Goal: Task Accomplishment & Management: Manage account settings

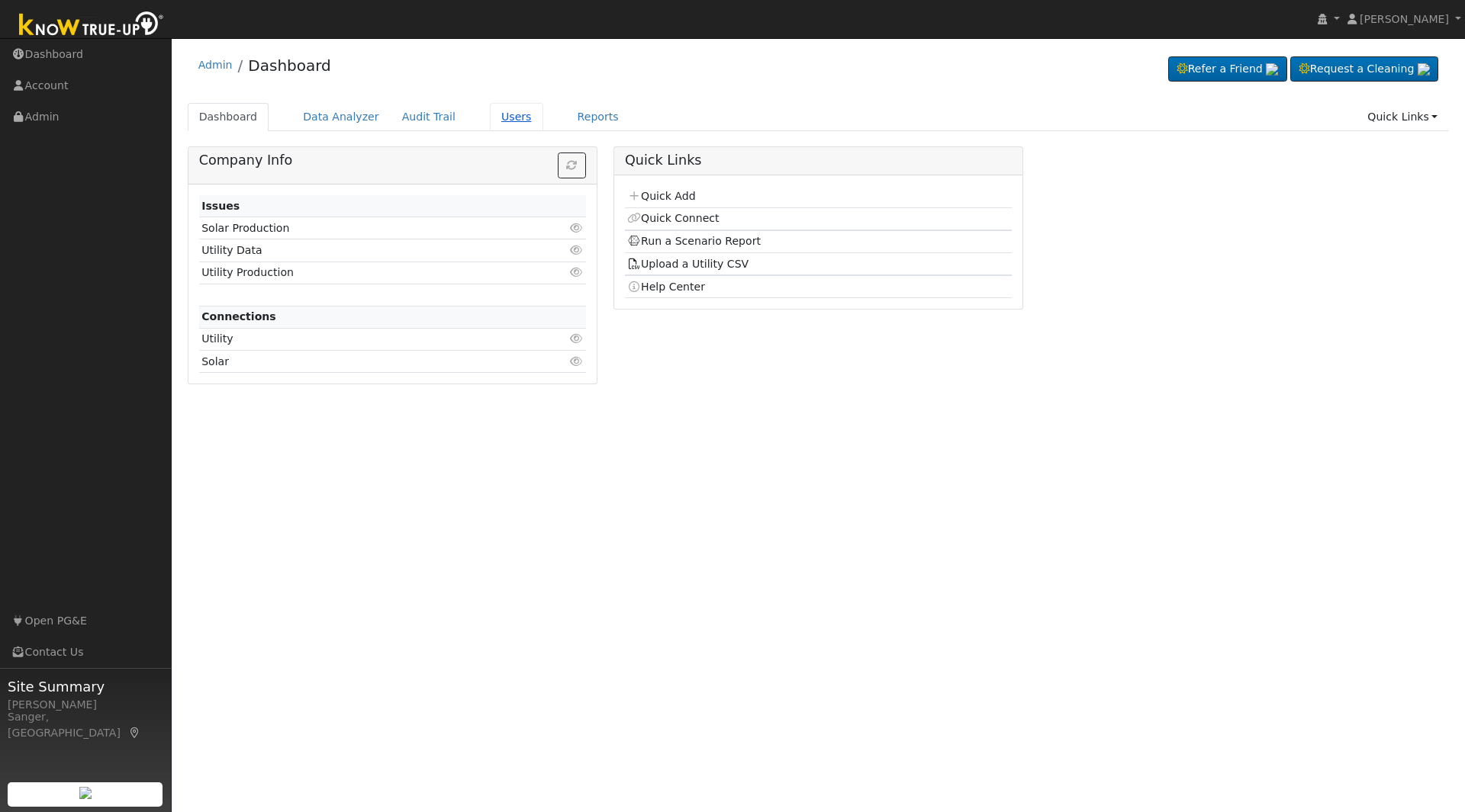
click at [498, 114] on link "Users" at bounding box center [516, 117] width 54 height 28
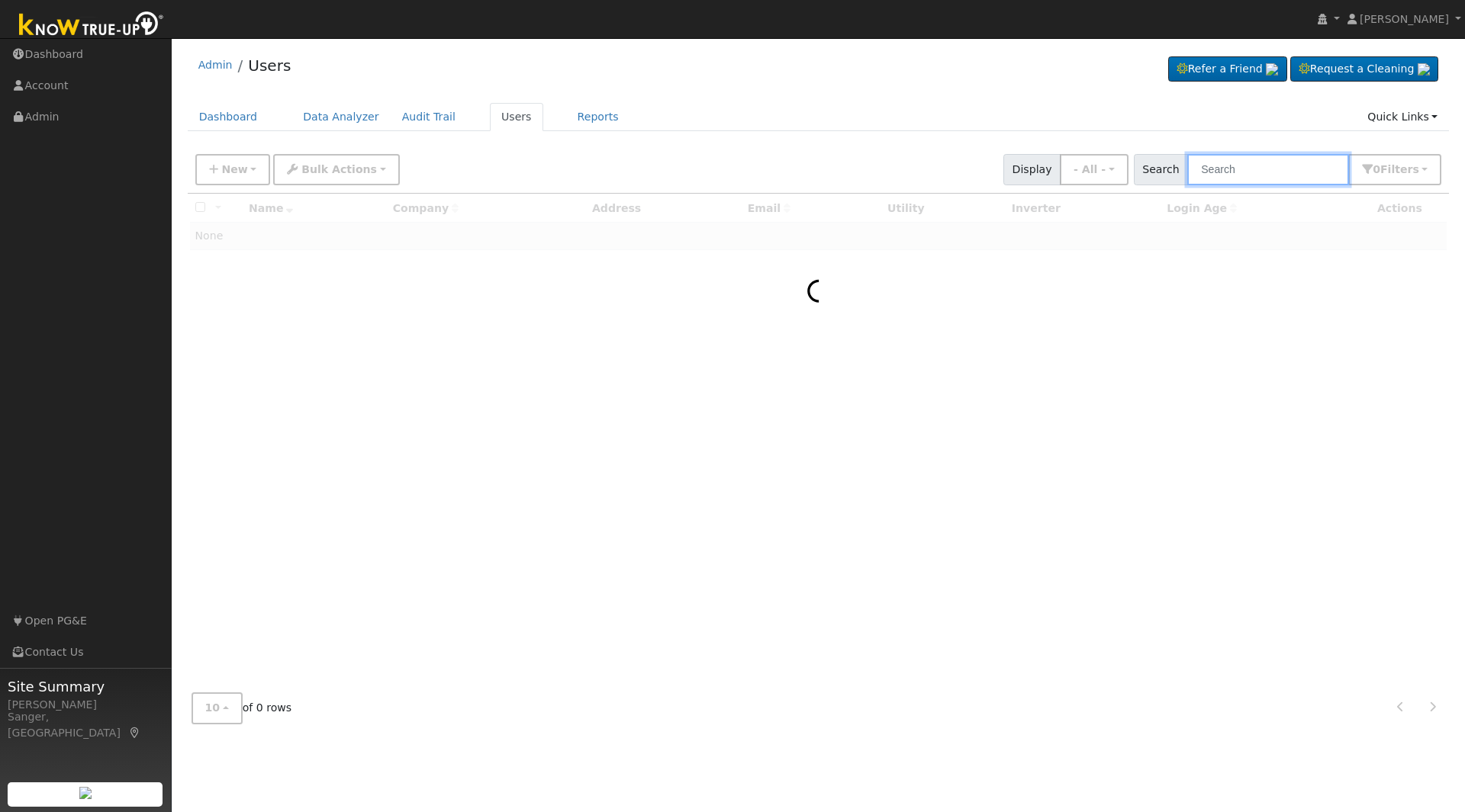
click at [1238, 166] on input "text" at bounding box center [1268, 170] width 162 height 31
paste input "[PERSON_NAME]"
type input "[PERSON_NAME]"
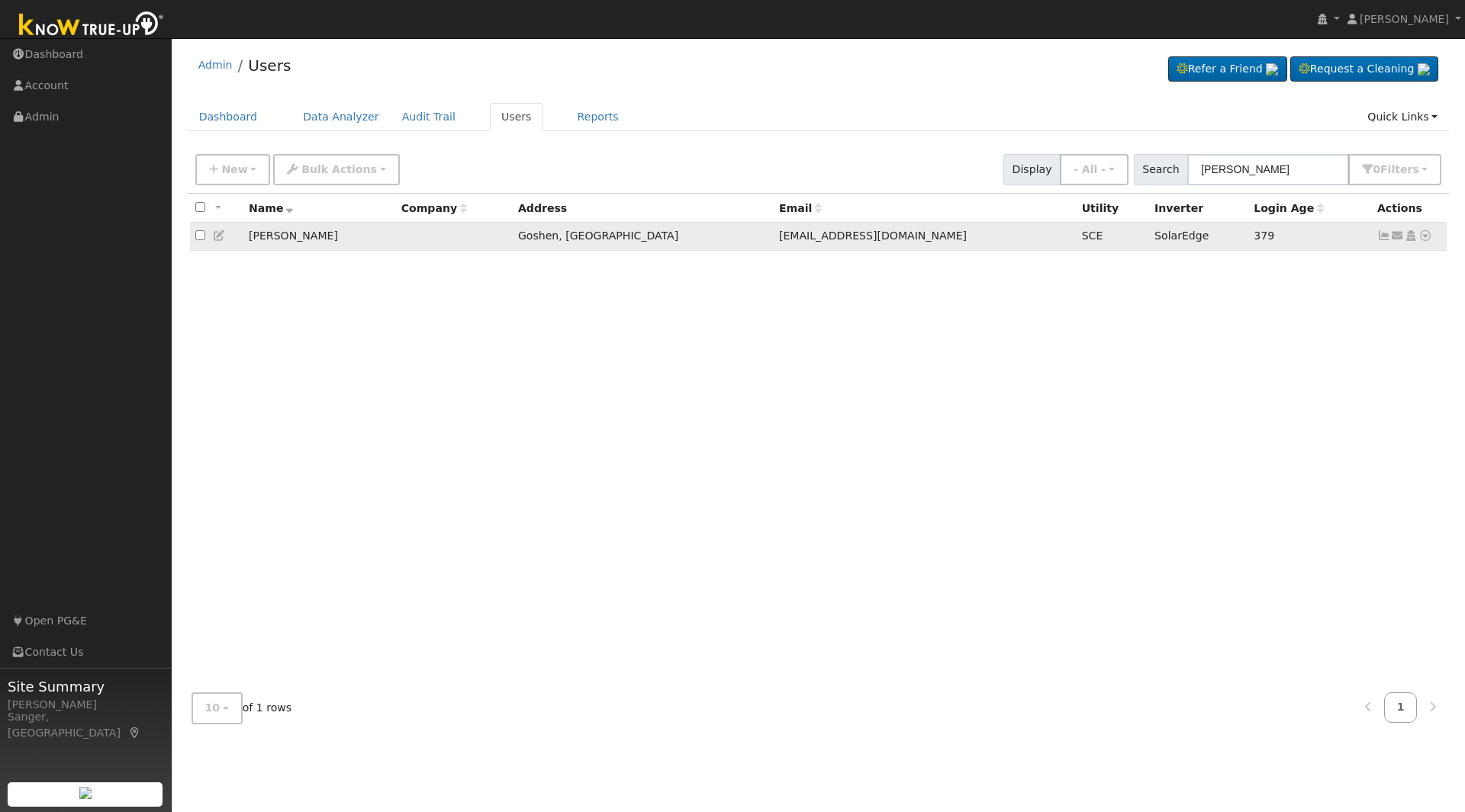
click at [1381, 238] on icon at bounding box center [1384, 236] width 14 height 11
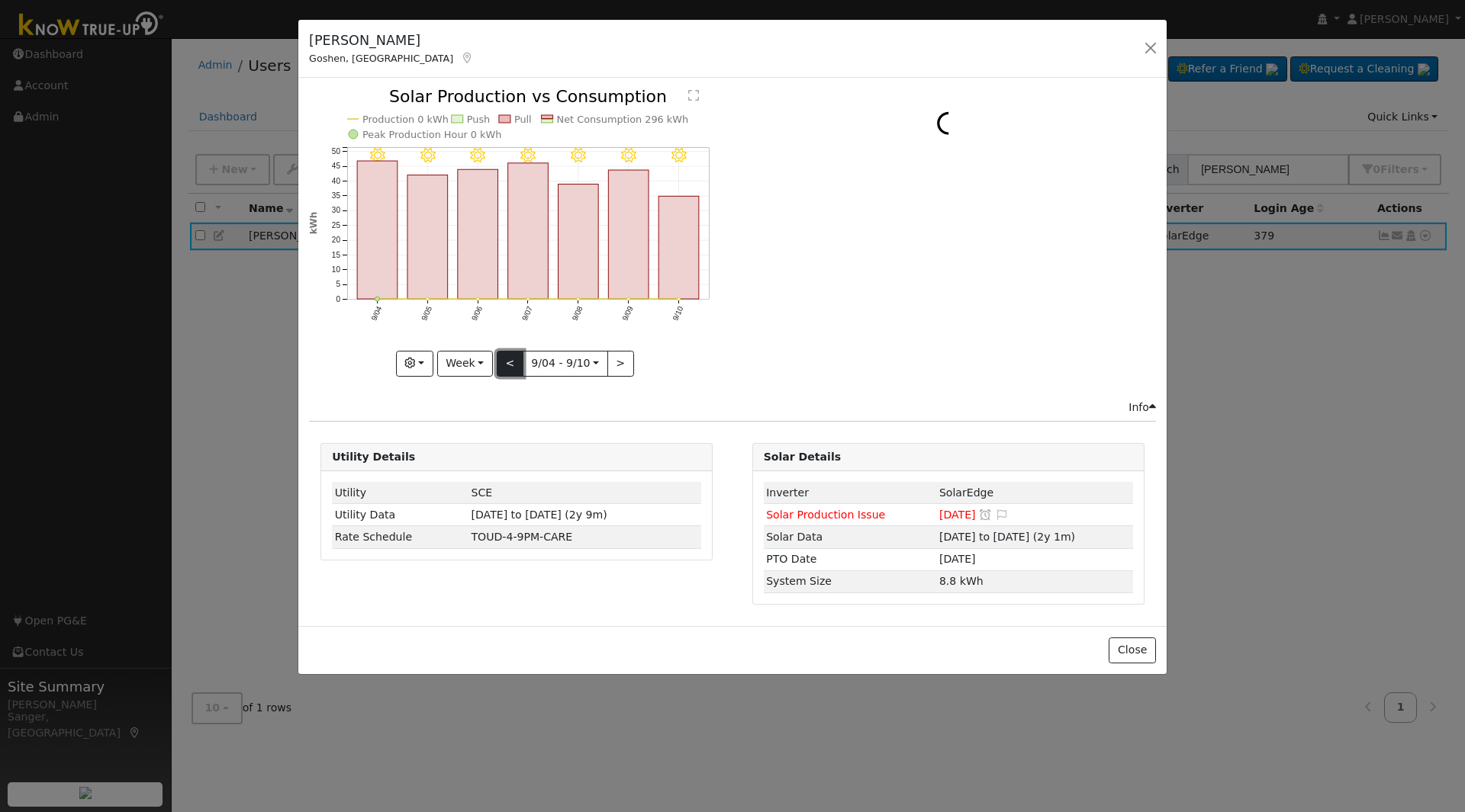
click at [507, 356] on button "<" at bounding box center [510, 363] width 26 height 26
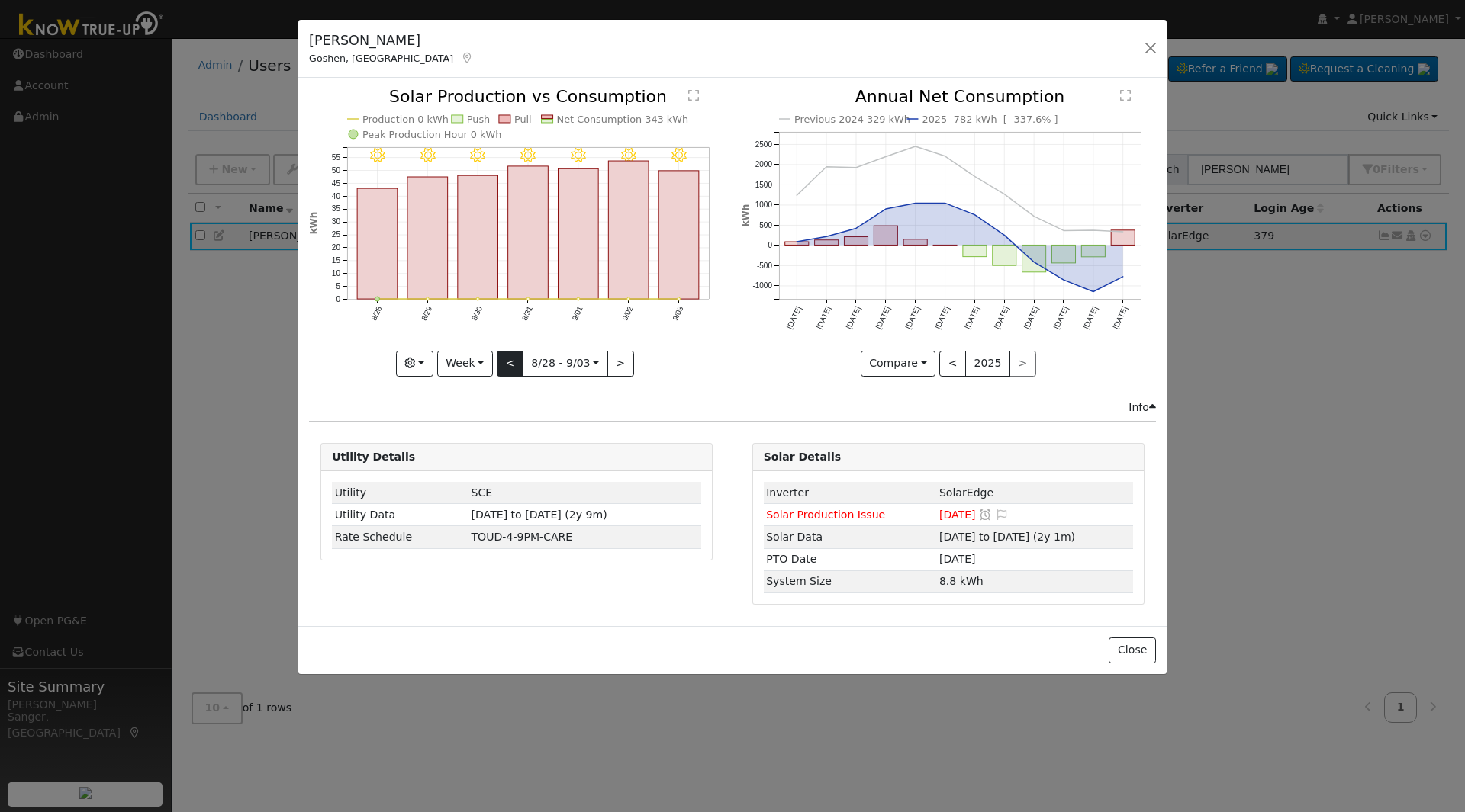
click at [507, 356] on div "9/03 - Clear 9/02 - Clear 9/01 - Clear 8/31 - Clear 8/30 - Clear 8/29 - Clear 8…" at bounding box center [517, 232] width 415 height 288
click at [511, 356] on button "<" at bounding box center [510, 363] width 26 height 26
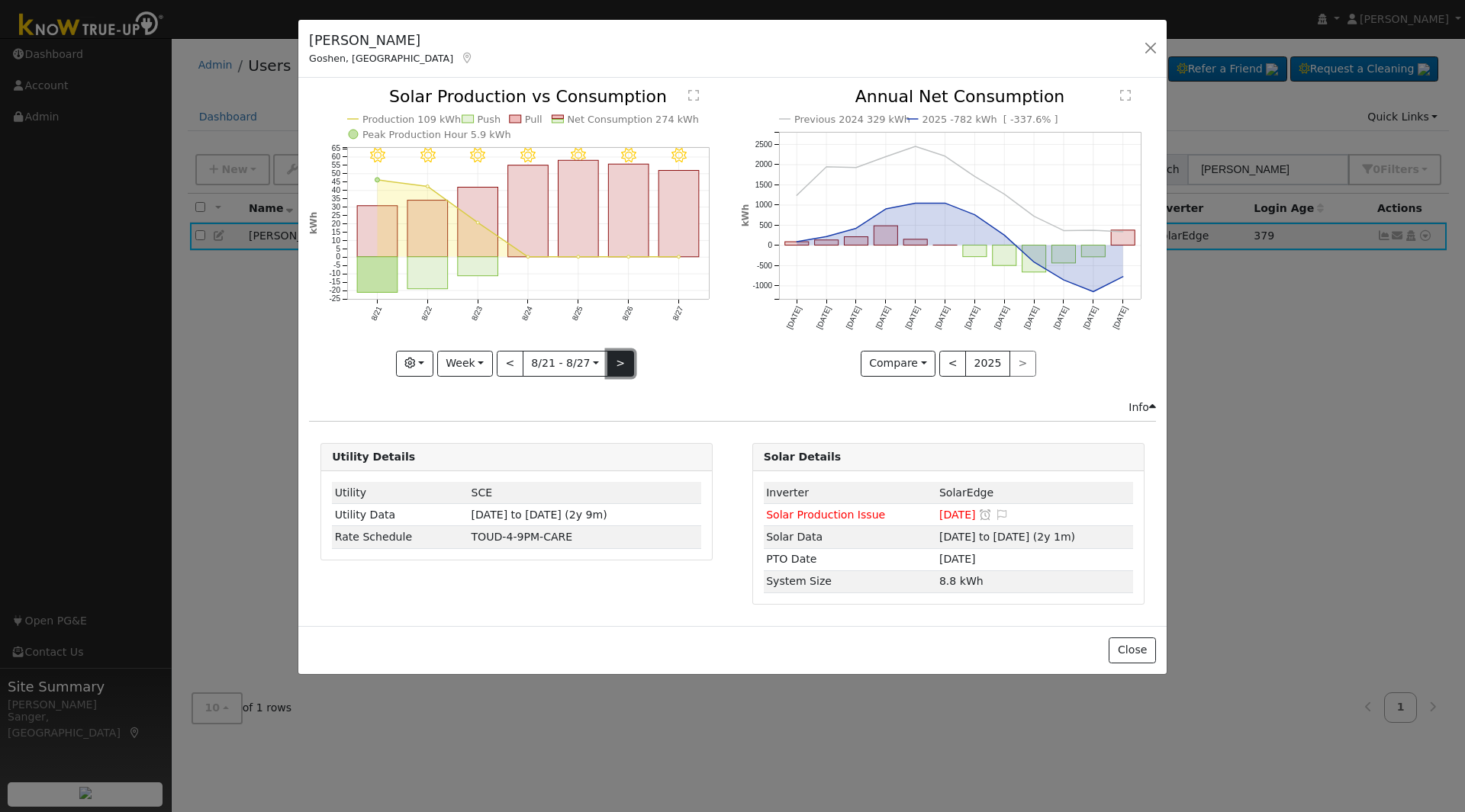
click at [621, 360] on button ">" at bounding box center [620, 363] width 26 height 26
type input "2025-08-28"
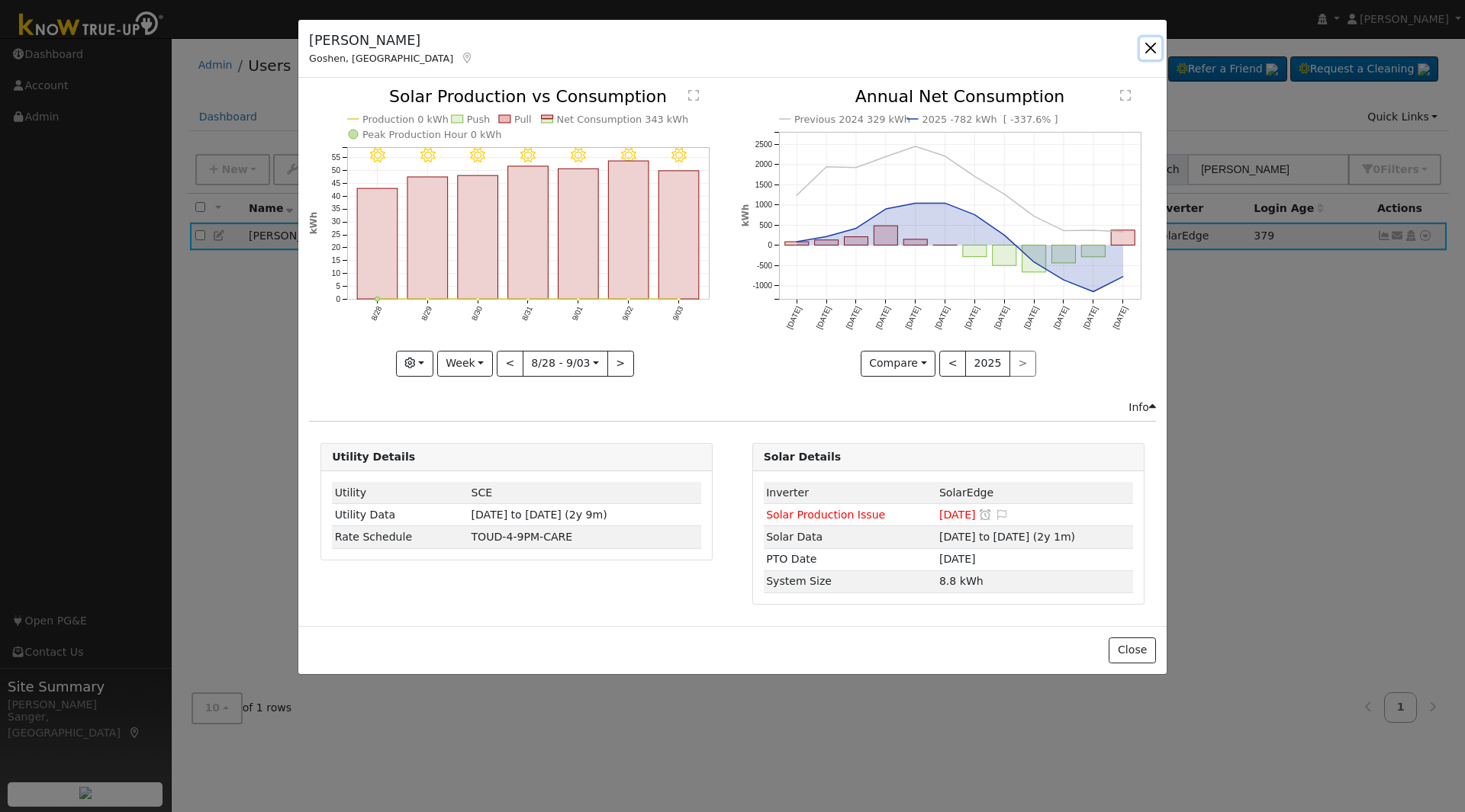
click at [1147, 41] on button "button" at bounding box center [1151, 48] width 22 height 21
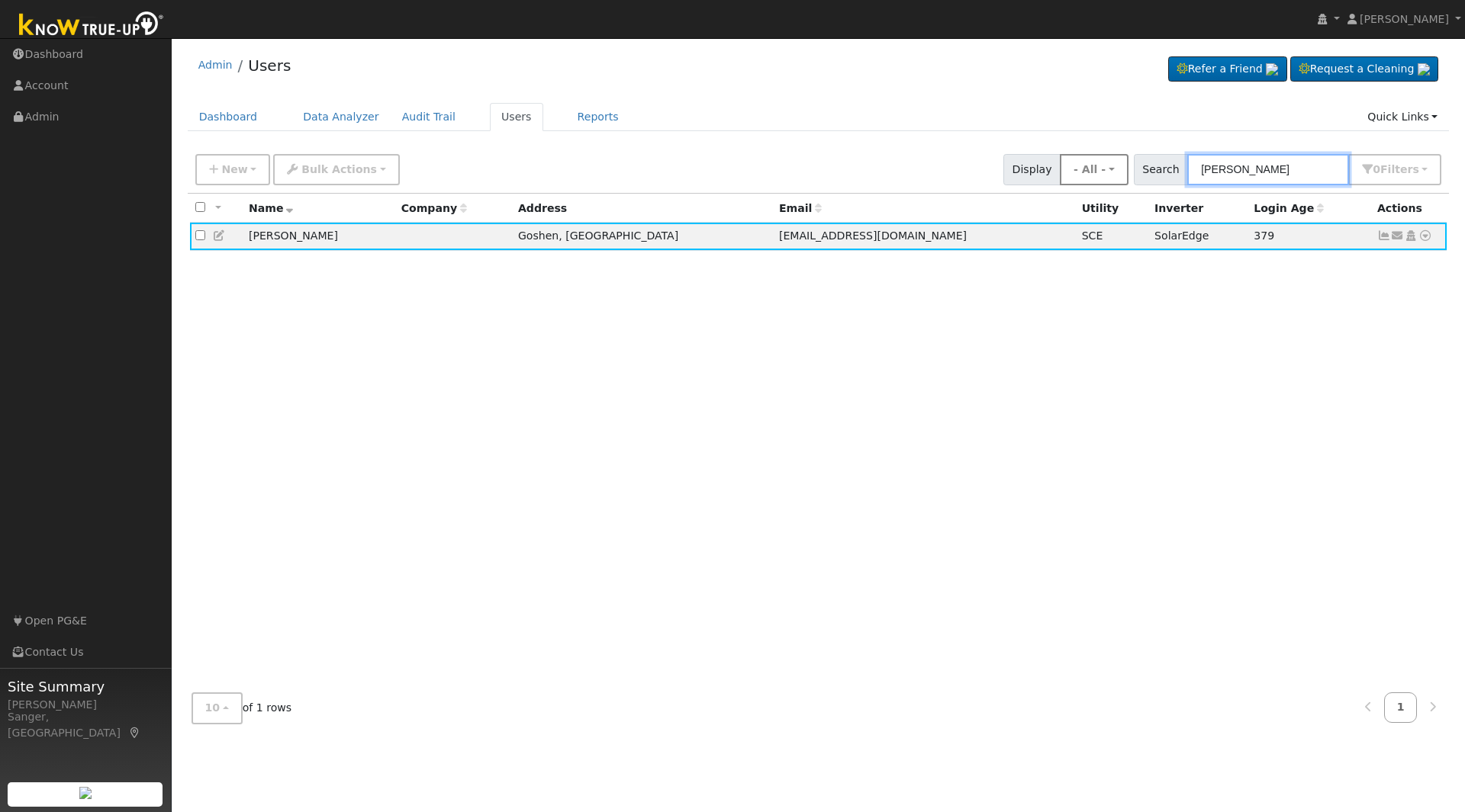
drag, startPoint x: 1283, startPoint y: 169, endPoint x: 1092, endPoint y: 181, distance: 191.4
click at [1092, 181] on div "New Add User Quick Add Quick Connect Quick Convert Lead Bulk Actions Send Email…" at bounding box center [818, 167] width 1252 height 36
paste input "Darlene Haddad"
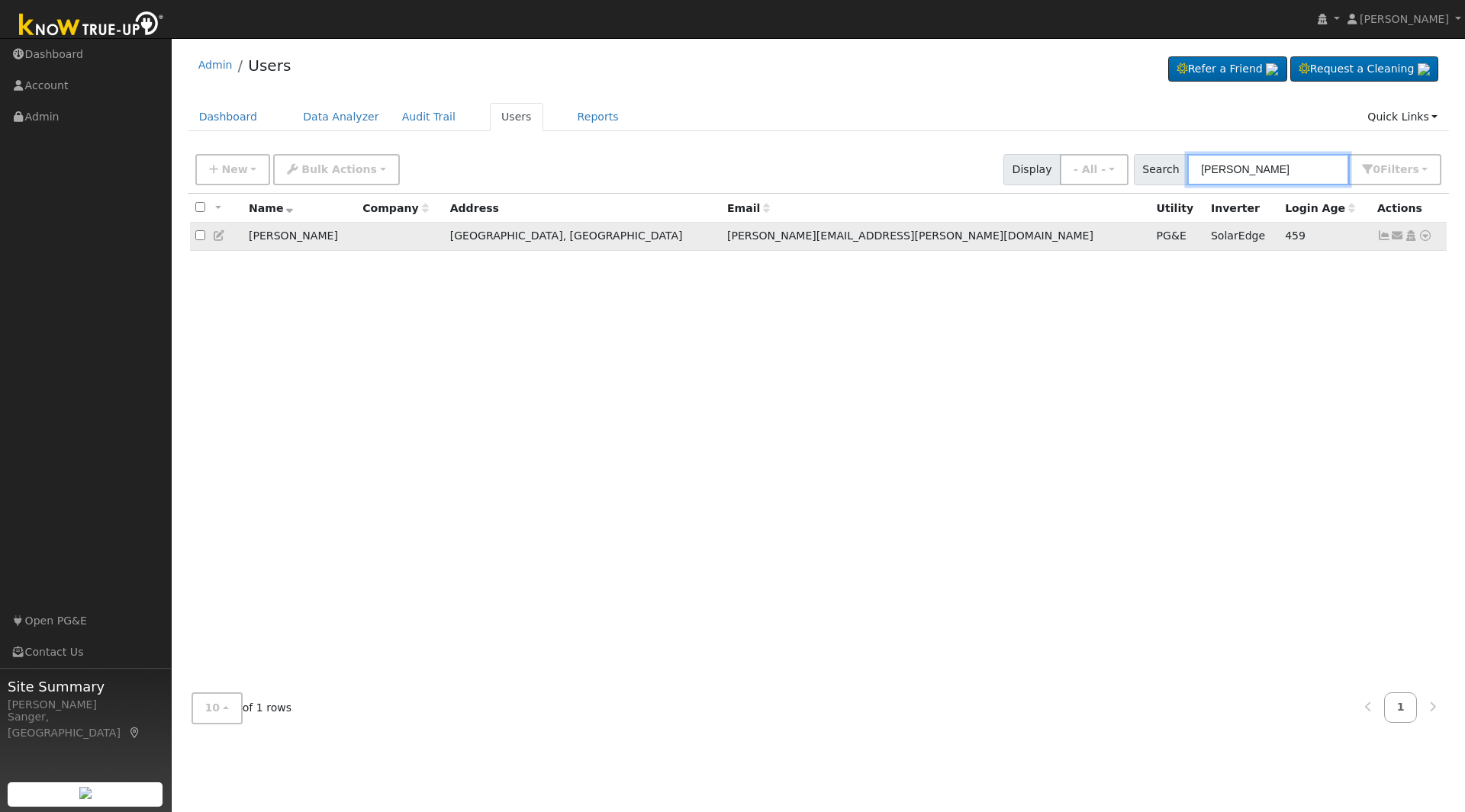
type input "Darlene Haddad"
click at [1423, 237] on icon at bounding box center [1425, 236] width 14 height 11
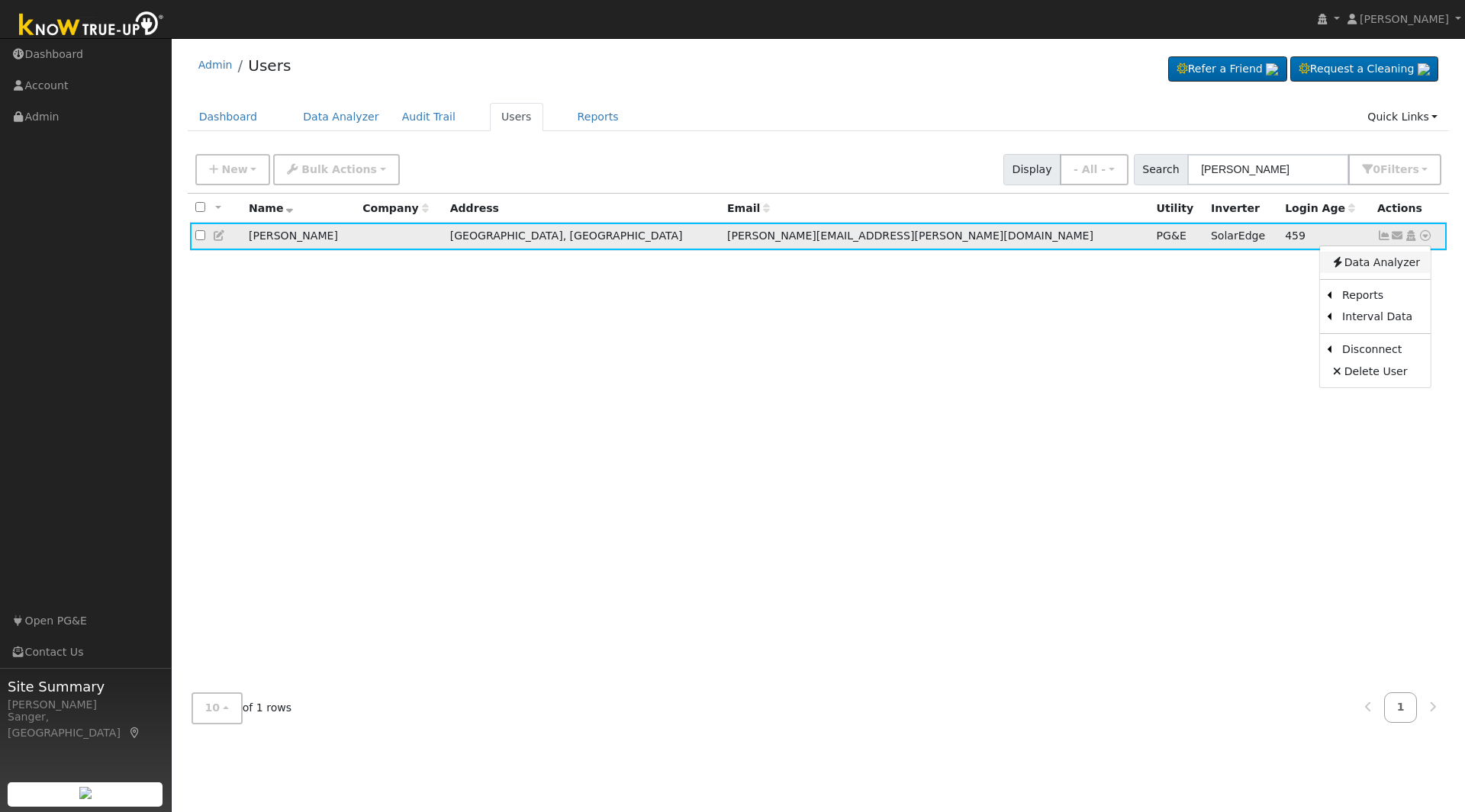
click at [1367, 265] on link "Data Analyzer" at bounding box center [1376, 262] width 111 height 21
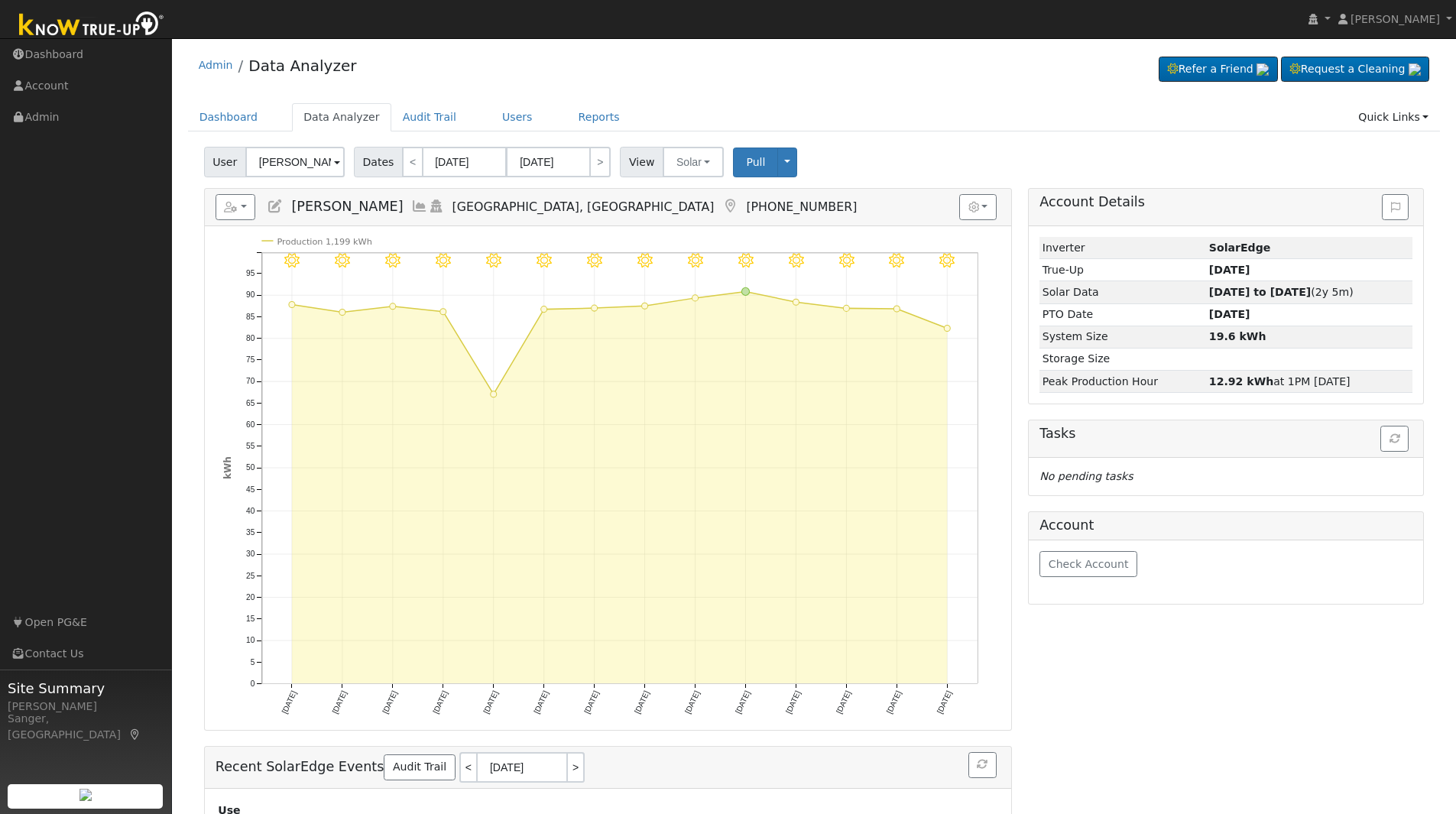
click at [420, 210] on icon at bounding box center [419, 206] width 17 height 14
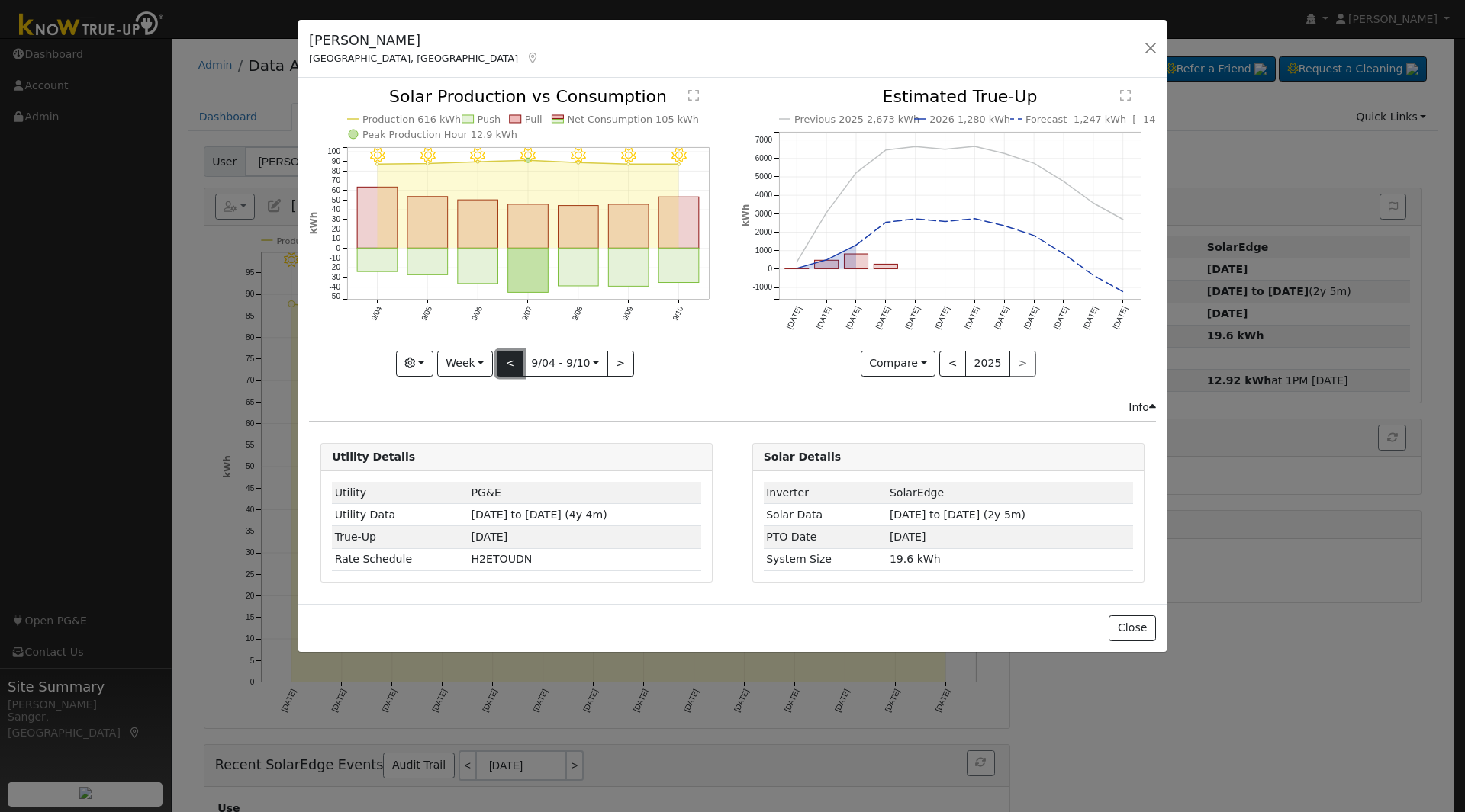
click at [507, 360] on button "<" at bounding box center [510, 363] width 26 height 26
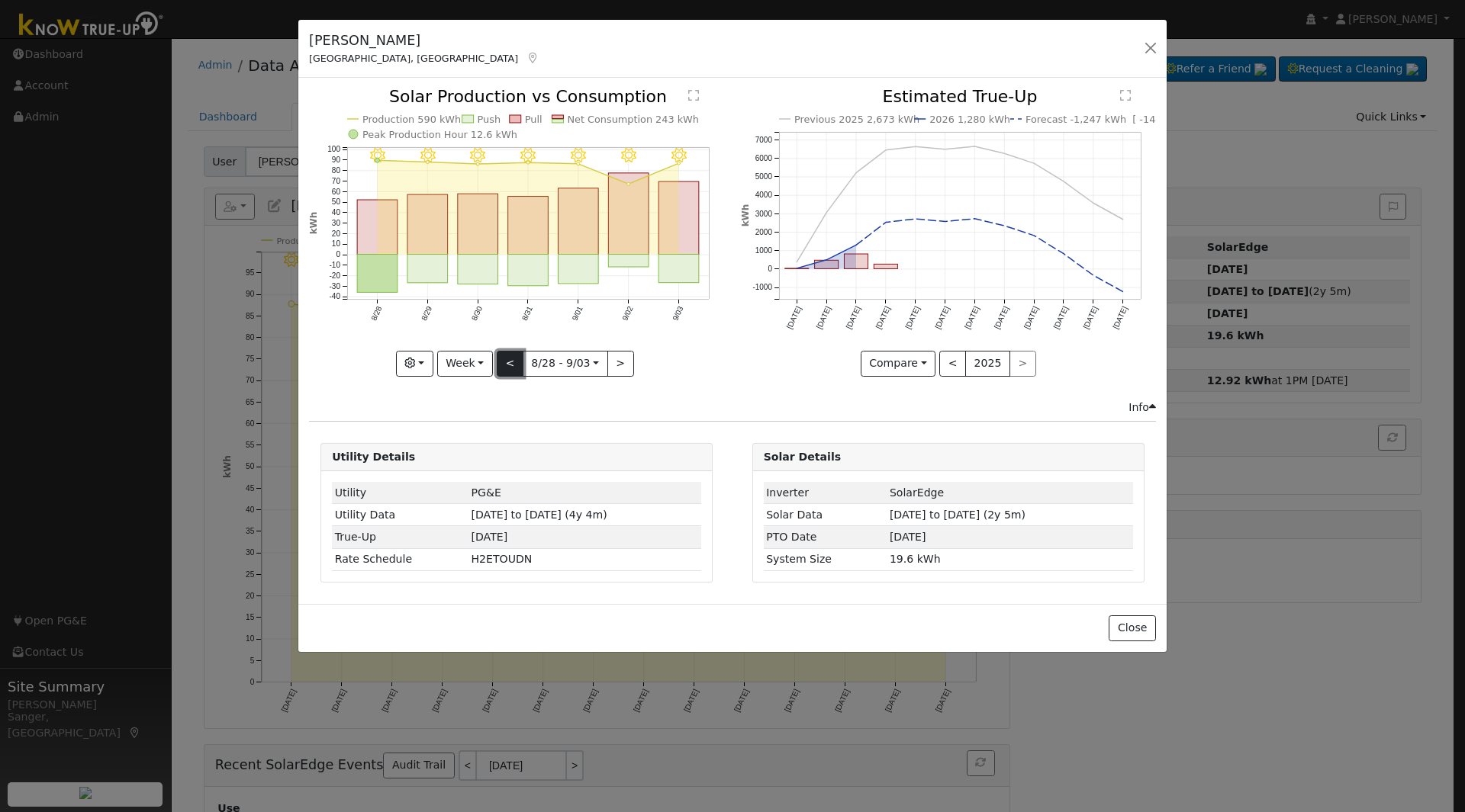
click at [507, 360] on button "<" at bounding box center [510, 363] width 26 height 26
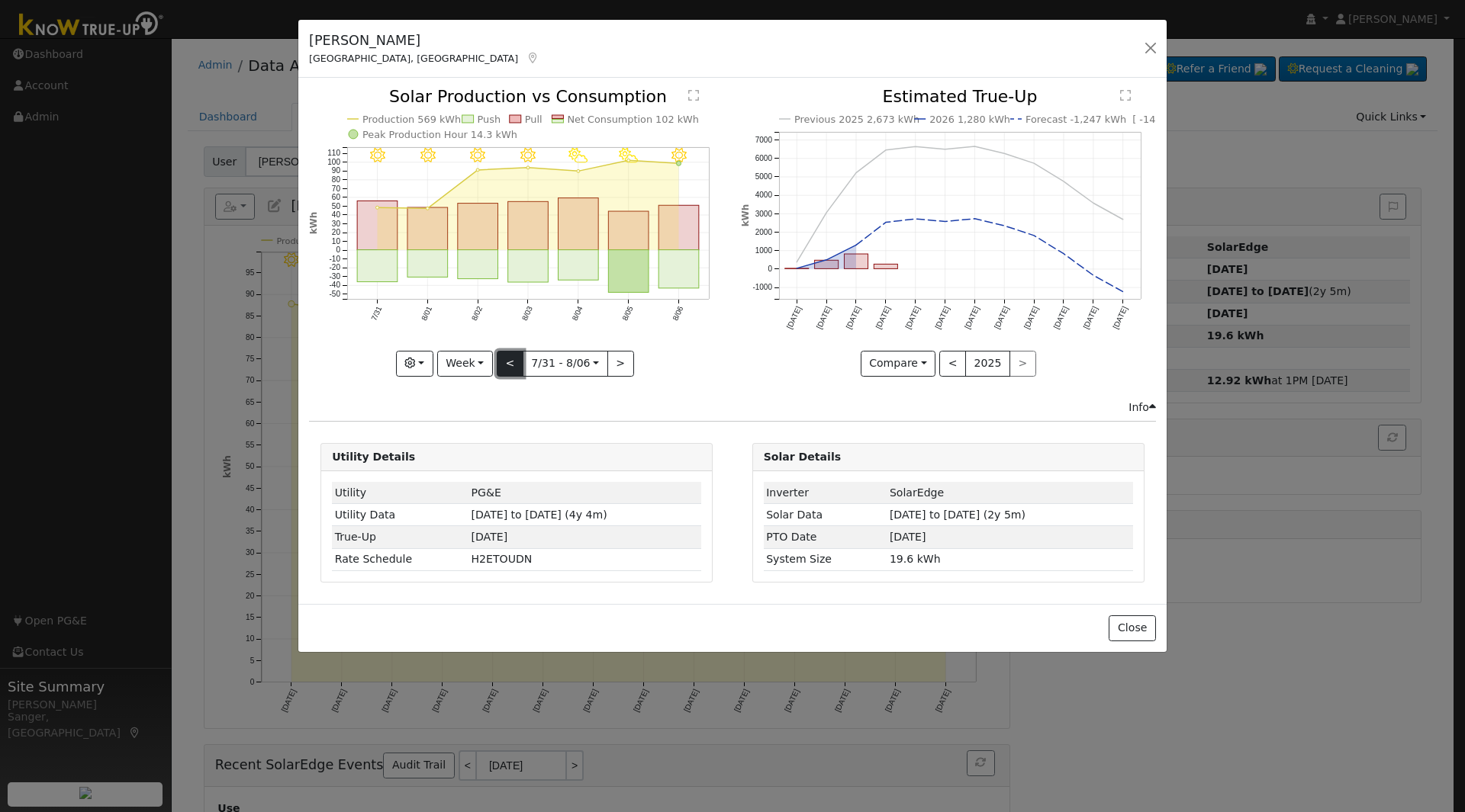
click at [507, 360] on button "<" at bounding box center [510, 363] width 26 height 26
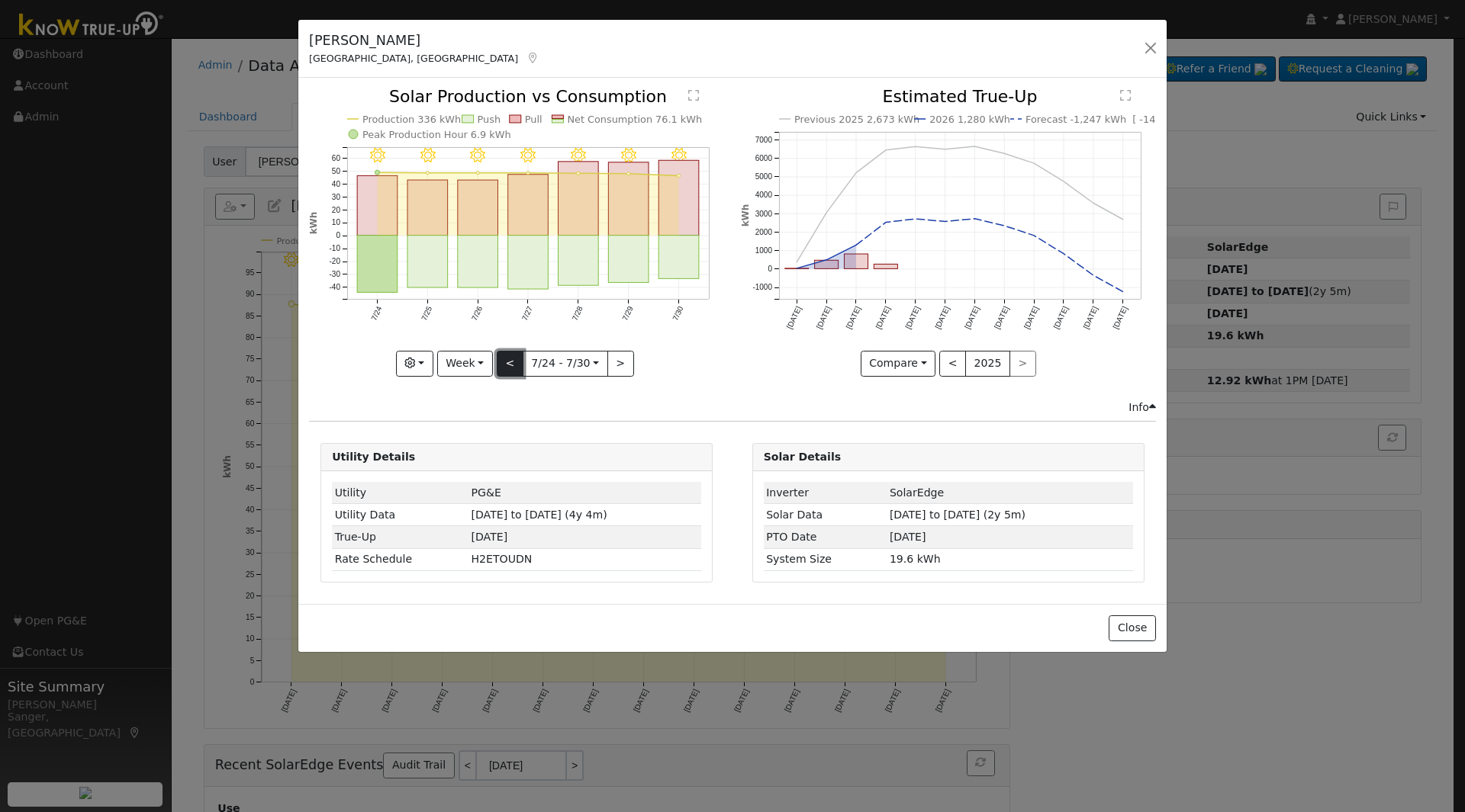
click at [507, 360] on button "<" at bounding box center [510, 363] width 26 height 26
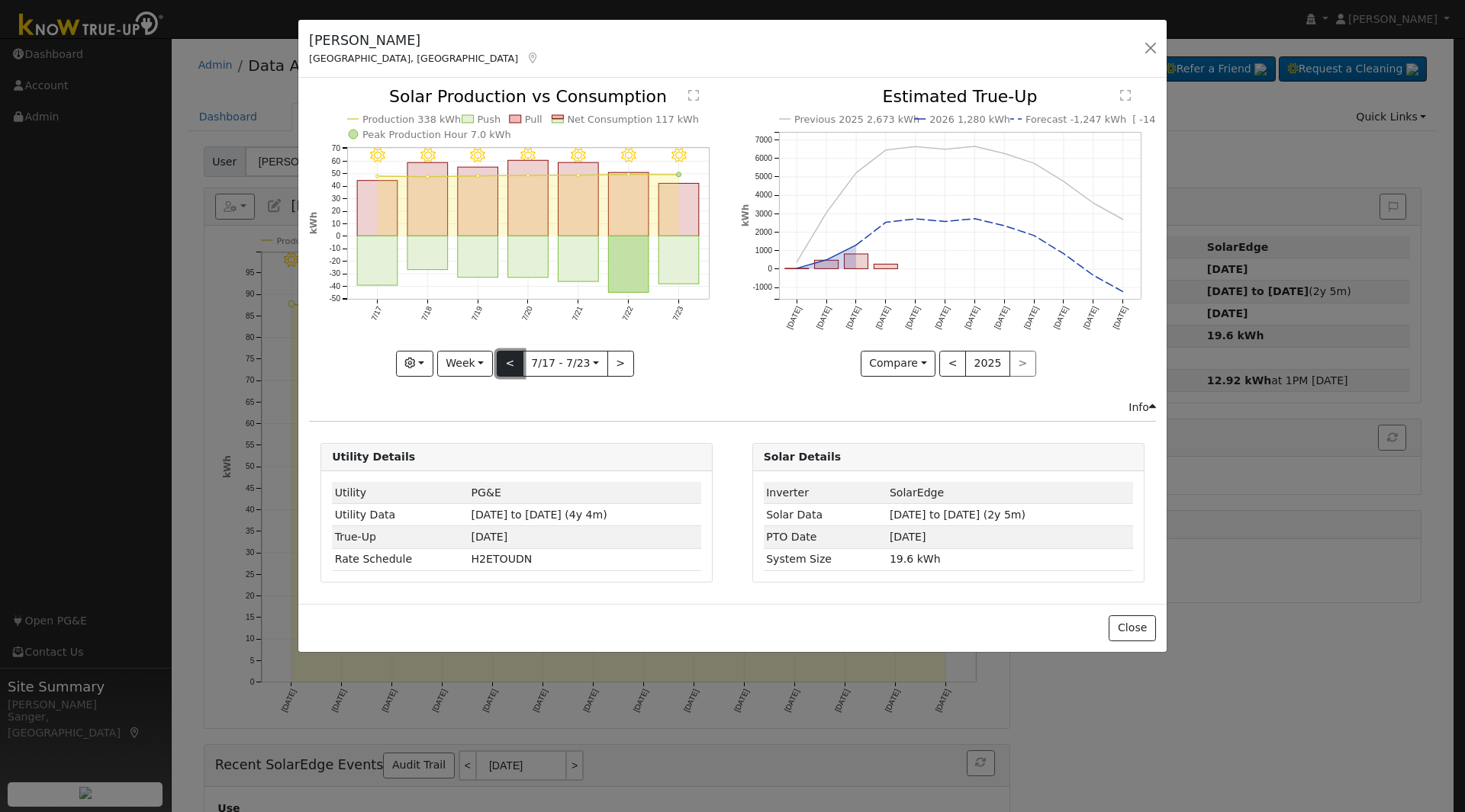
click at [507, 360] on button "<" at bounding box center [510, 363] width 26 height 26
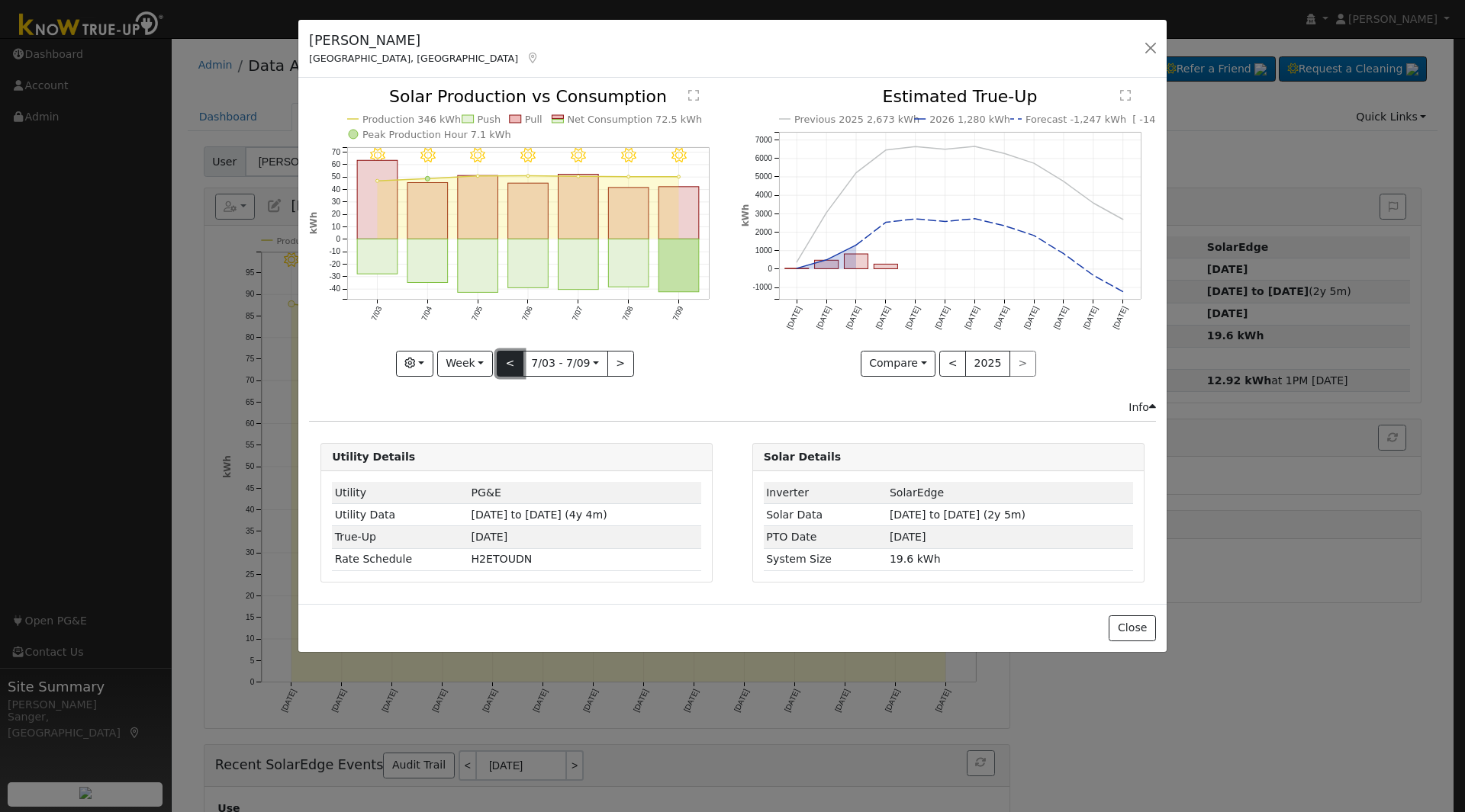
click at [507, 360] on button "<" at bounding box center [510, 363] width 26 height 26
type input "2025-06-26"
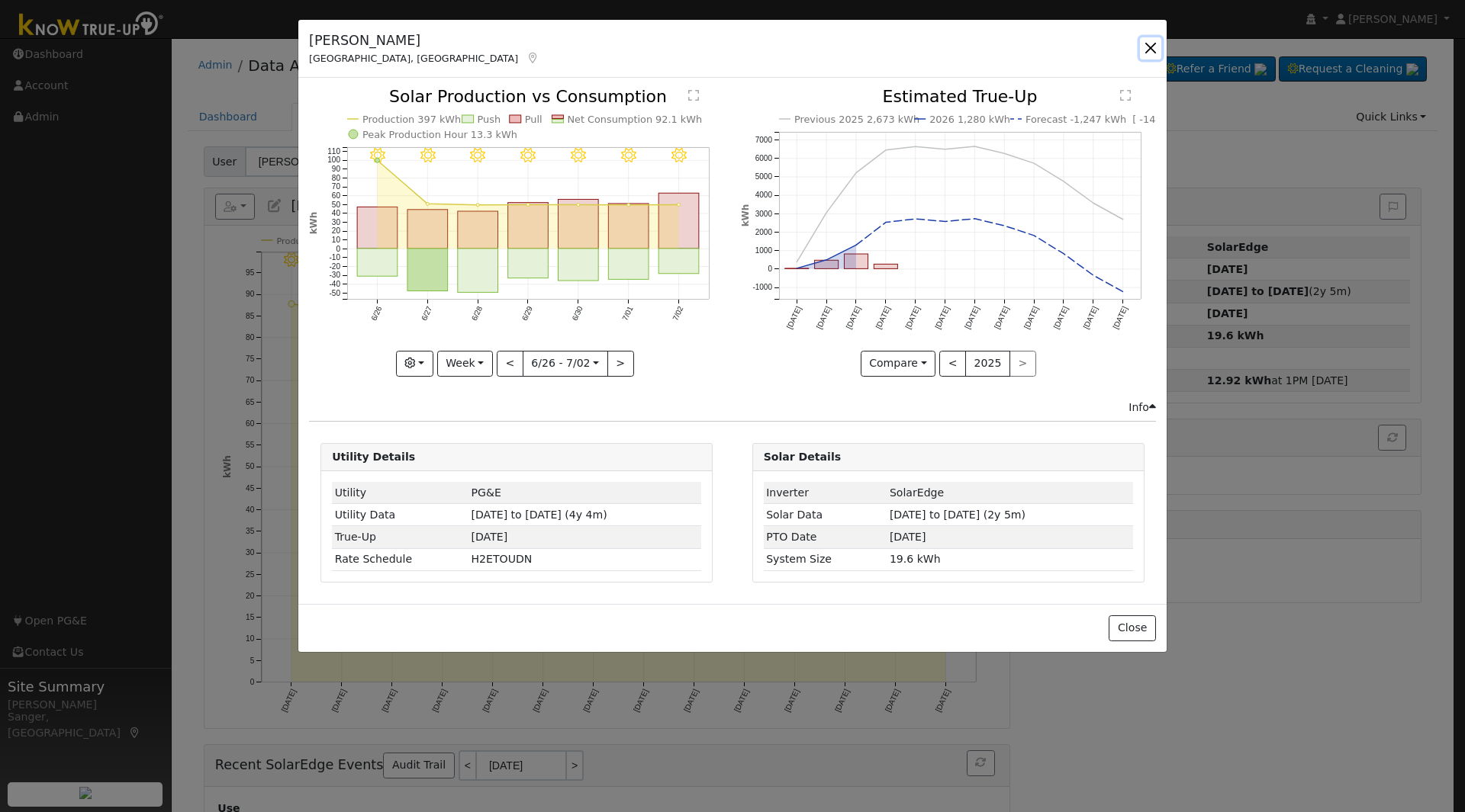
click at [1153, 45] on button "button" at bounding box center [1151, 48] width 22 height 21
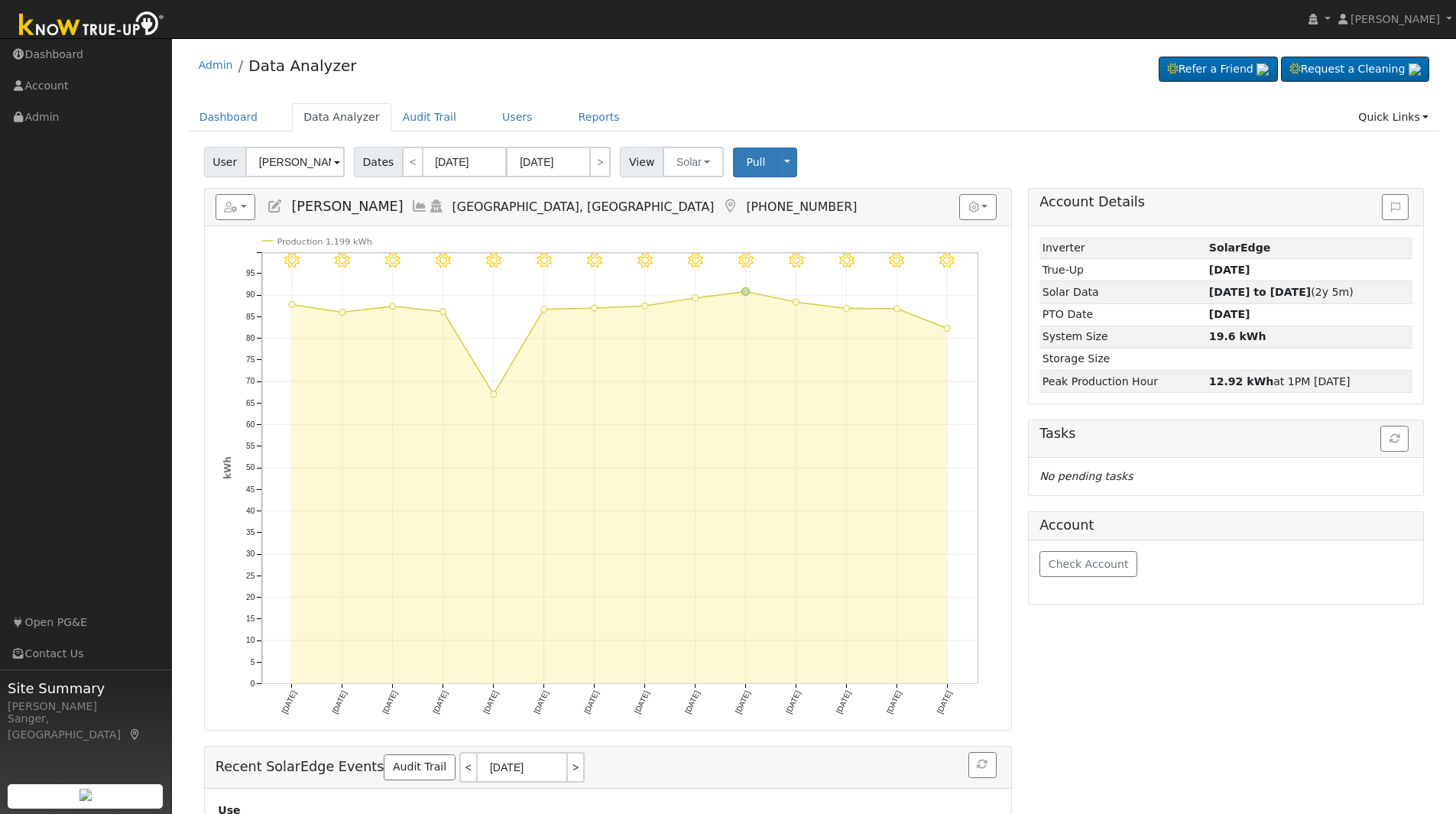
click at [418, 207] on icon at bounding box center [419, 206] width 17 height 14
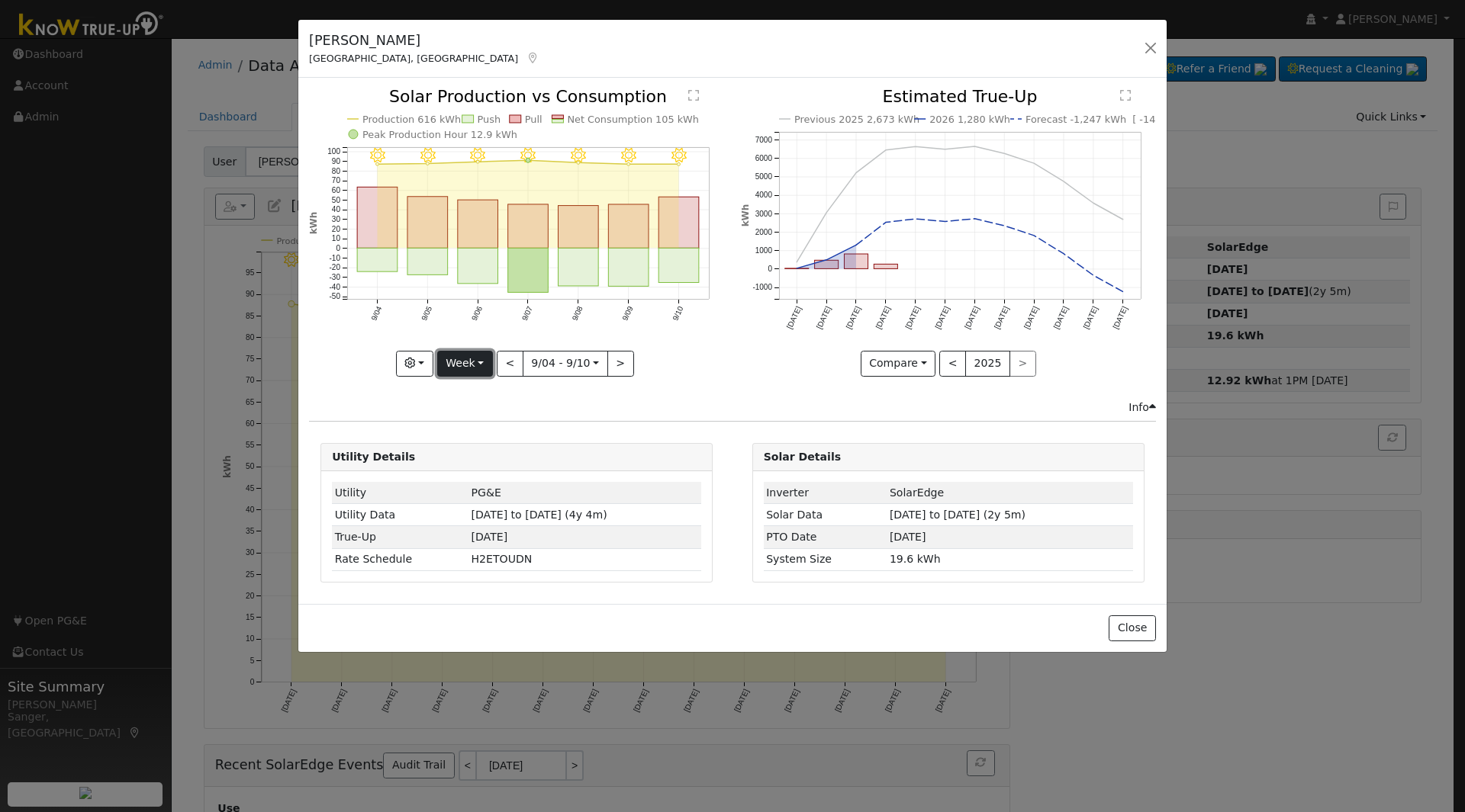
click at [460, 351] on button "Week" at bounding box center [465, 363] width 55 height 26
click at [480, 439] on link "Month" at bounding box center [491, 438] width 106 height 21
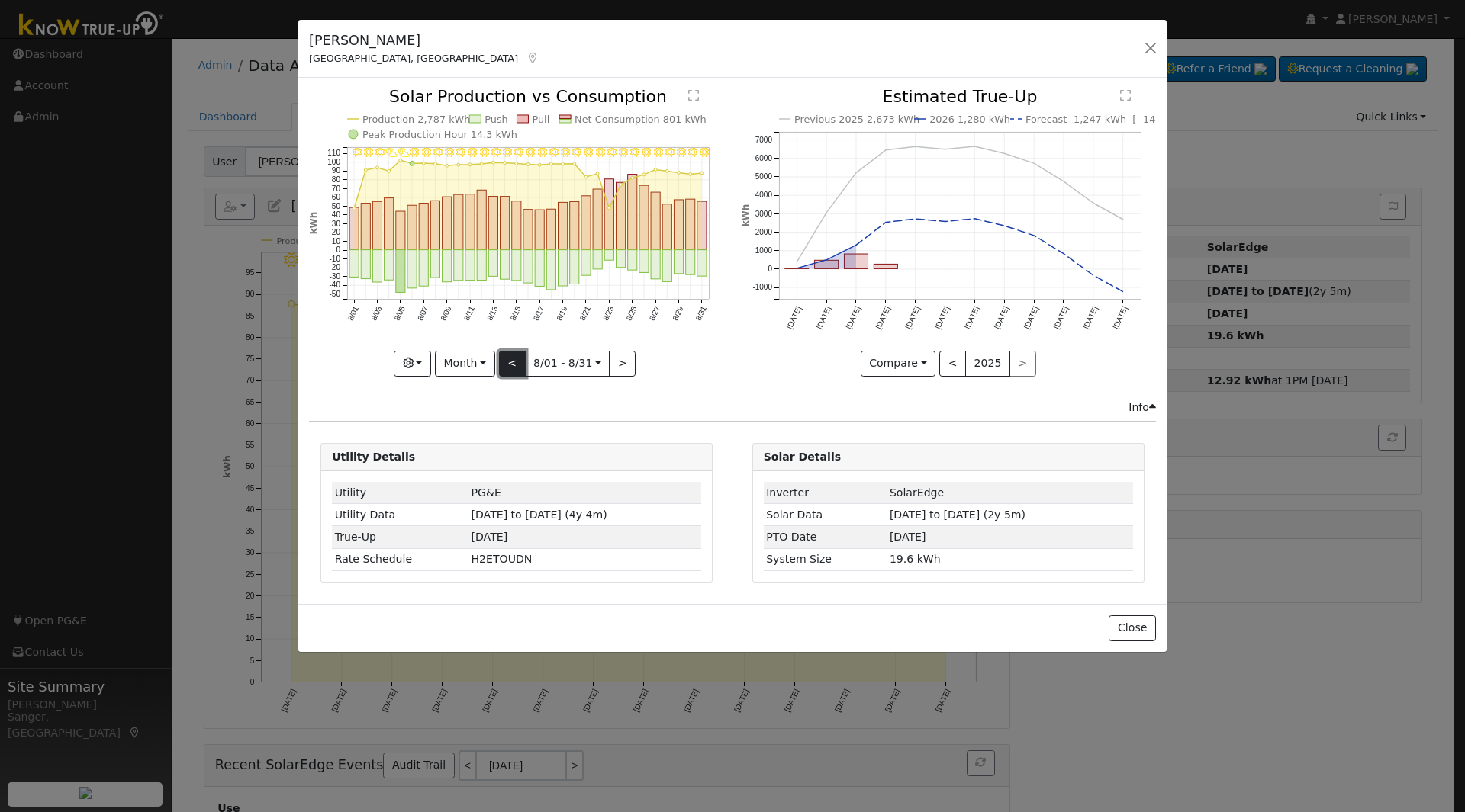
click at [507, 364] on button "<" at bounding box center [512, 363] width 26 height 26
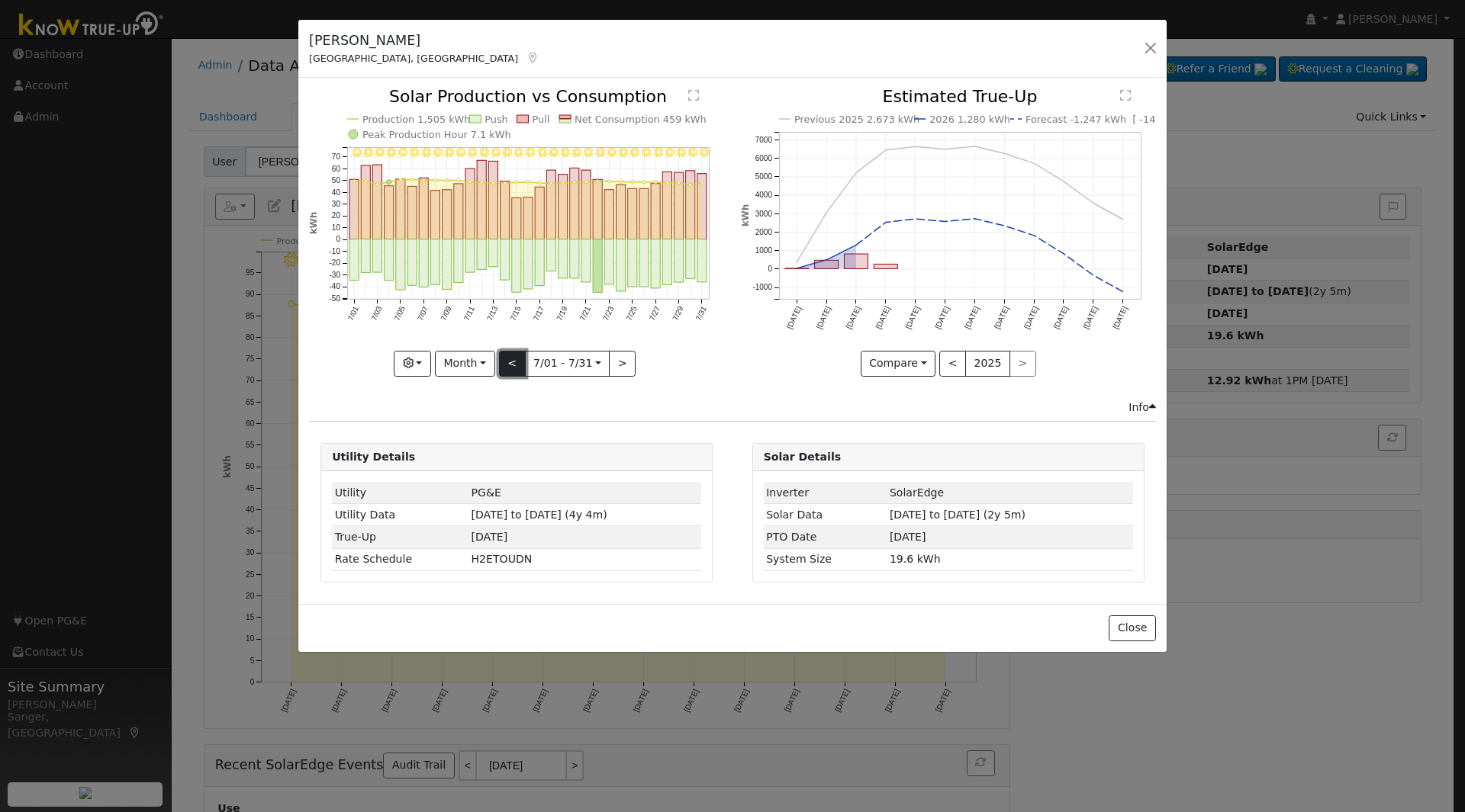
click at [507, 364] on button "<" at bounding box center [512, 363] width 26 height 26
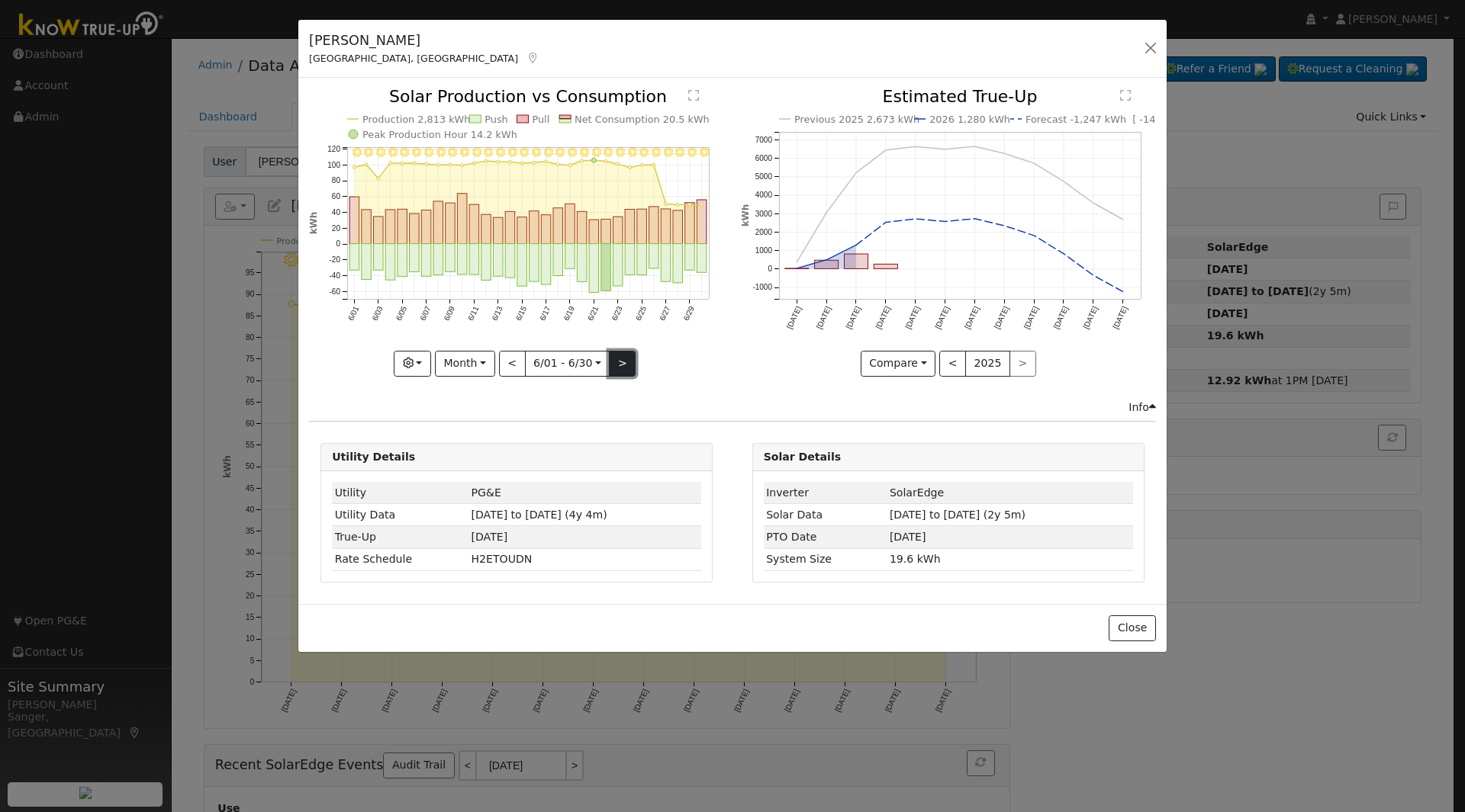
click at [616, 365] on button ">" at bounding box center [622, 363] width 26 height 26
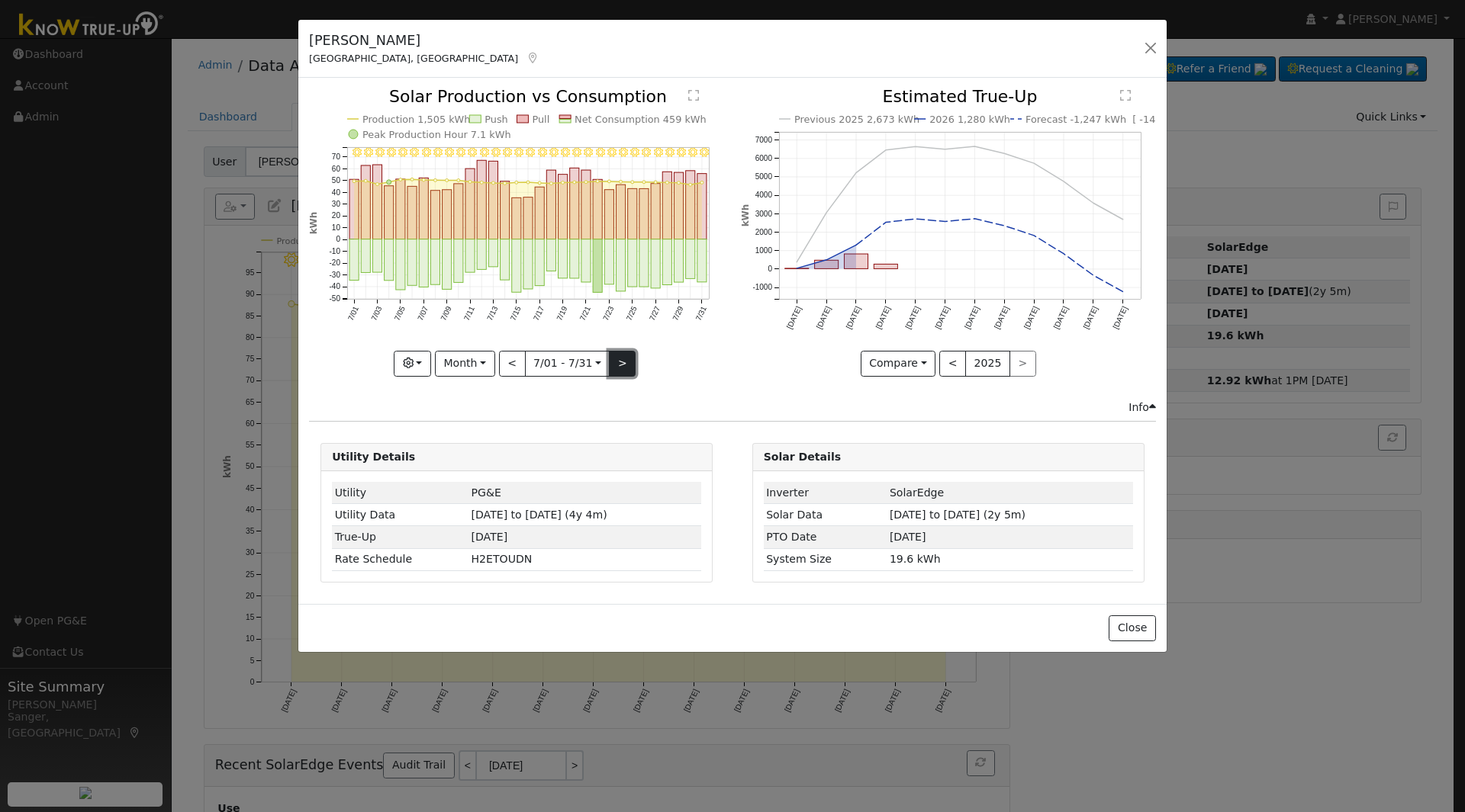
click at [622, 364] on button ">" at bounding box center [622, 363] width 26 height 26
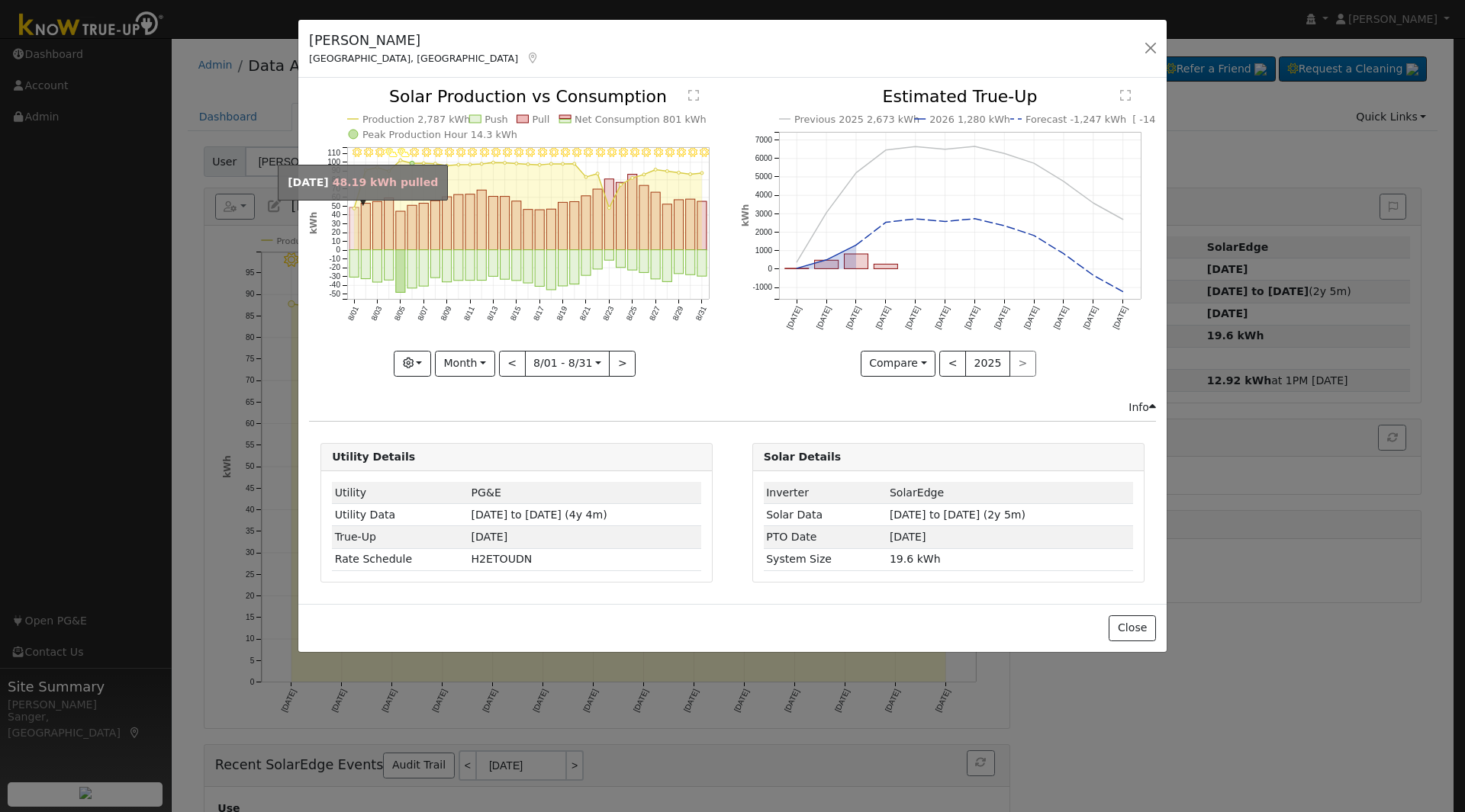
click at [352, 220] on rect "onclick=""" at bounding box center [353, 230] width 9 height 43
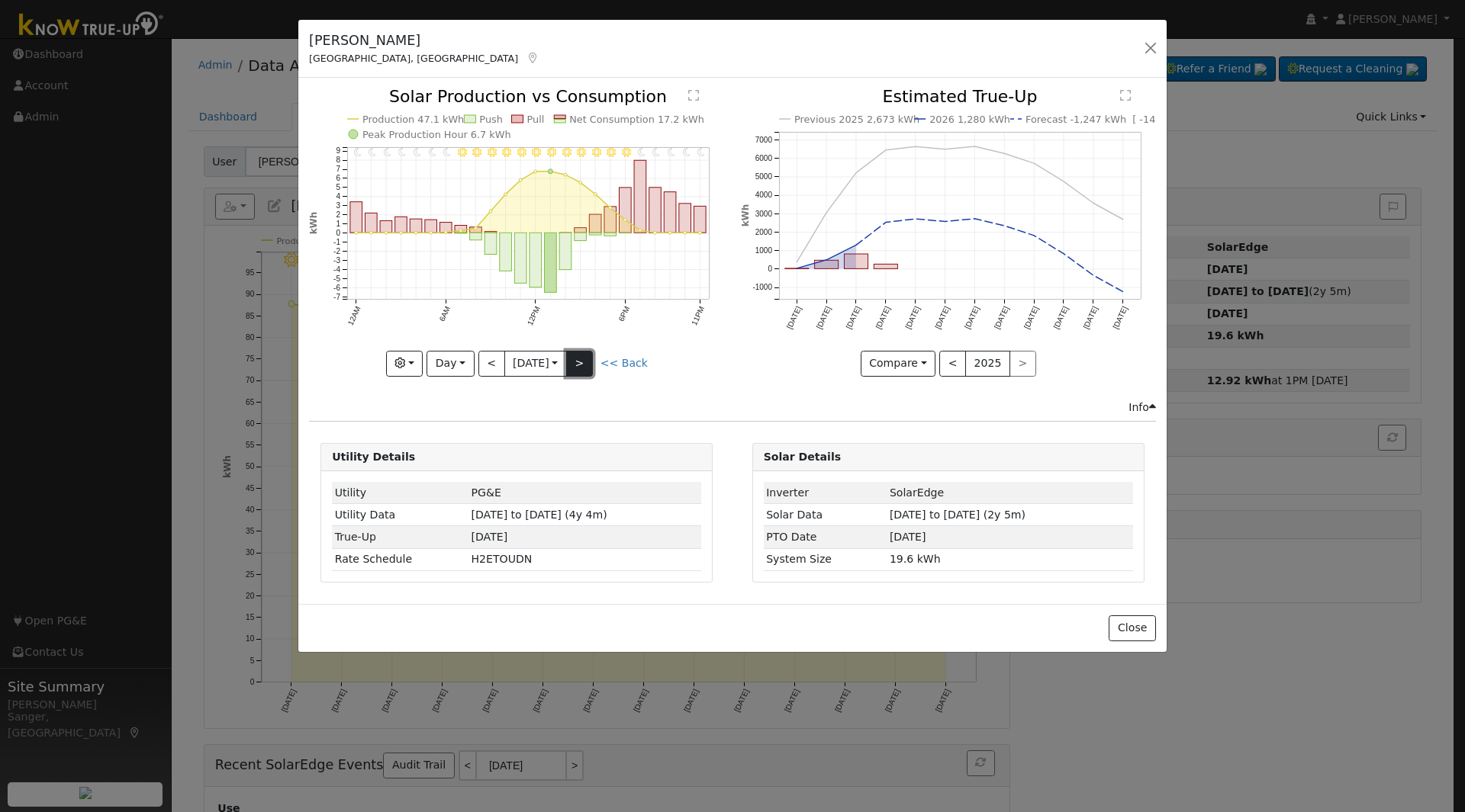
click at [584, 363] on button ">" at bounding box center [579, 363] width 26 height 26
type input "[DATE]"
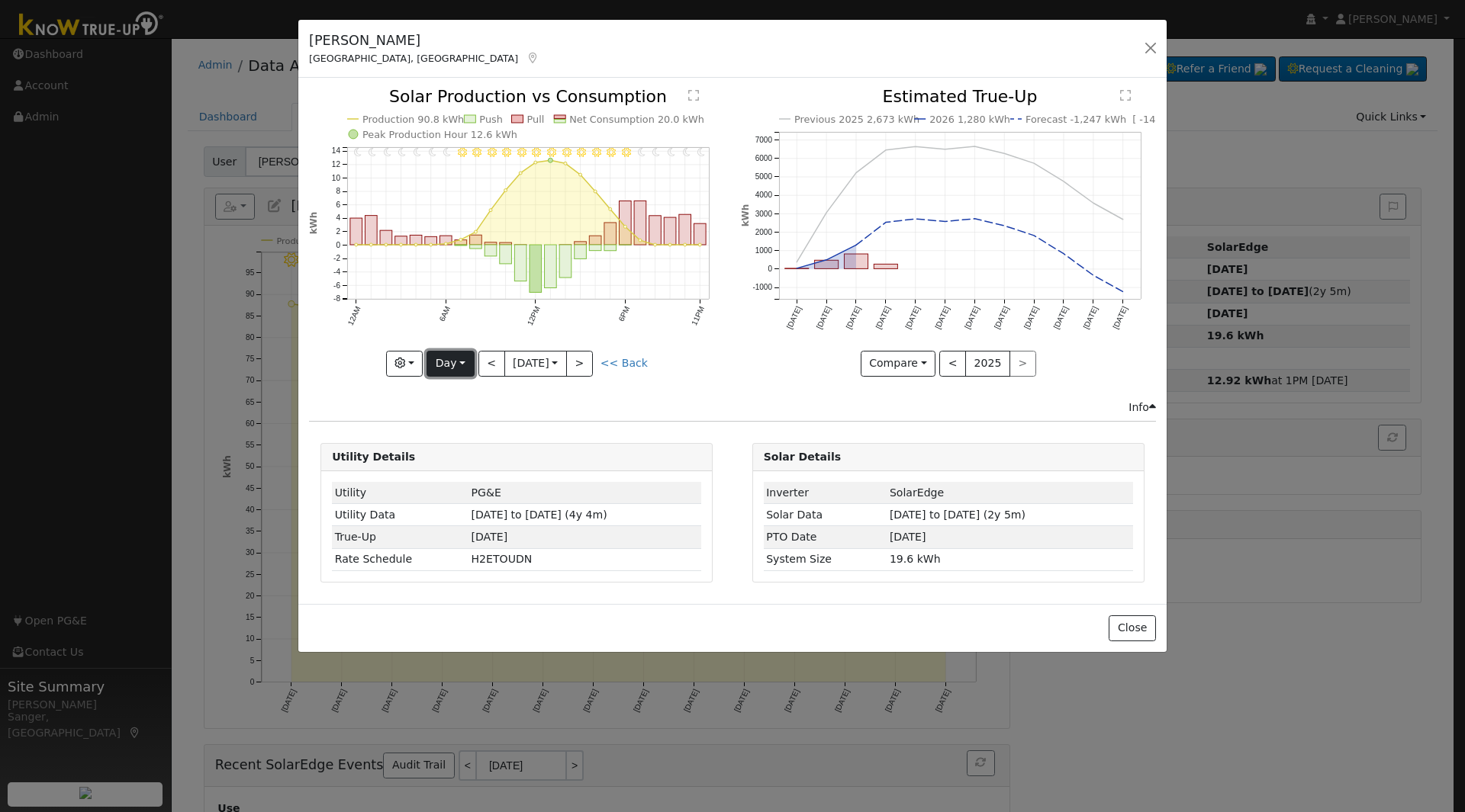
click at [450, 360] on button "Day" at bounding box center [450, 363] width 47 height 26
click at [467, 483] on link "Custom" at bounding box center [481, 481] width 106 height 21
click at [428, 358] on button "Custom" at bounding box center [429, 363] width 68 height 26
click at [443, 460] on link "Year" at bounding box center [449, 459] width 106 height 21
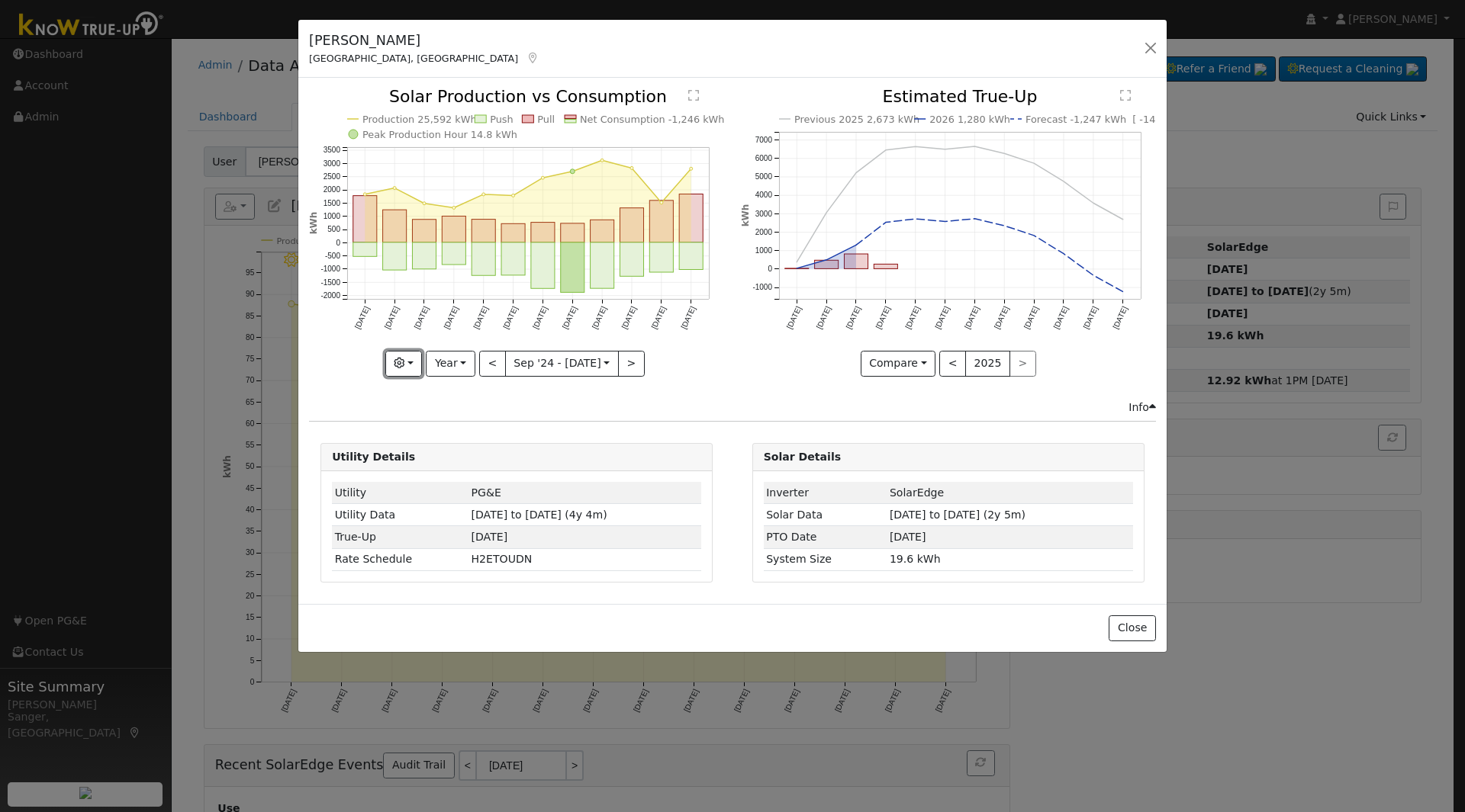
click at [405, 361] on icon "button" at bounding box center [399, 363] width 11 height 11
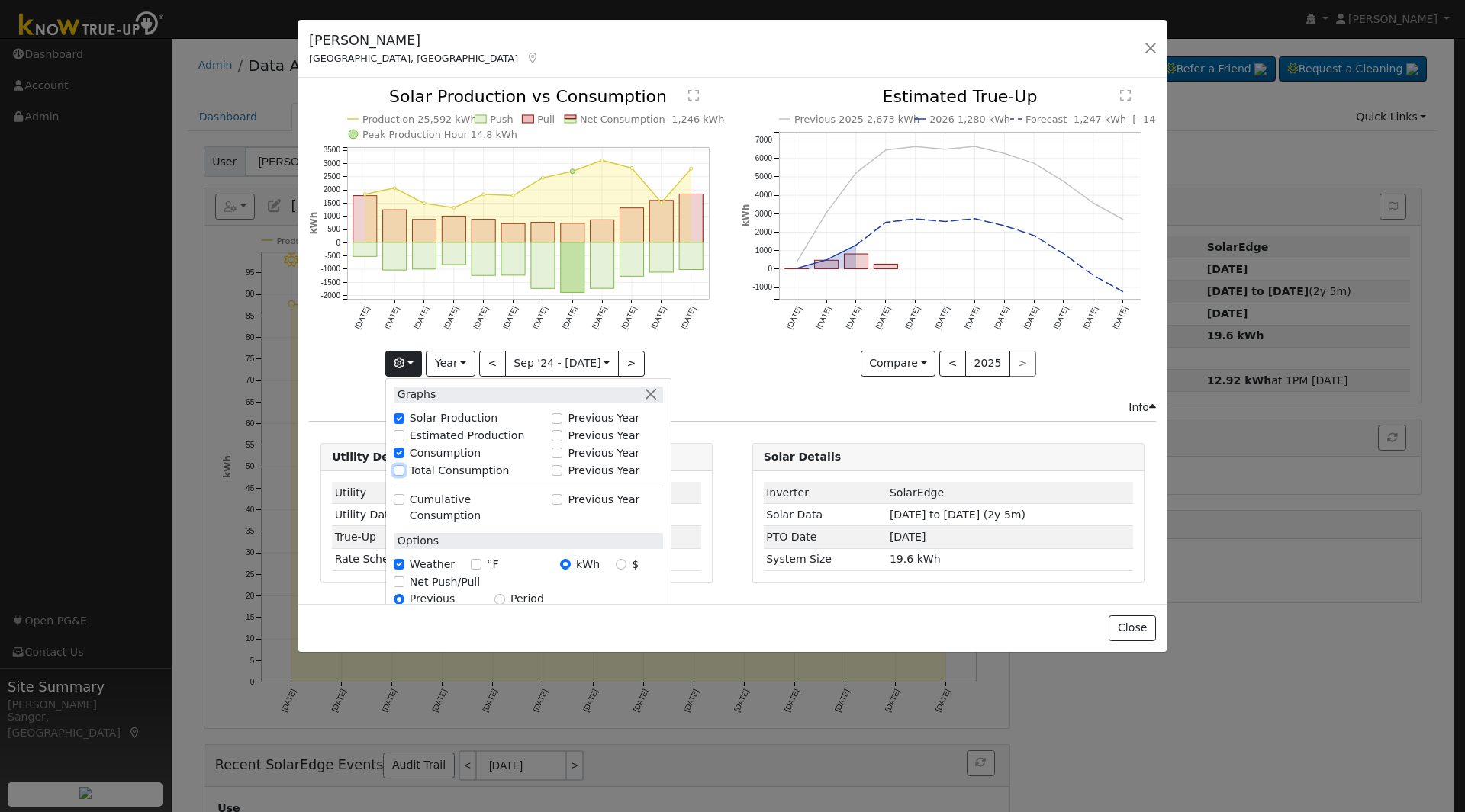
click at [401, 470] on input "Total Consumption" at bounding box center [399, 470] width 11 height 11
checkbox input "true"
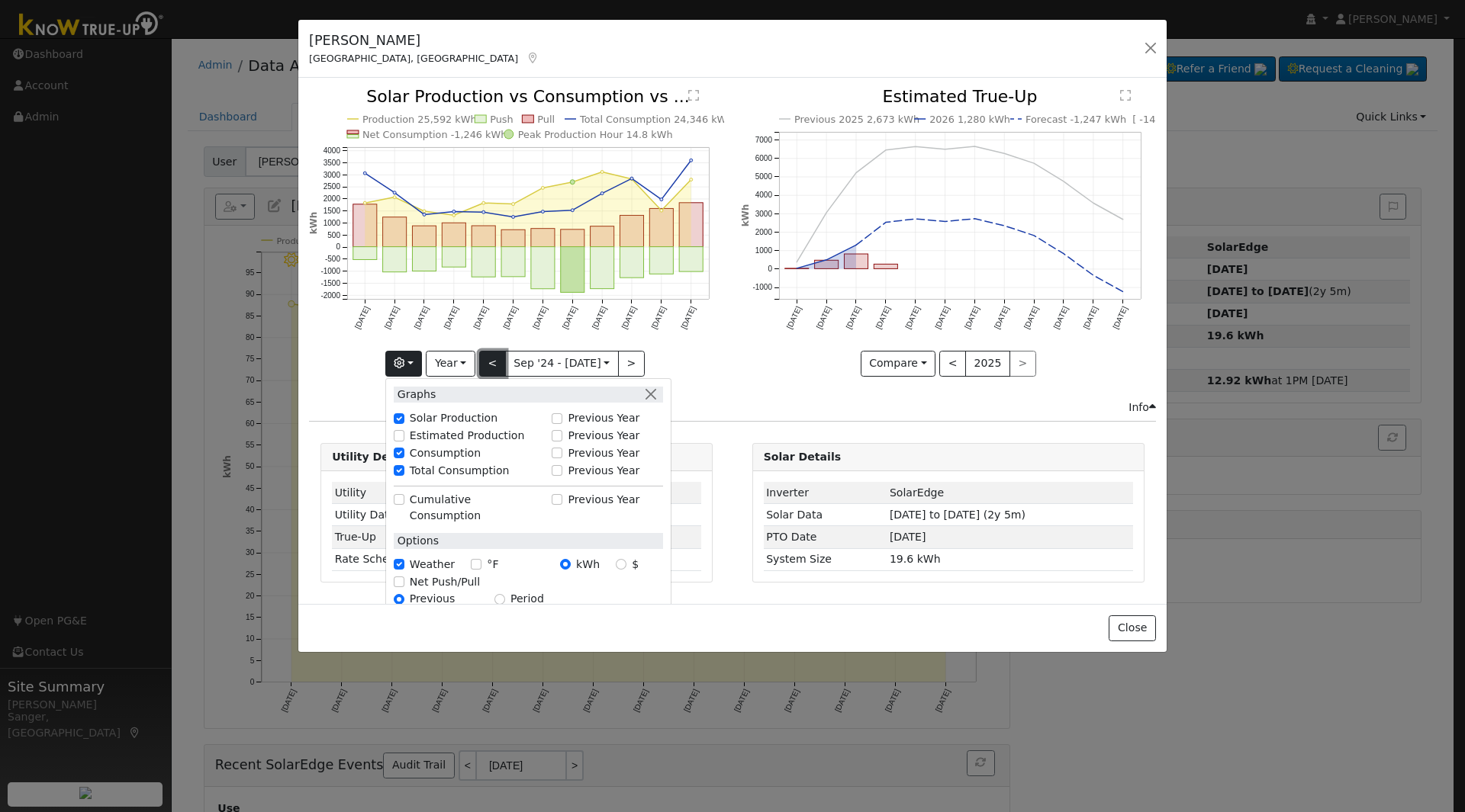
click at [495, 356] on button "<" at bounding box center [492, 363] width 26 height 26
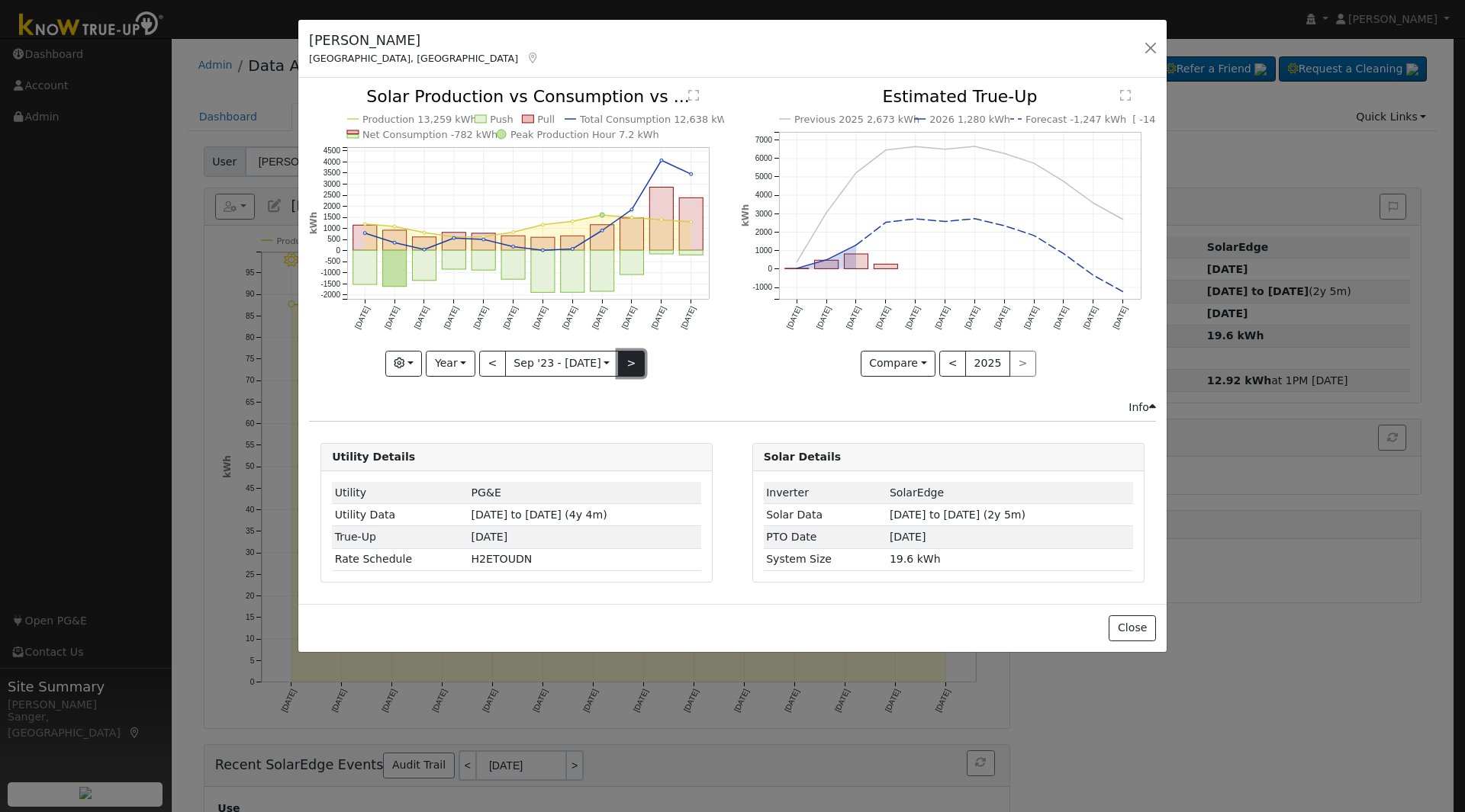
click at [625, 363] on button ">" at bounding box center [631, 363] width 26 height 26
type input "2024-09-01"
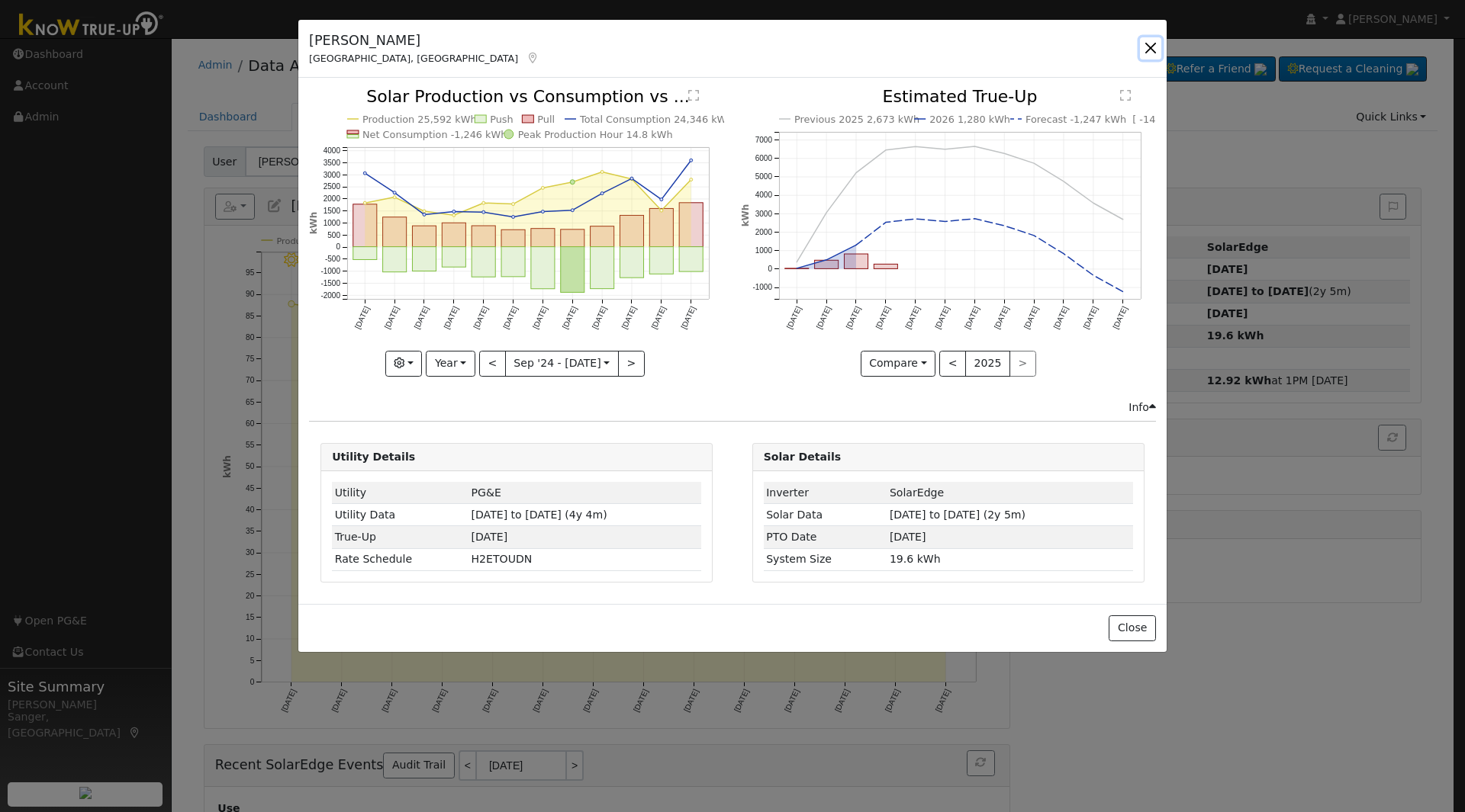
click at [1149, 45] on button "button" at bounding box center [1151, 48] width 22 height 21
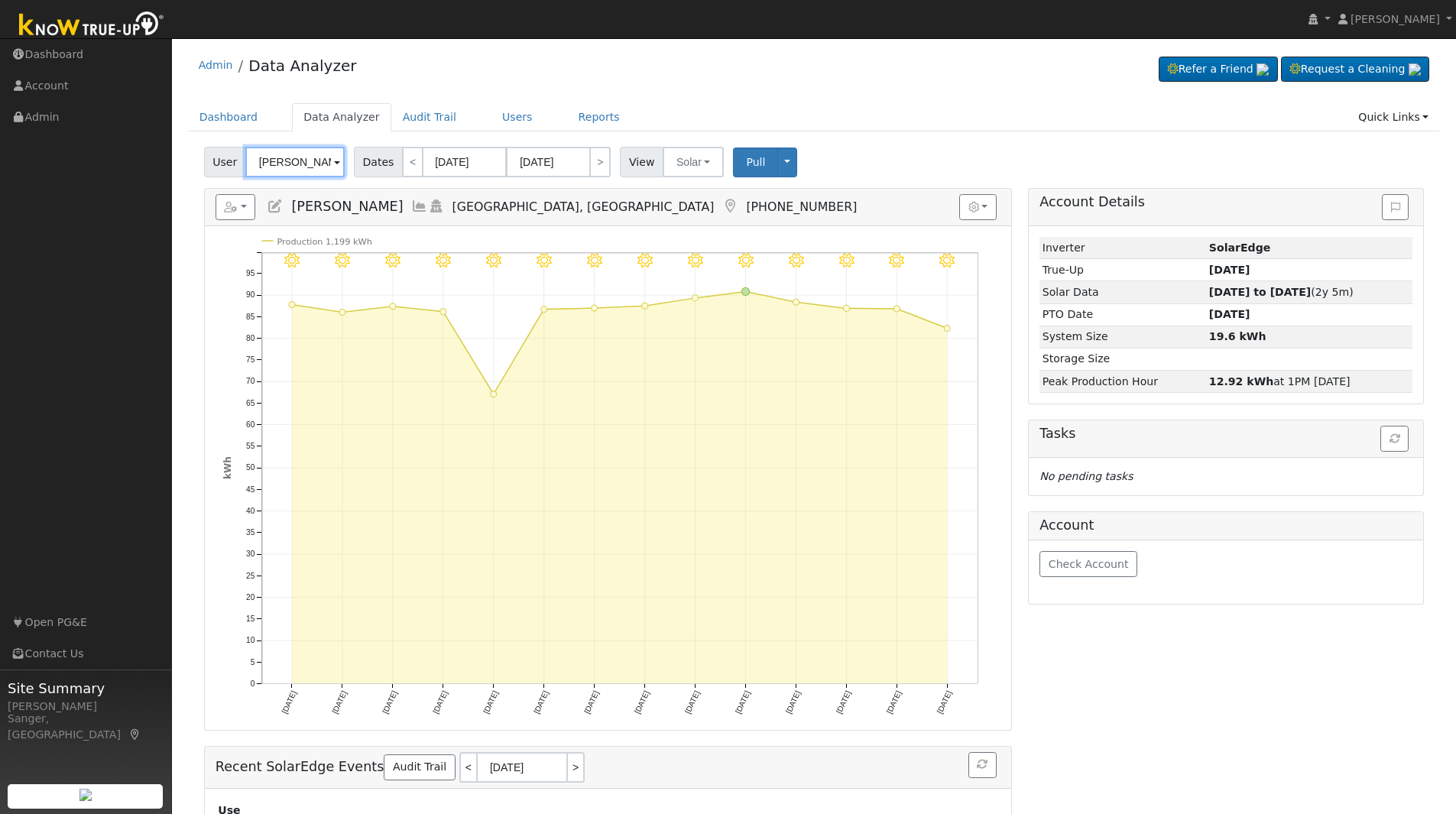
click at [277, 163] on input "Darlene N Haddad" at bounding box center [295, 162] width 99 height 31
paste input "Tabs Chatter Related Service Report Email Log a Call (Default) New Task (Defaul…"
type input "Tabs Chatter Related Service Report Email Log a Call (Default) New Task (Defaul…"
click at [297, 161] on input "text" at bounding box center [295, 162] width 99 height 31
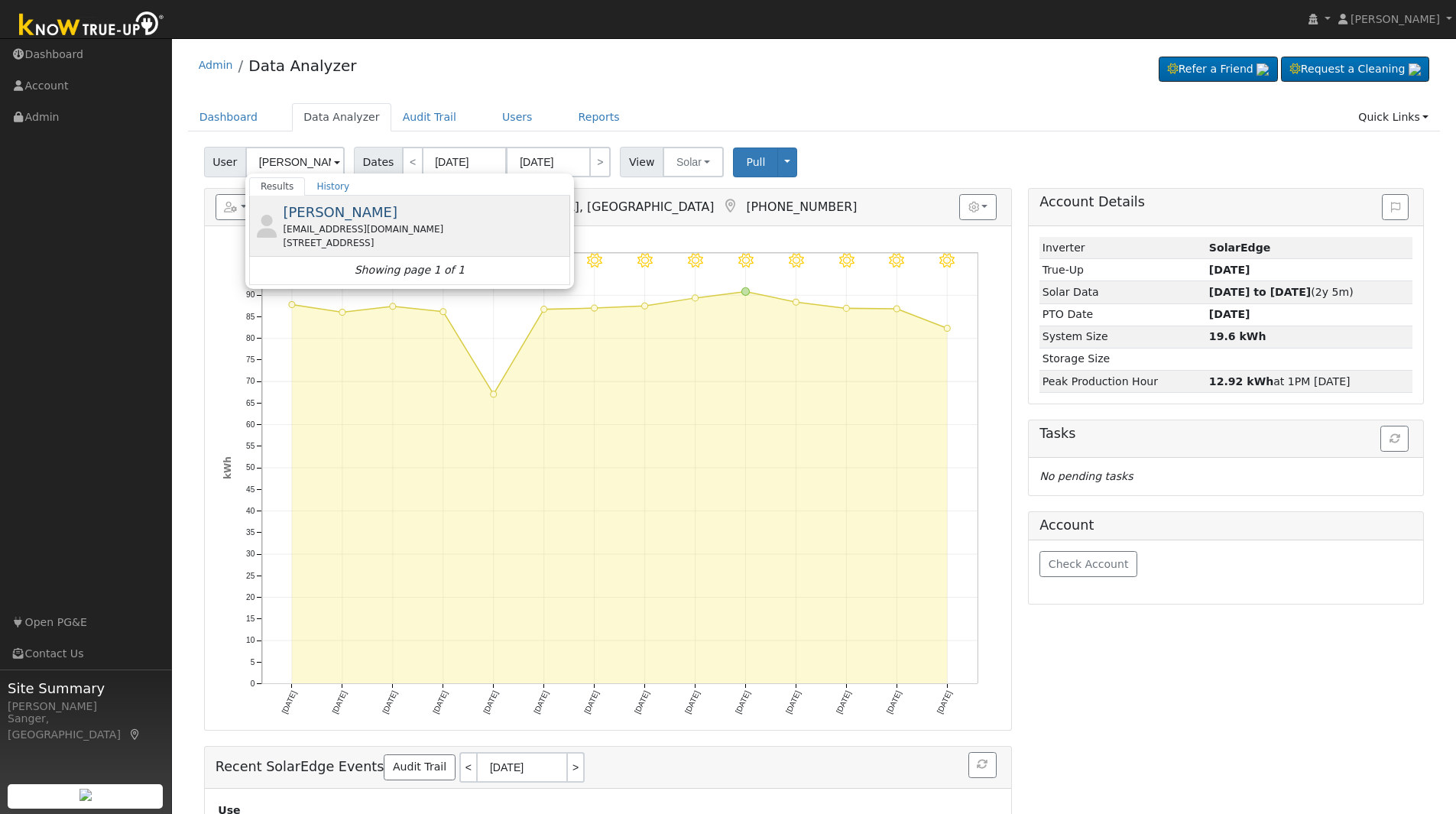
click at [336, 212] on span "Dirk Seltzer" at bounding box center [340, 211] width 114 height 16
type input "Dirk Seltzer"
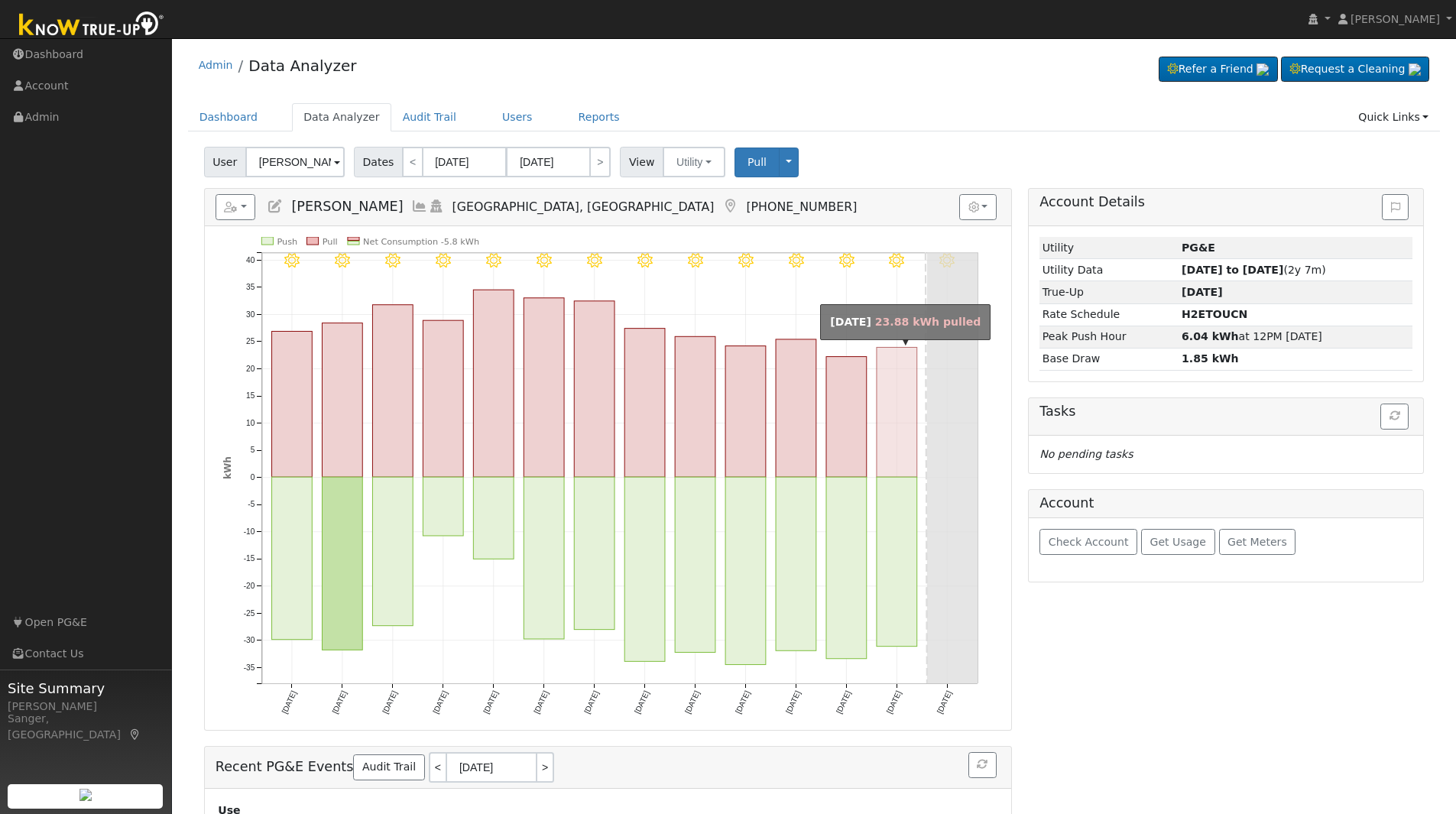
click at [890, 455] on rect "onclick=""" at bounding box center [897, 413] width 41 height 130
type input "09/10/2025"
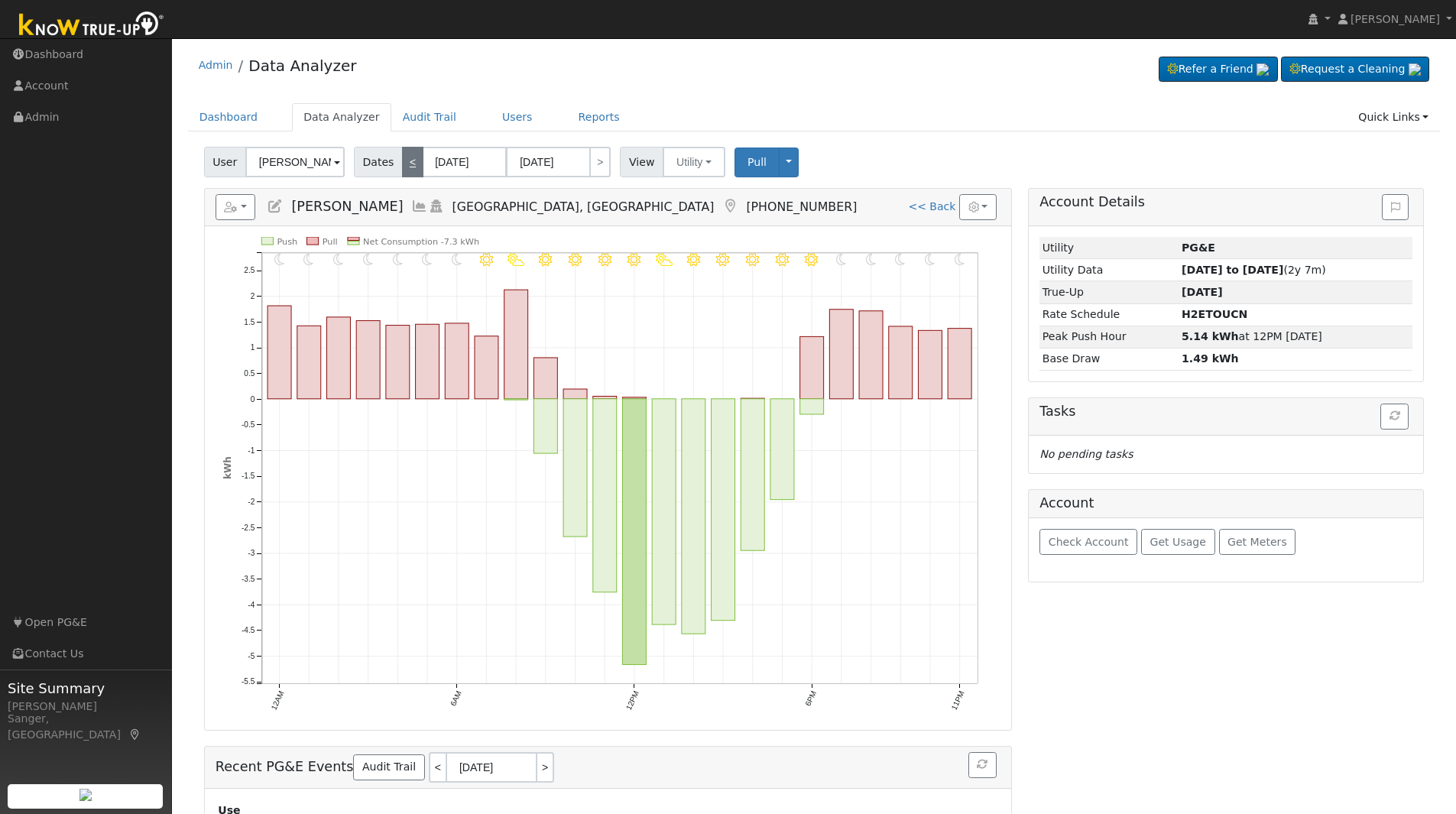
click at [404, 156] on link "<" at bounding box center [413, 162] width 22 height 31
type input "09/09/2025"
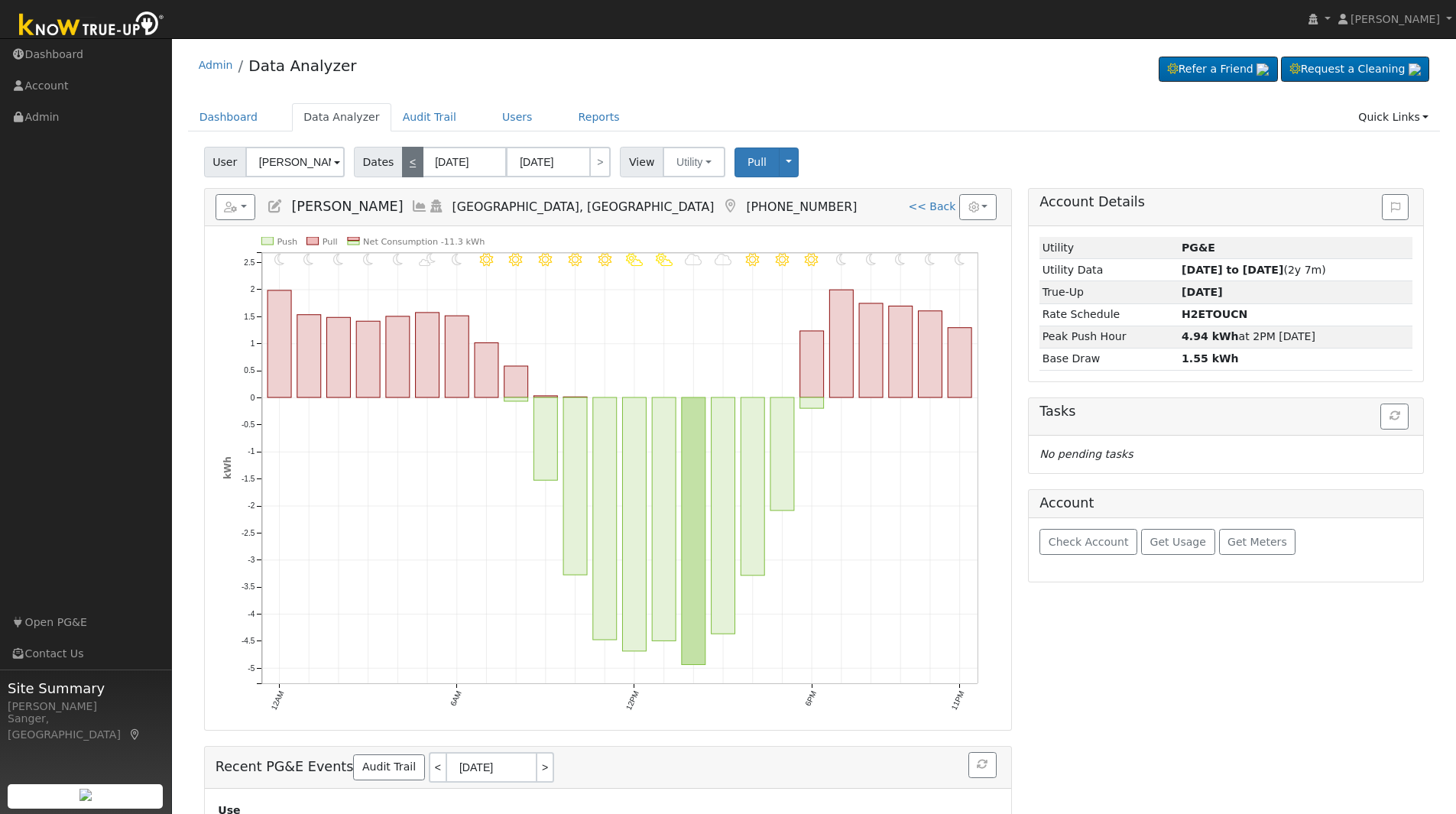
click at [404, 156] on link "<" at bounding box center [413, 162] width 22 height 31
type input "09/08/2025"
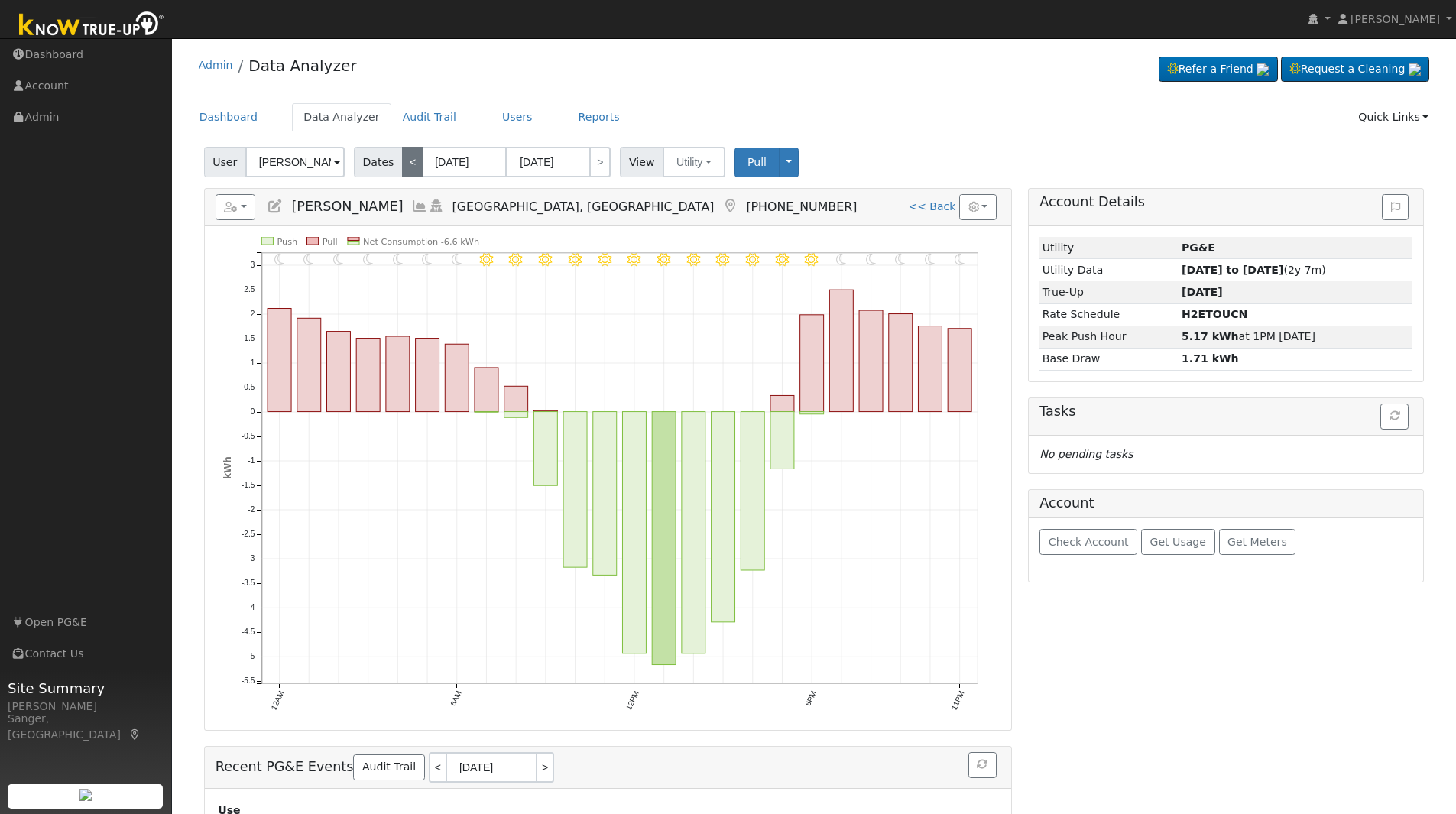
click at [404, 156] on link "<" at bounding box center [413, 162] width 22 height 31
type input "09/07/2025"
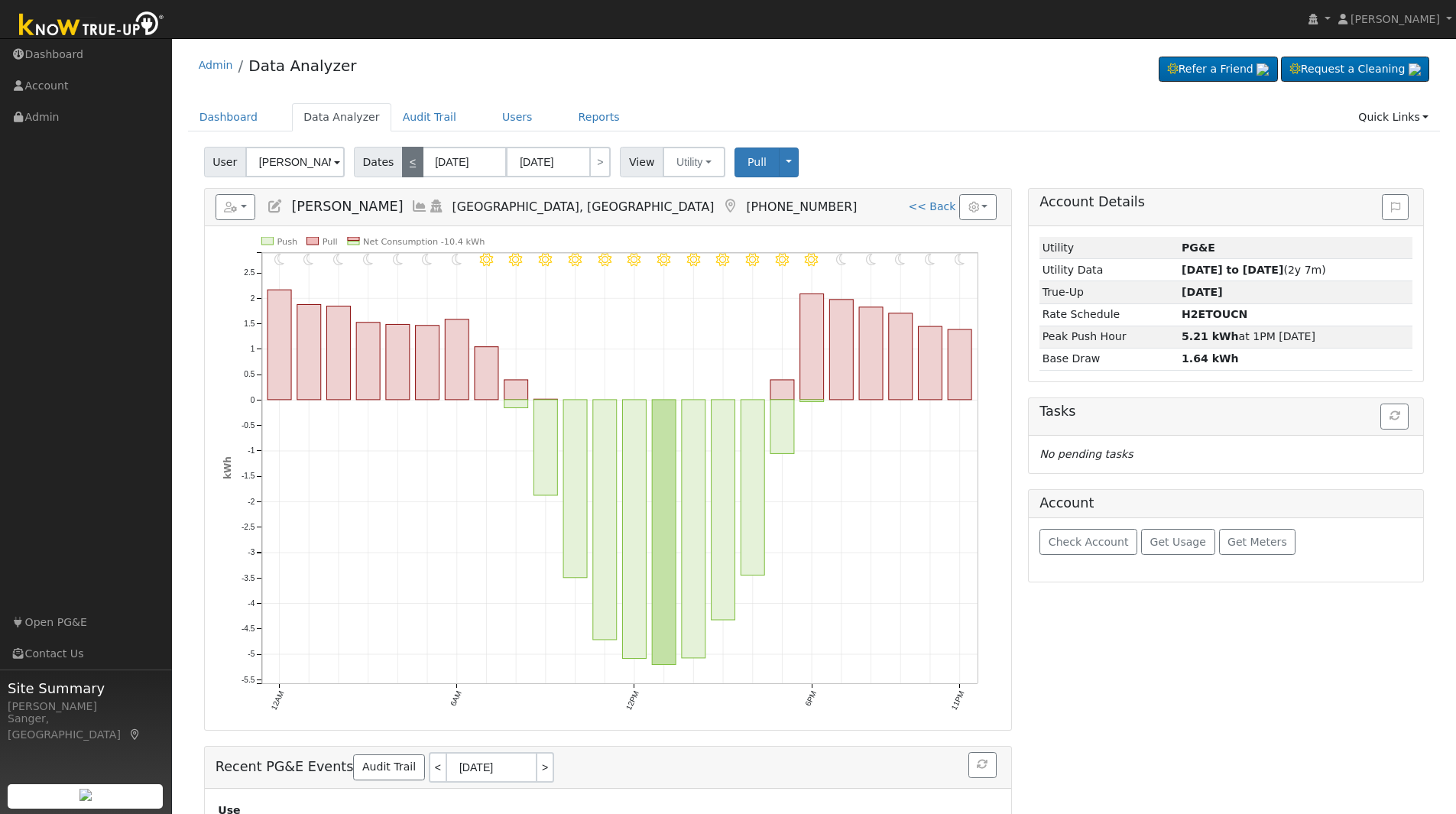
click at [404, 156] on link "<" at bounding box center [413, 162] width 22 height 31
type input "09/06/2025"
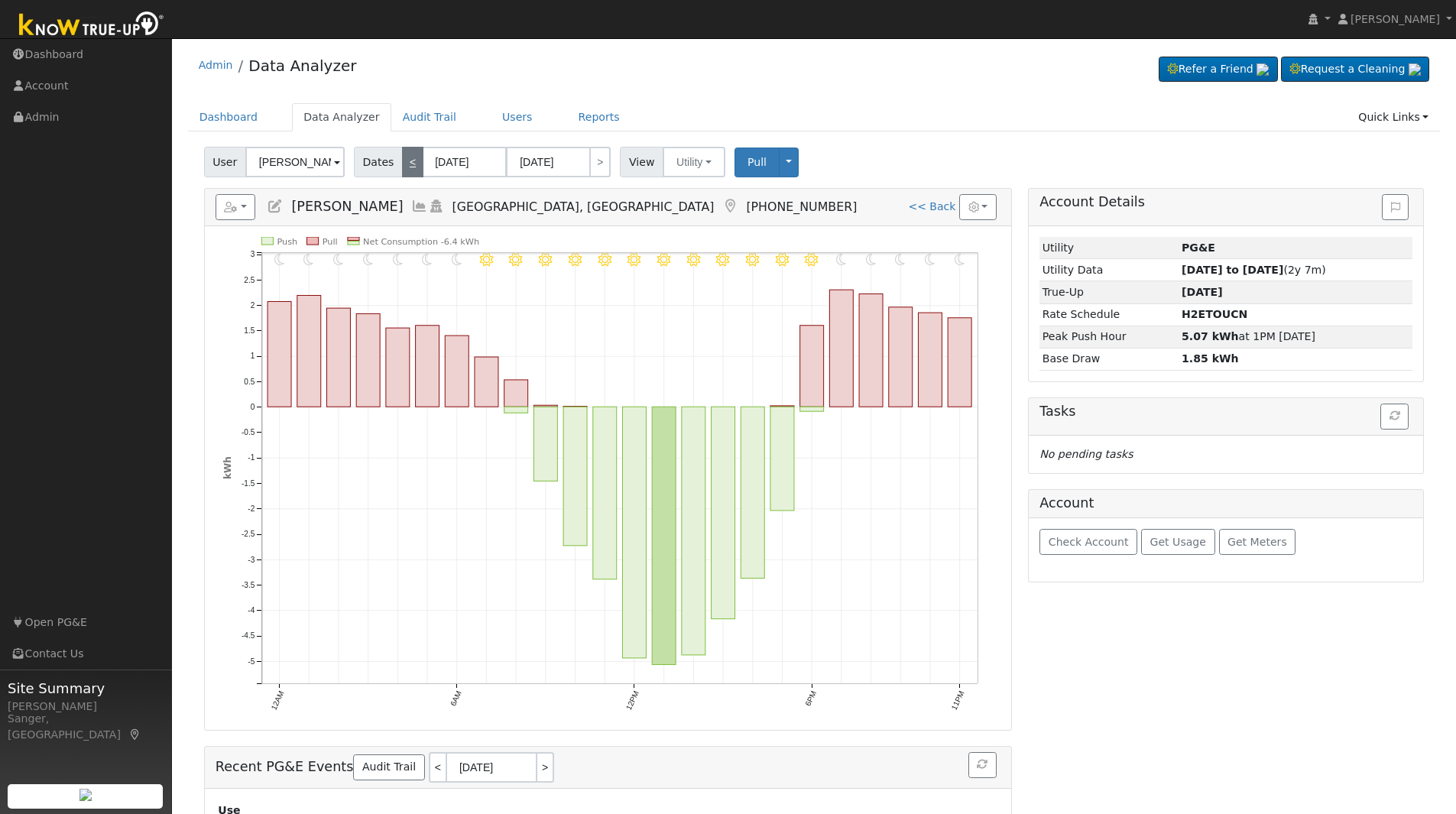
click at [404, 156] on link "<" at bounding box center [413, 162] width 22 height 31
type input "09/05/2025"
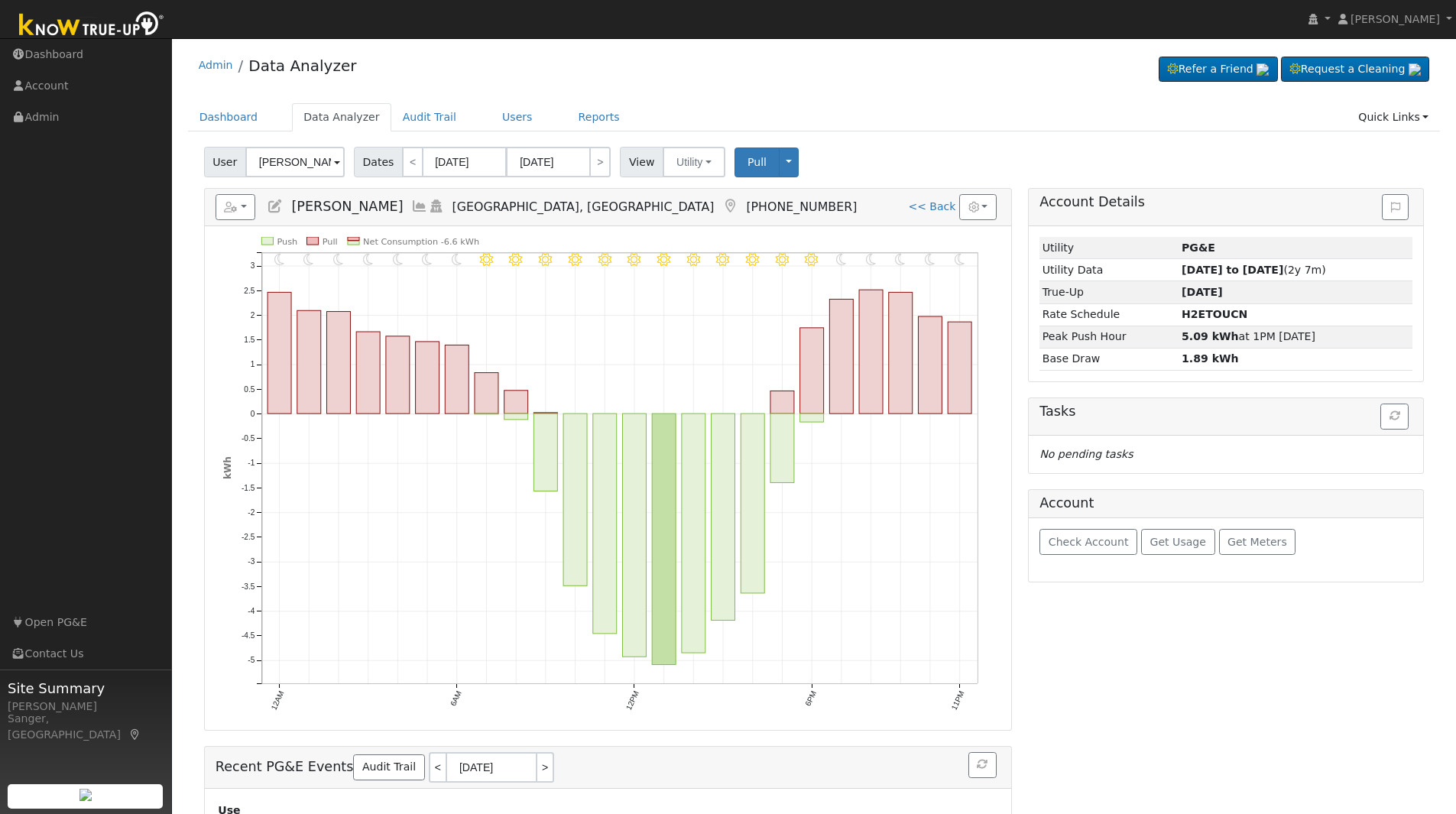
click at [411, 201] on icon at bounding box center [419, 206] width 17 height 14
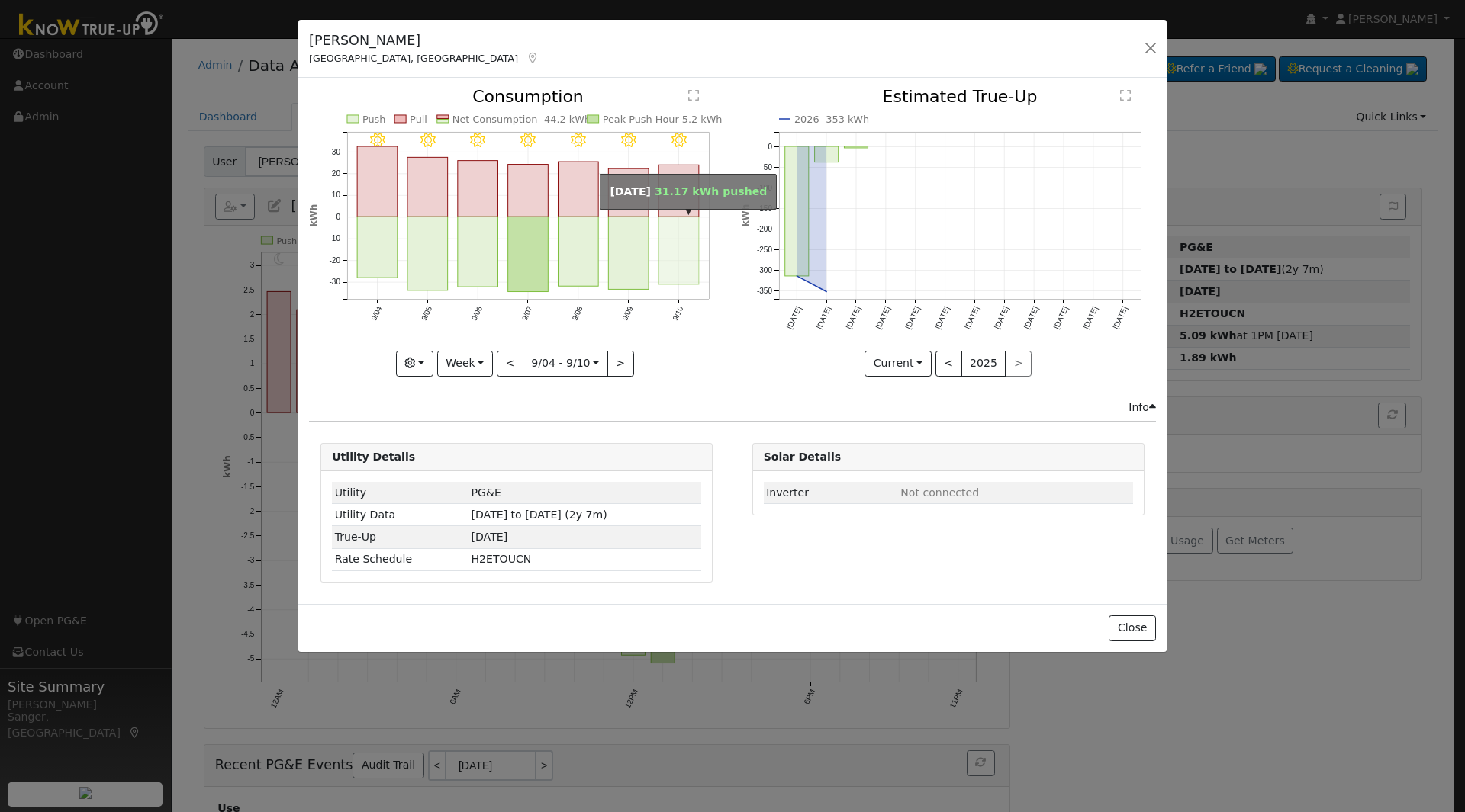
click at [672, 261] on rect "onclick=""" at bounding box center [679, 251] width 41 height 68
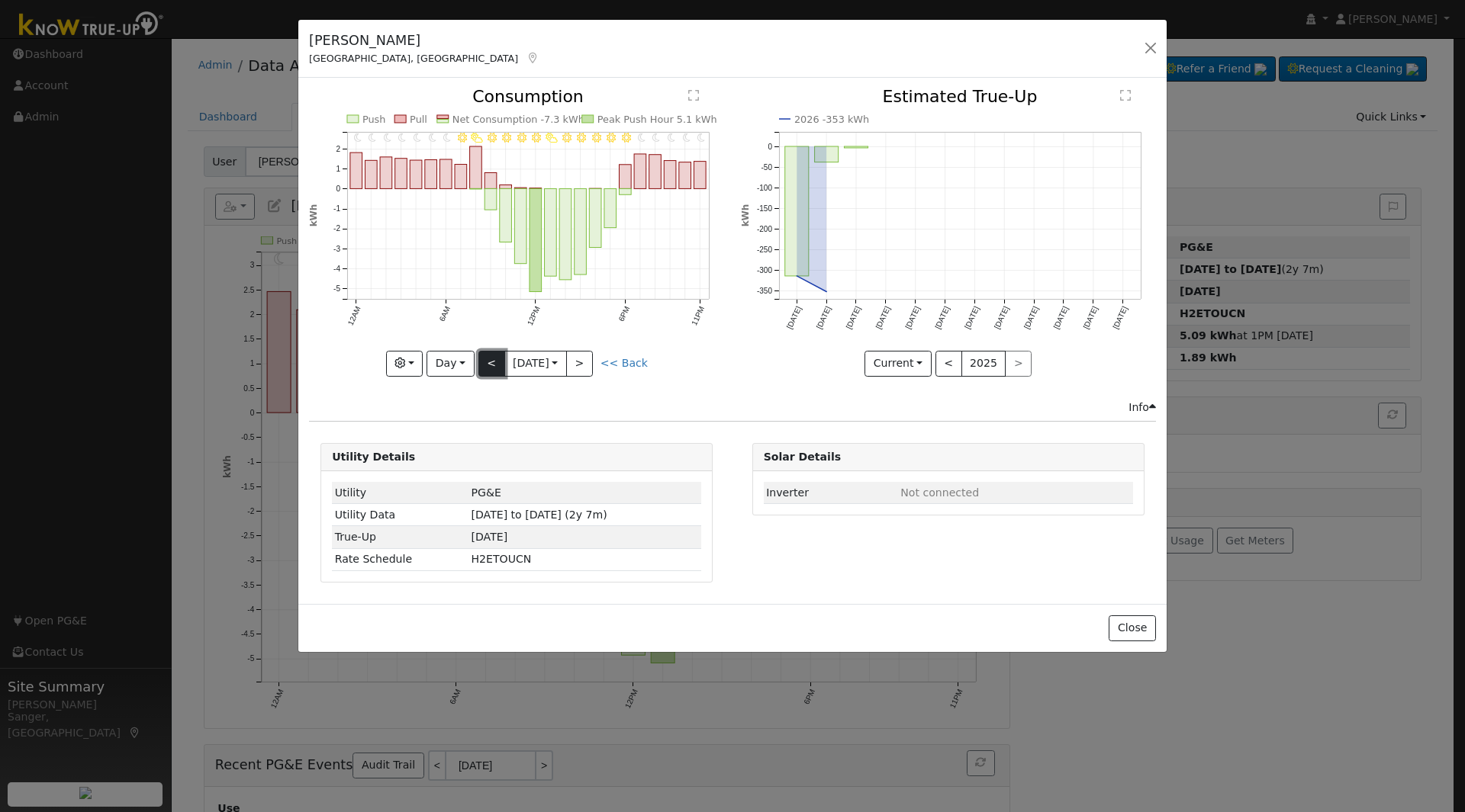
click at [486, 362] on button "<" at bounding box center [491, 363] width 26 height 26
click at [485, 359] on button "<" at bounding box center [491, 363] width 26 height 26
click at [486, 359] on button "<" at bounding box center [491, 363] width 26 height 26
click at [486, 359] on div "11PM - Clear 10PM - Clear 9PM - MostlyClear 8PM - Clear 7PM - Clear 6PM - Clear…" at bounding box center [517, 232] width 415 height 288
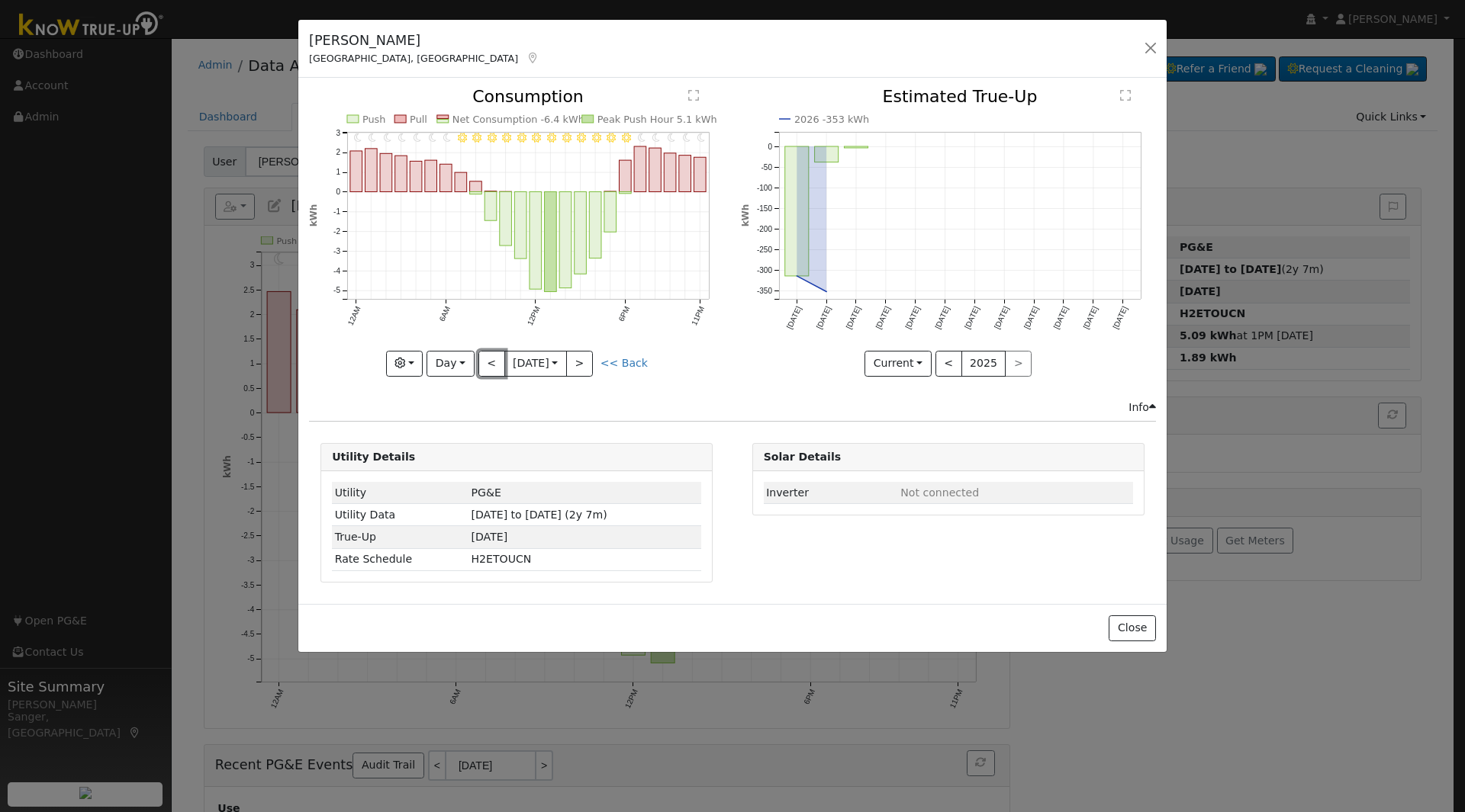
click at [486, 359] on button "<" at bounding box center [491, 363] width 26 height 26
click at [487, 361] on button "<" at bounding box center [491, 363] width 26 height 26
click at [487, 361] on div at bounding box center [517, 232] width 415 height 288
click at [487, 361] on button "<" at bounding box center [491, 363] width 26 height 26
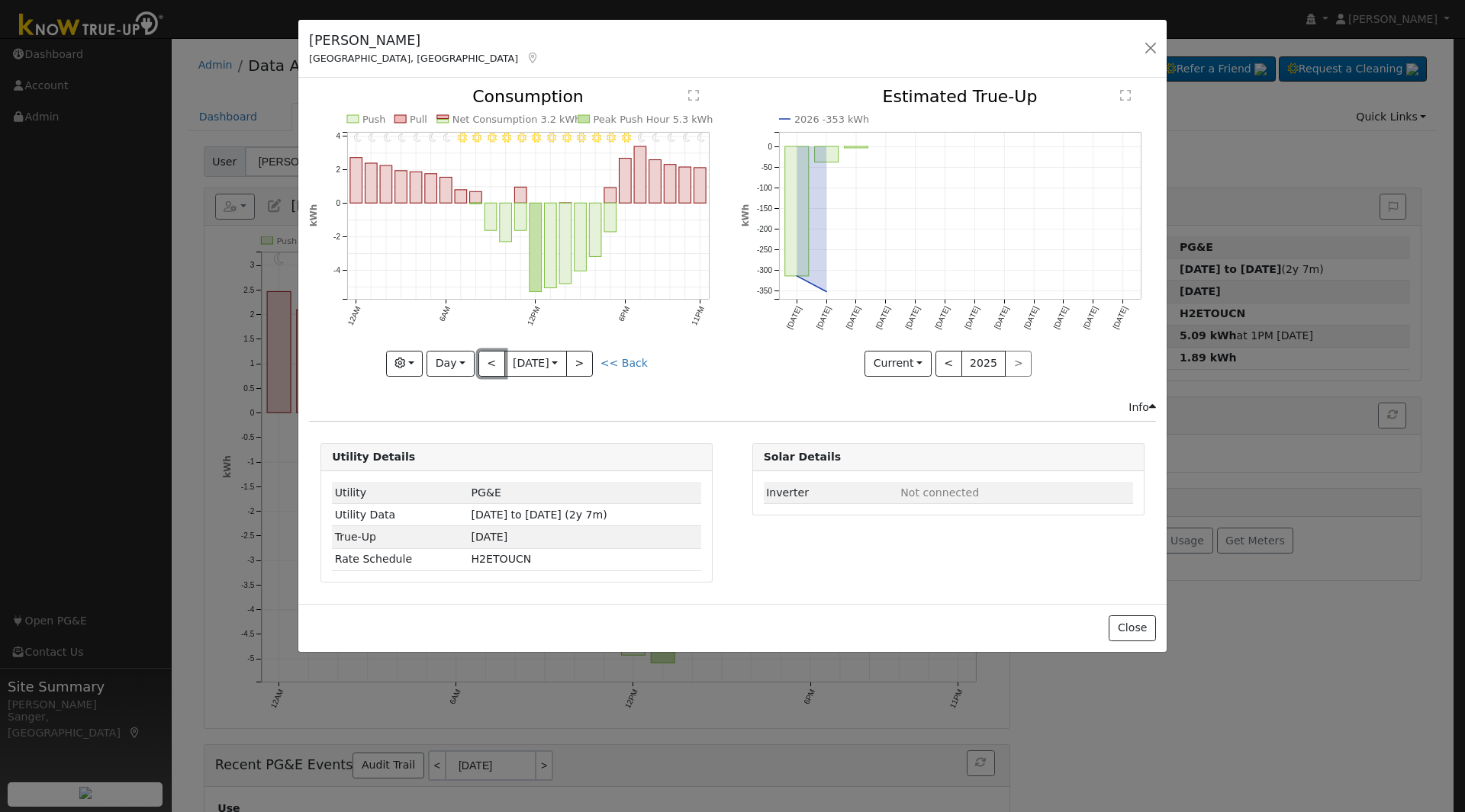
click at [487, 361] on button "<" at bounding box center [491, 363] width 26 height 26
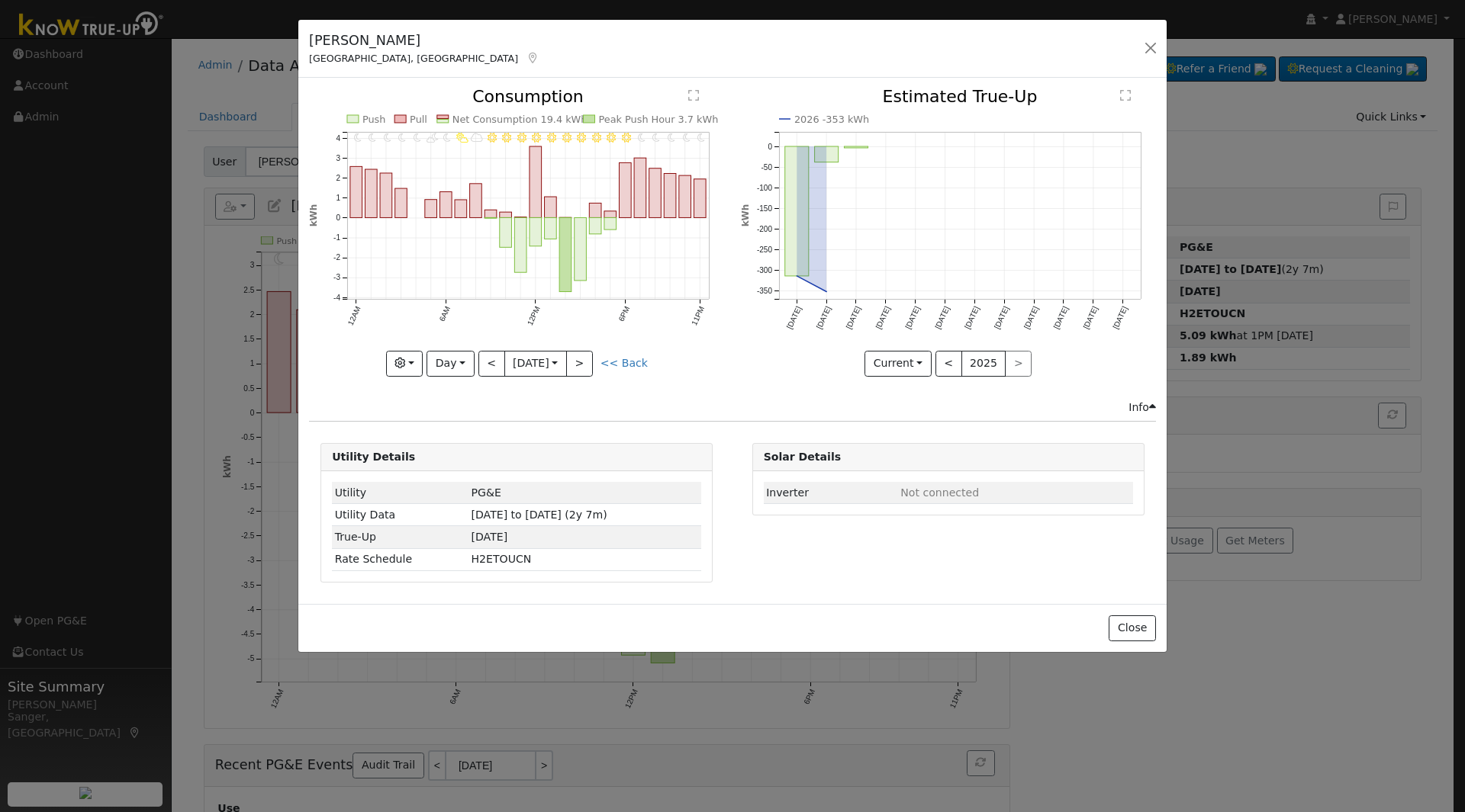
click at [487, 361] on div "11PM - Clear 10PM - Clear 9PM - Clear 8PM - Clear 7PM - Clear 6PM - Clear 5PM -…" at bounding box center [517, 232] width 415 height 288
click at [487, 361] on button "<" at bounding box center [491, 363] width 26 height 26
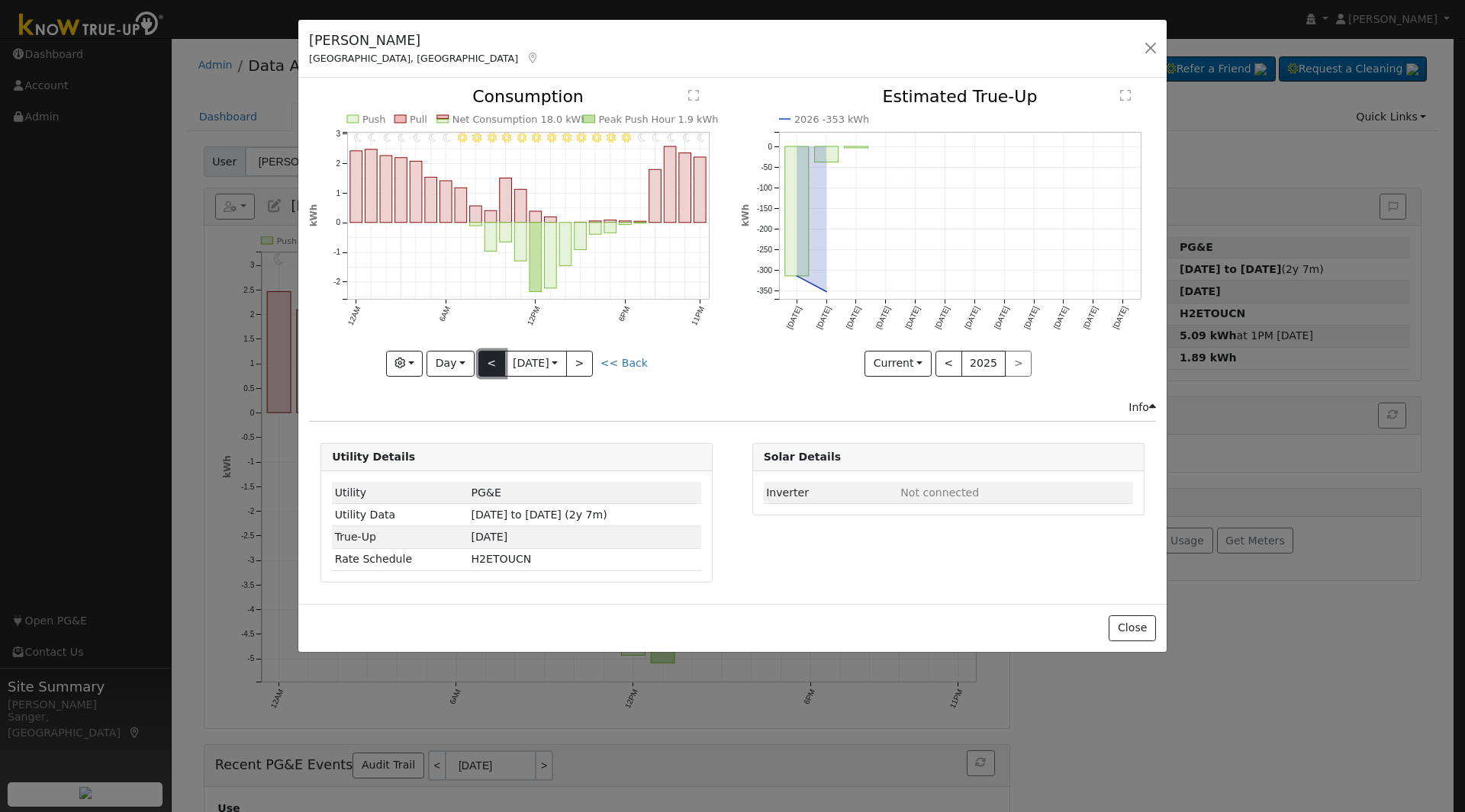
click at [487, 364] on button "<" at bounding box center [491, 363] width 26 height 26
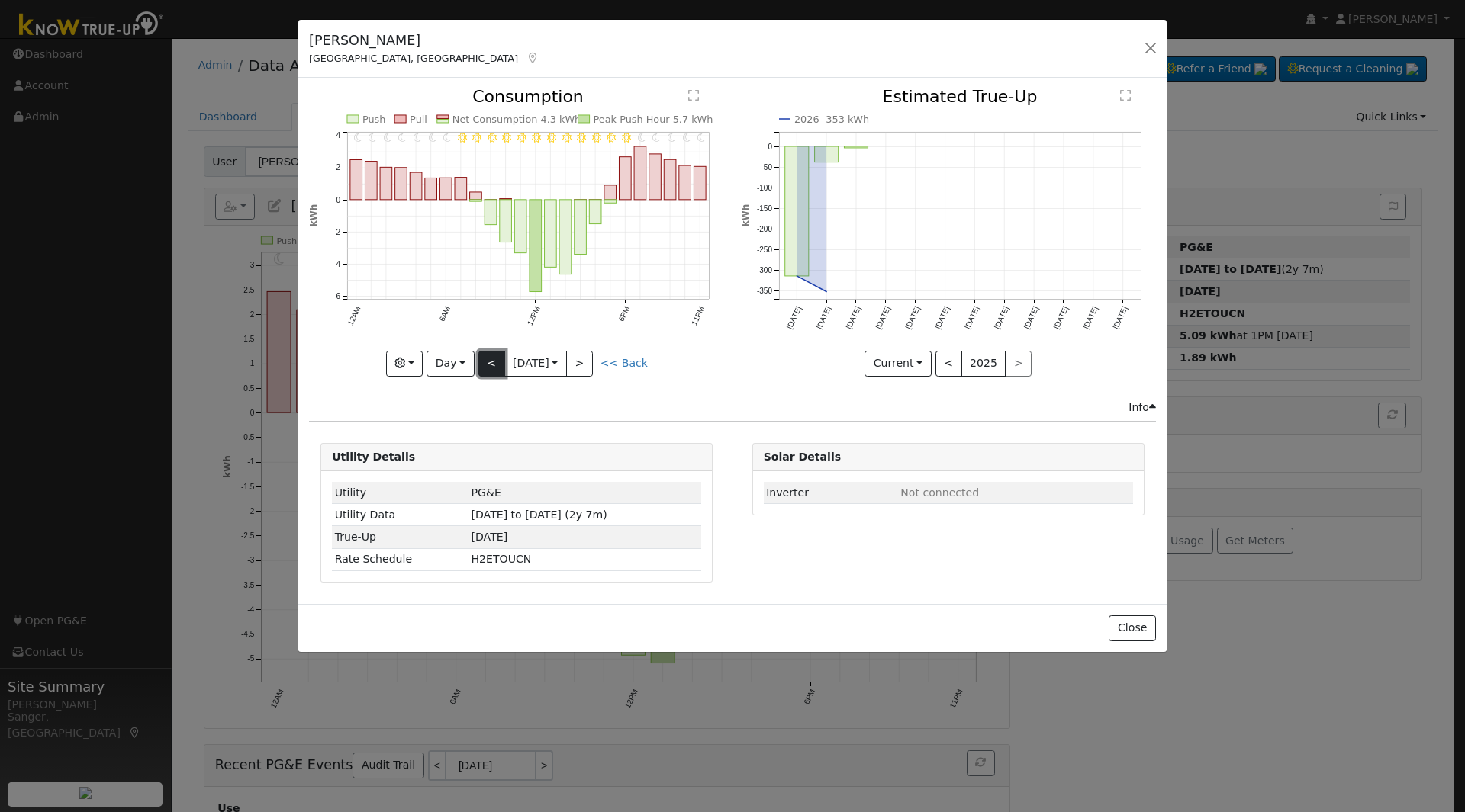
click at [487, 364] on button "<" at bounding box center [491, 363] width 26 height 26
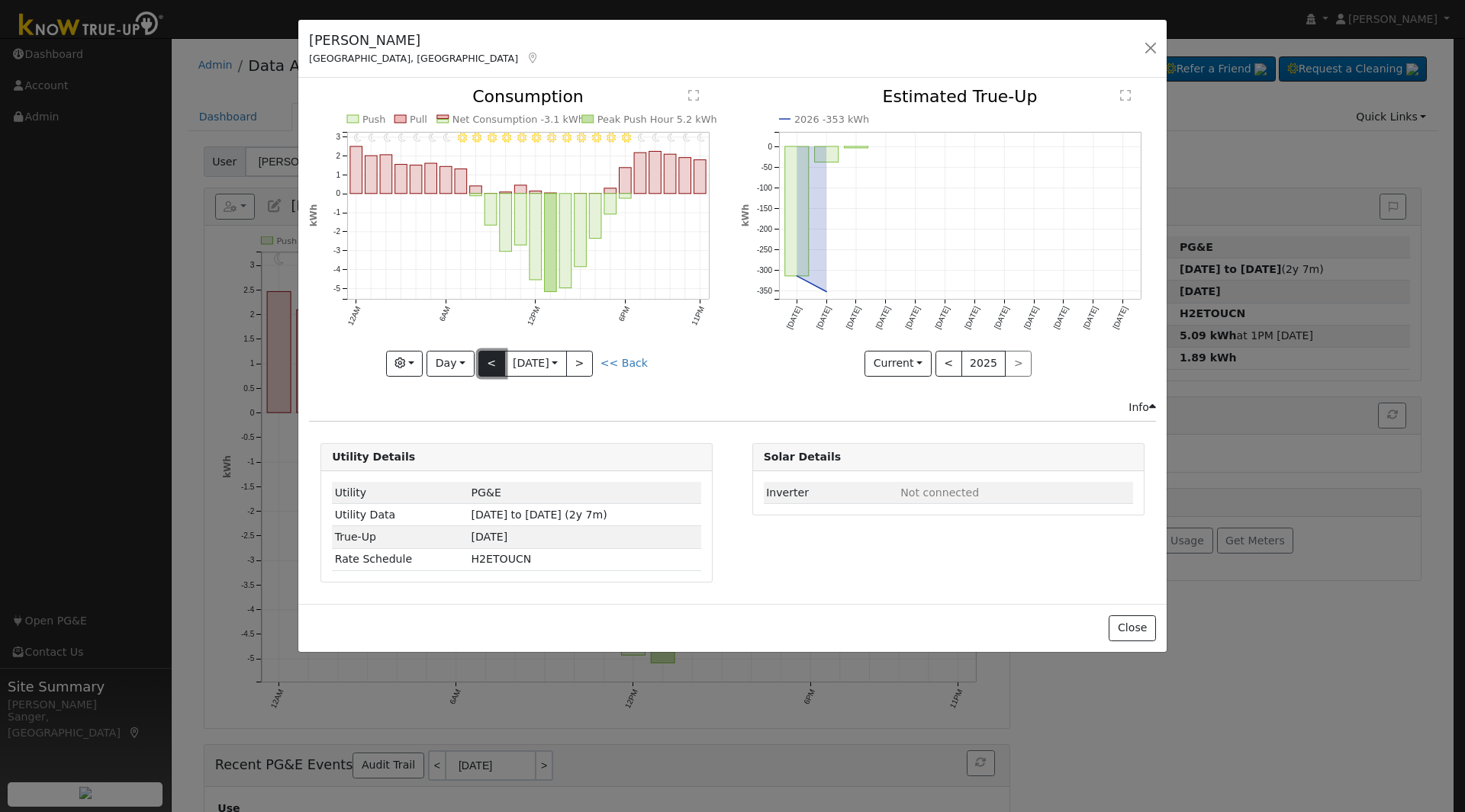
click at [487, 364] on button "<" at bounding box center [491, 363] width 26 height 26
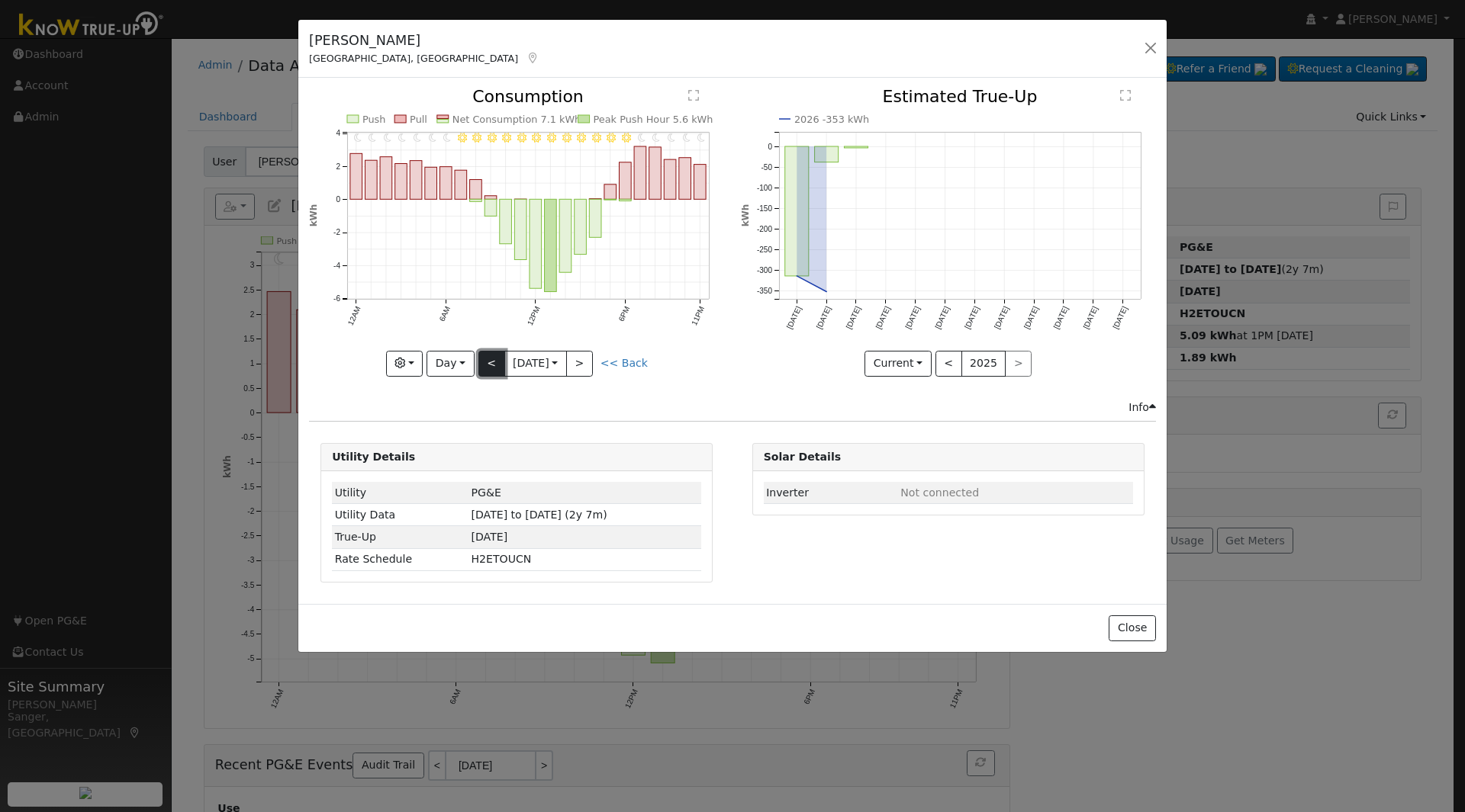
click at [487, 364] on button "<" at bounding box center [491, 363] width 26 height 26
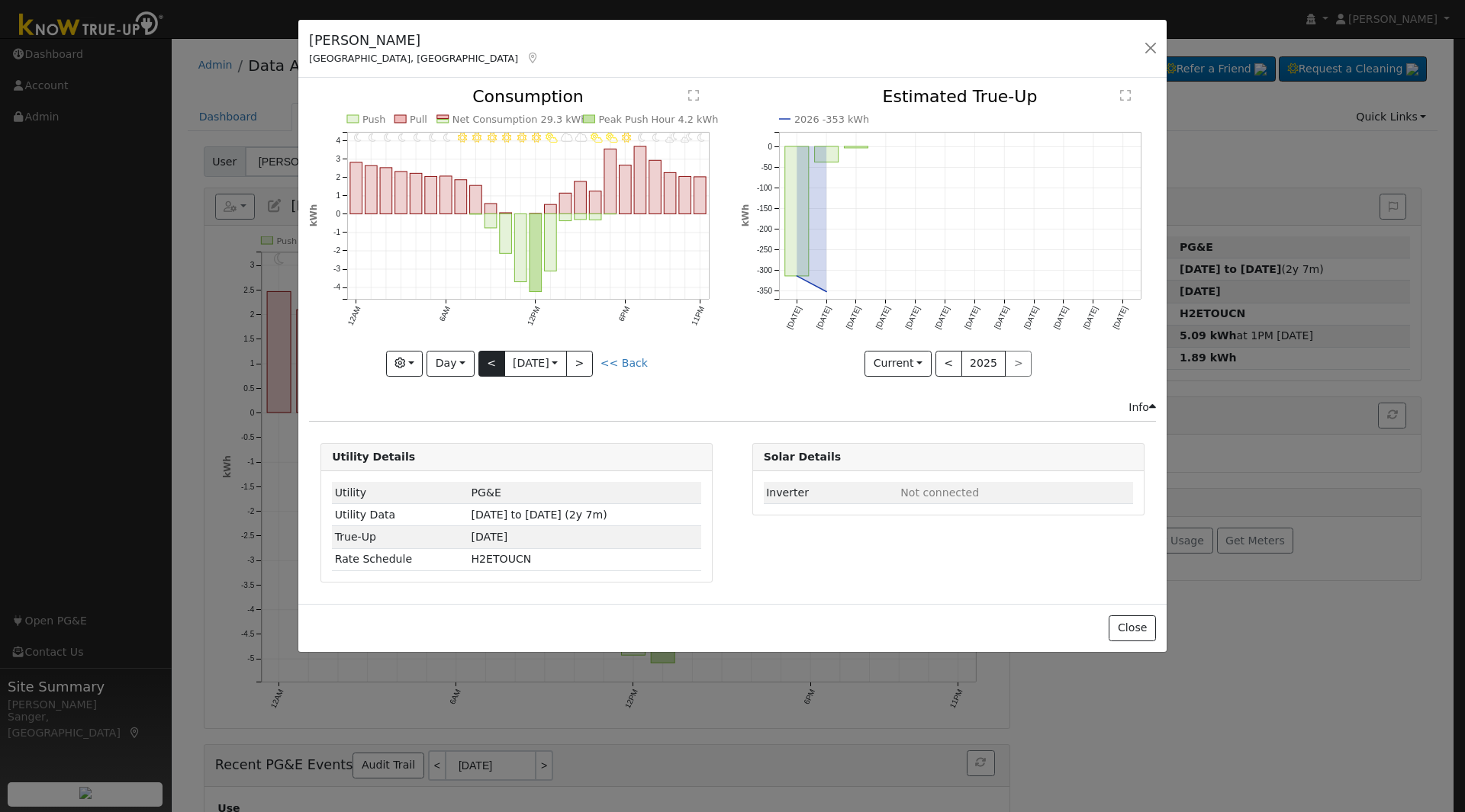
click at [487, 364] on div "11PM - MostlyClear 10PM - PartlyCloudy 9PM - PartlyCloudy 8PM - MostlyClear 7PM…" at bounding box center [517, 232] width 415 height 288
click at [487, 364] on button "<" at bounding box center [491, 363] width 26 height 26
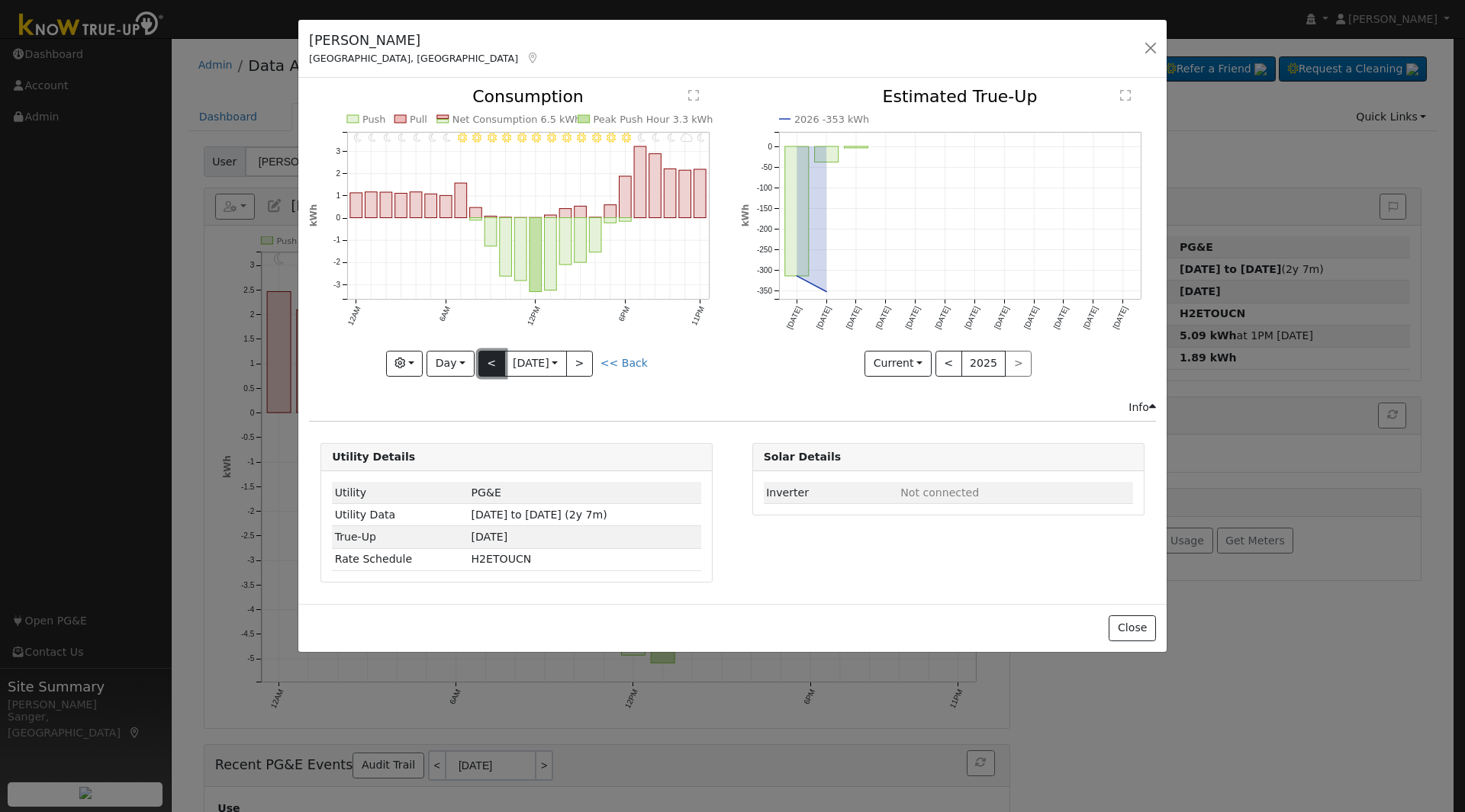
click at [487, 364] on button "<" at bounding box center [491, 363] width 26 height 26
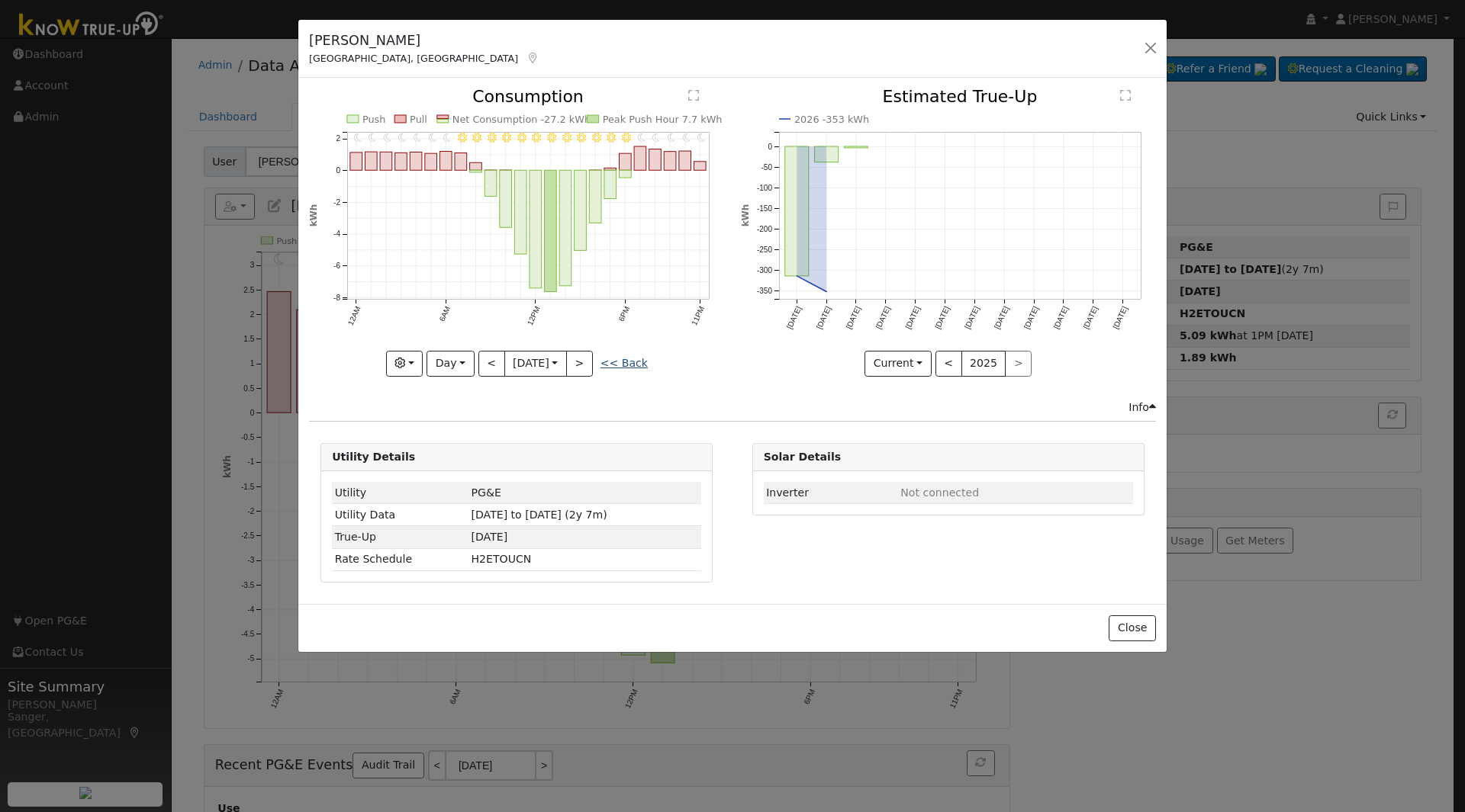
click at [625, 361] on link "<< Back" at bounding box center [624, 363] width 47 height 12
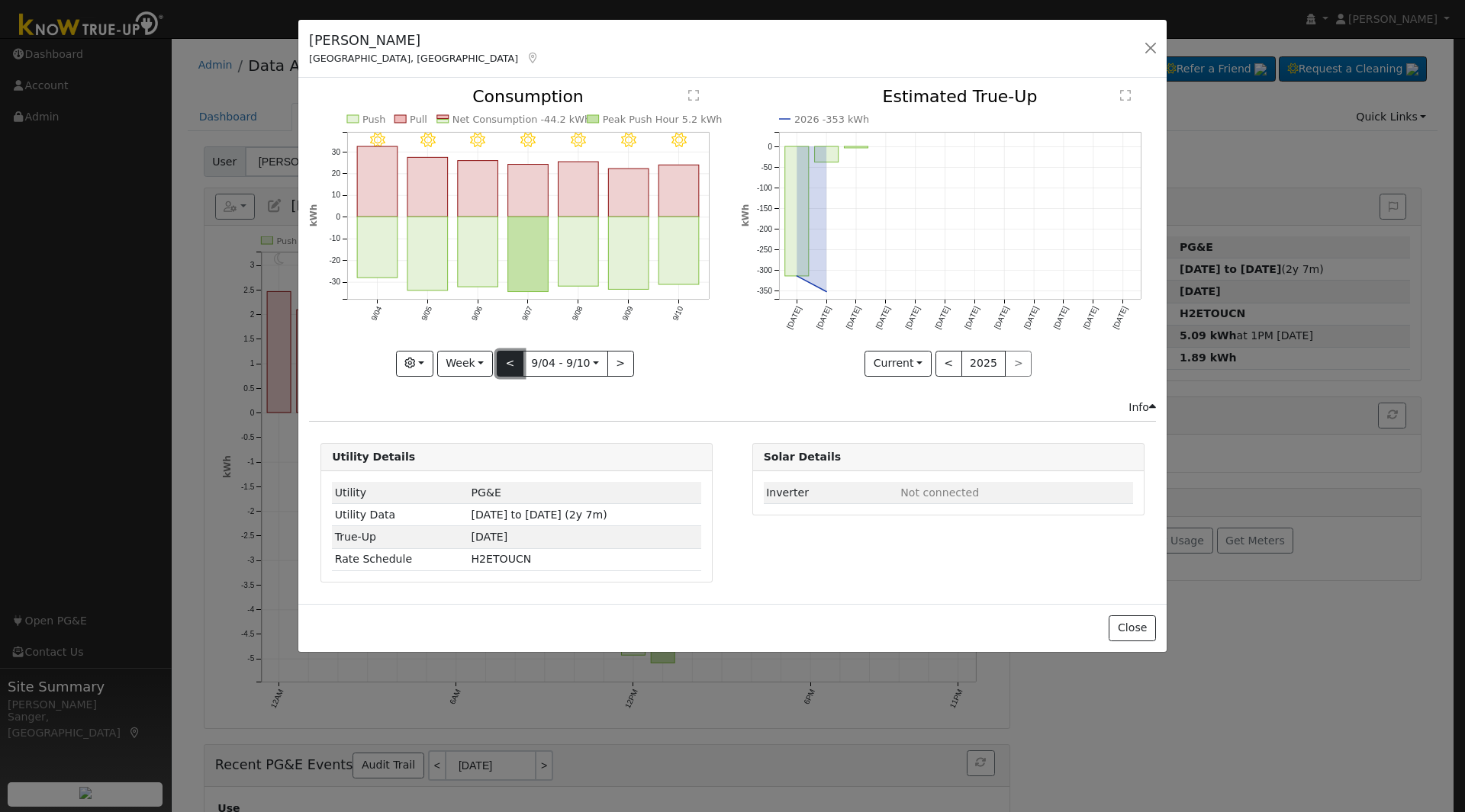
click at [504, 360] on button "<" at bounding box center [510, 363] width 26 height 26
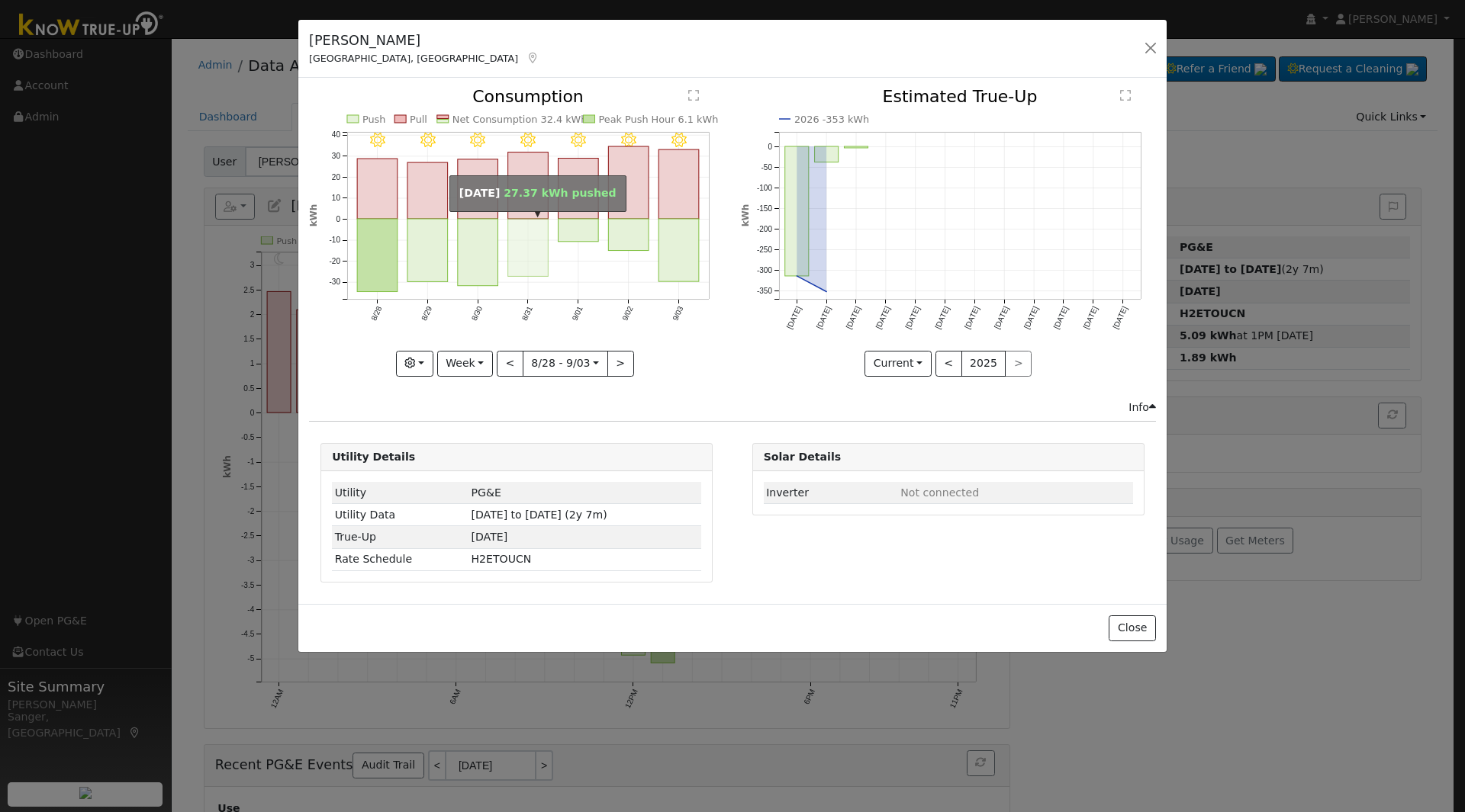
click at [516, 251] on rect "onclick=""" at bounding box center [528, 247] width 41 height 57
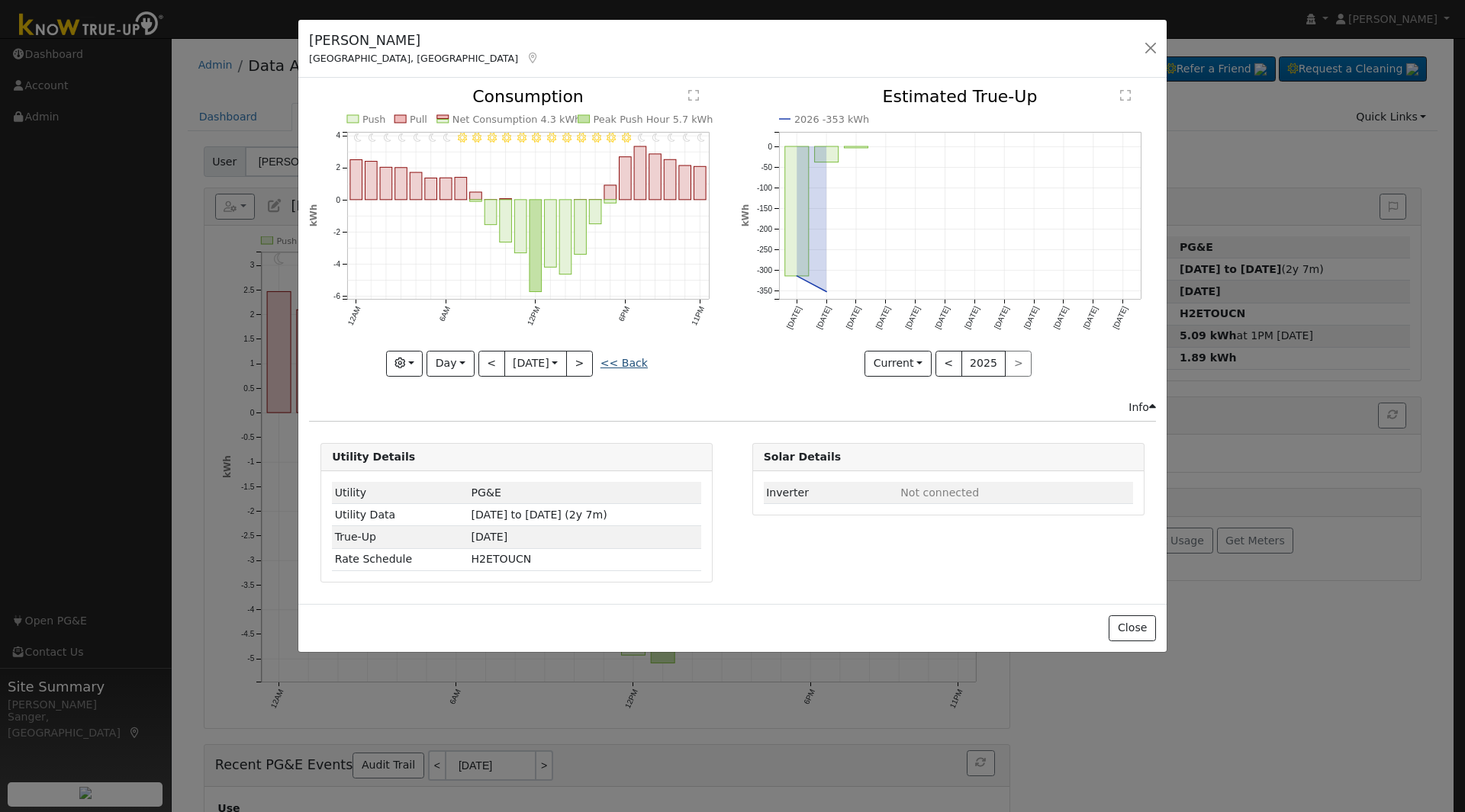
click at [624, 362] on link "<< Back" at bounding box center [624, 363] width 47 height 12
type input "2025-08-28"
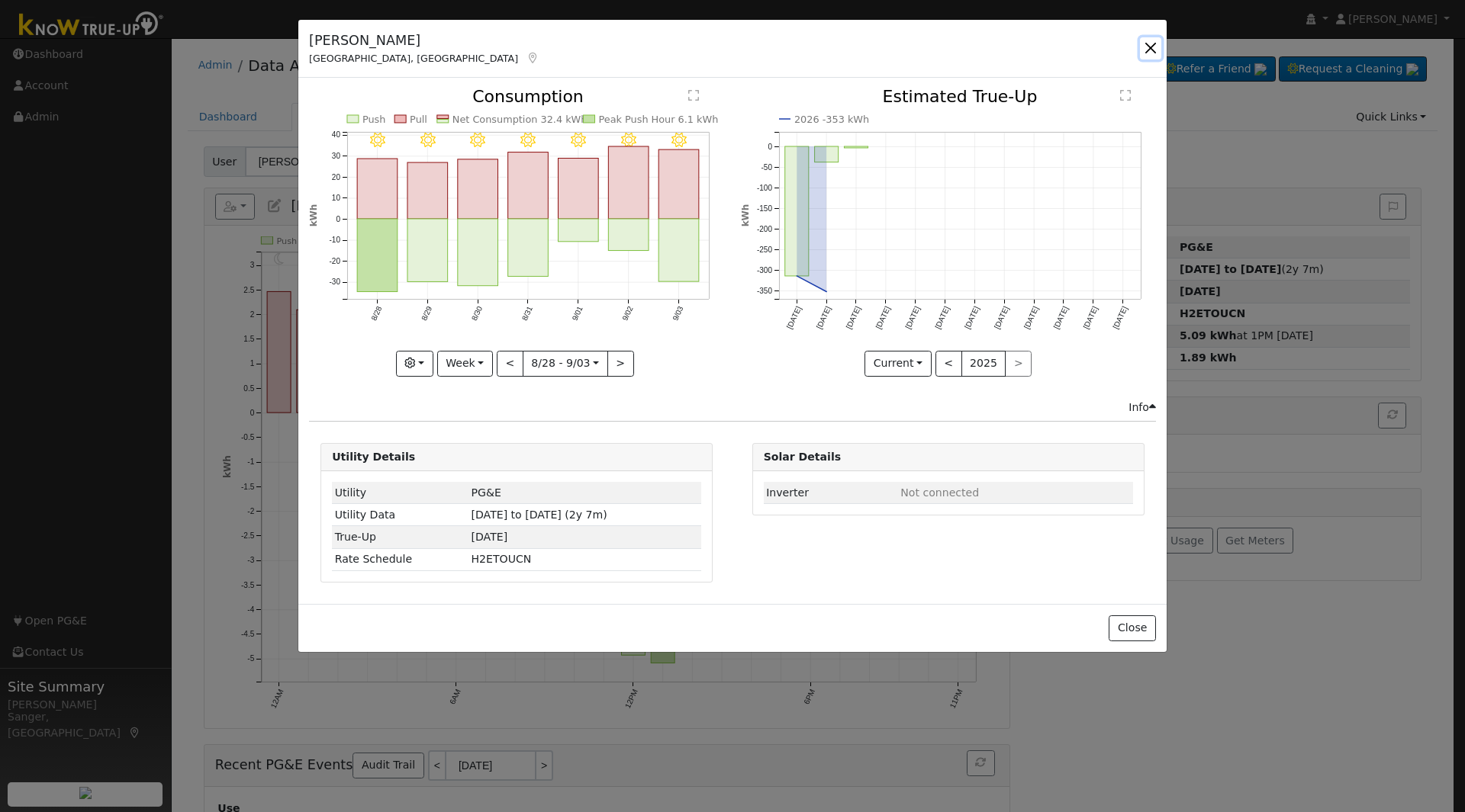
click at [1147, 45] on button "button" at bounding box center [1151, 48] width 22 height 21
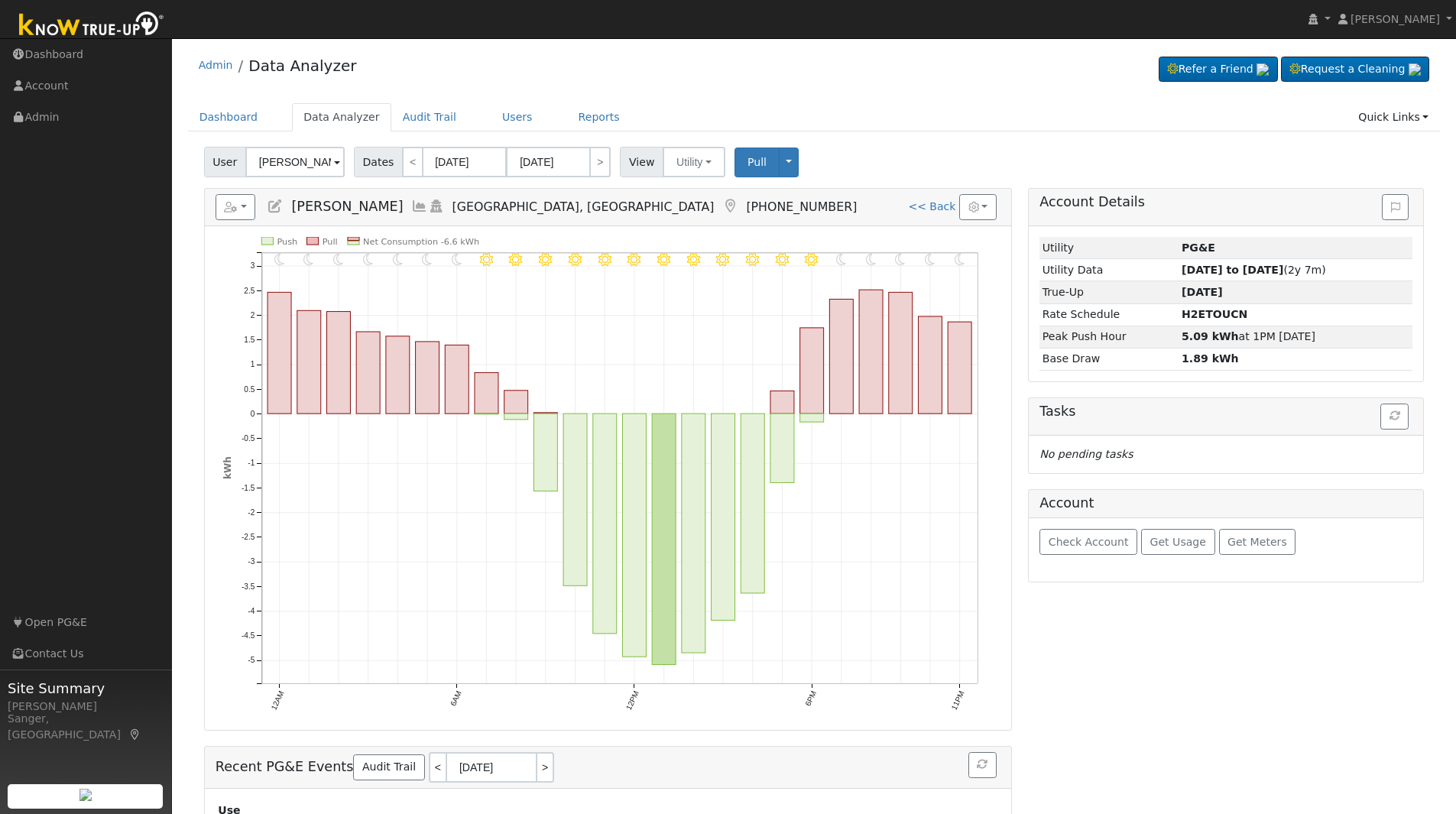
click at [411, 205] on icon at bounding box center [419, 206] width 17 height 14
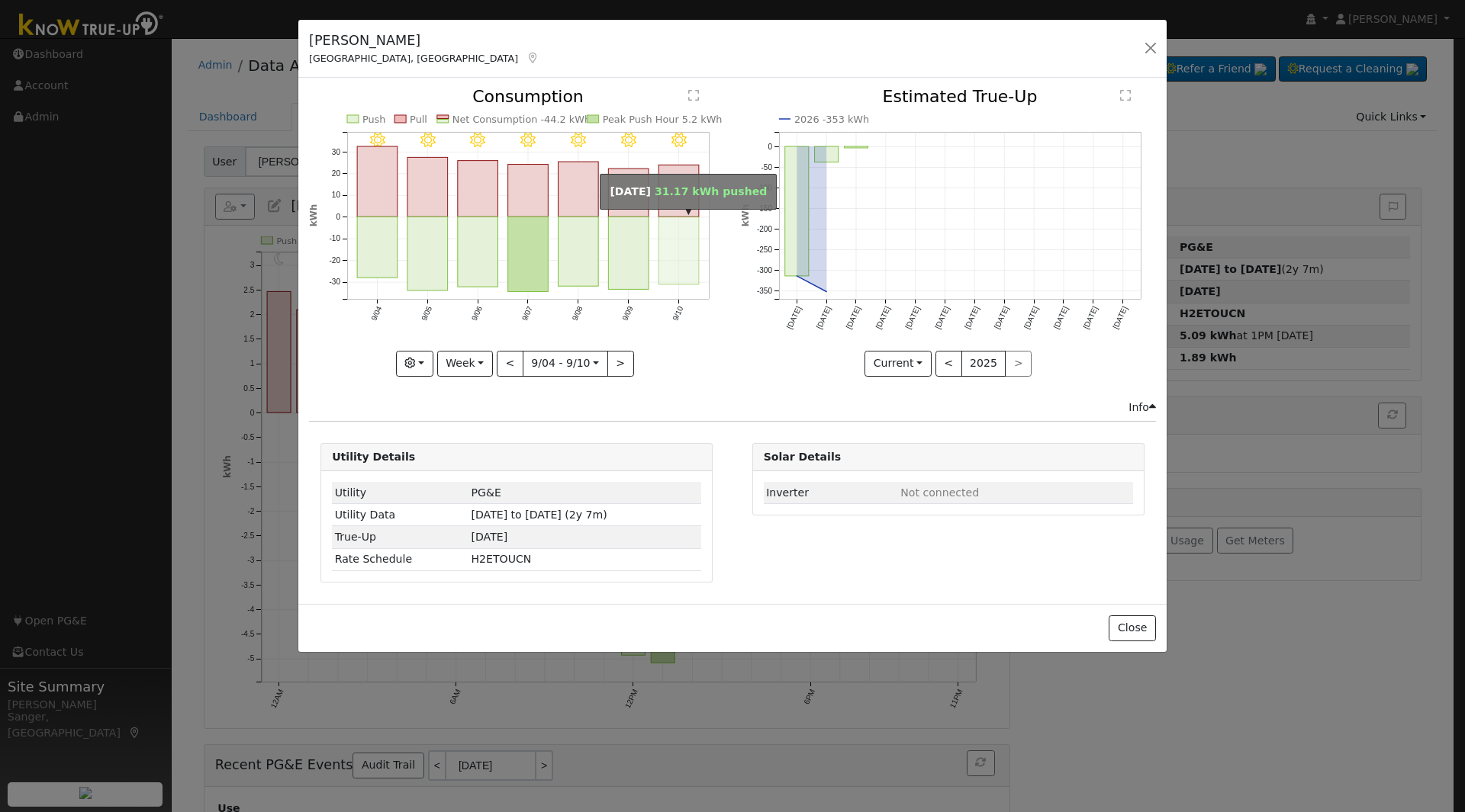
click at [677, 251] on rect "onclick=""" at bounding box center [679, 251] width 41 height 68
type input "[DATE]"
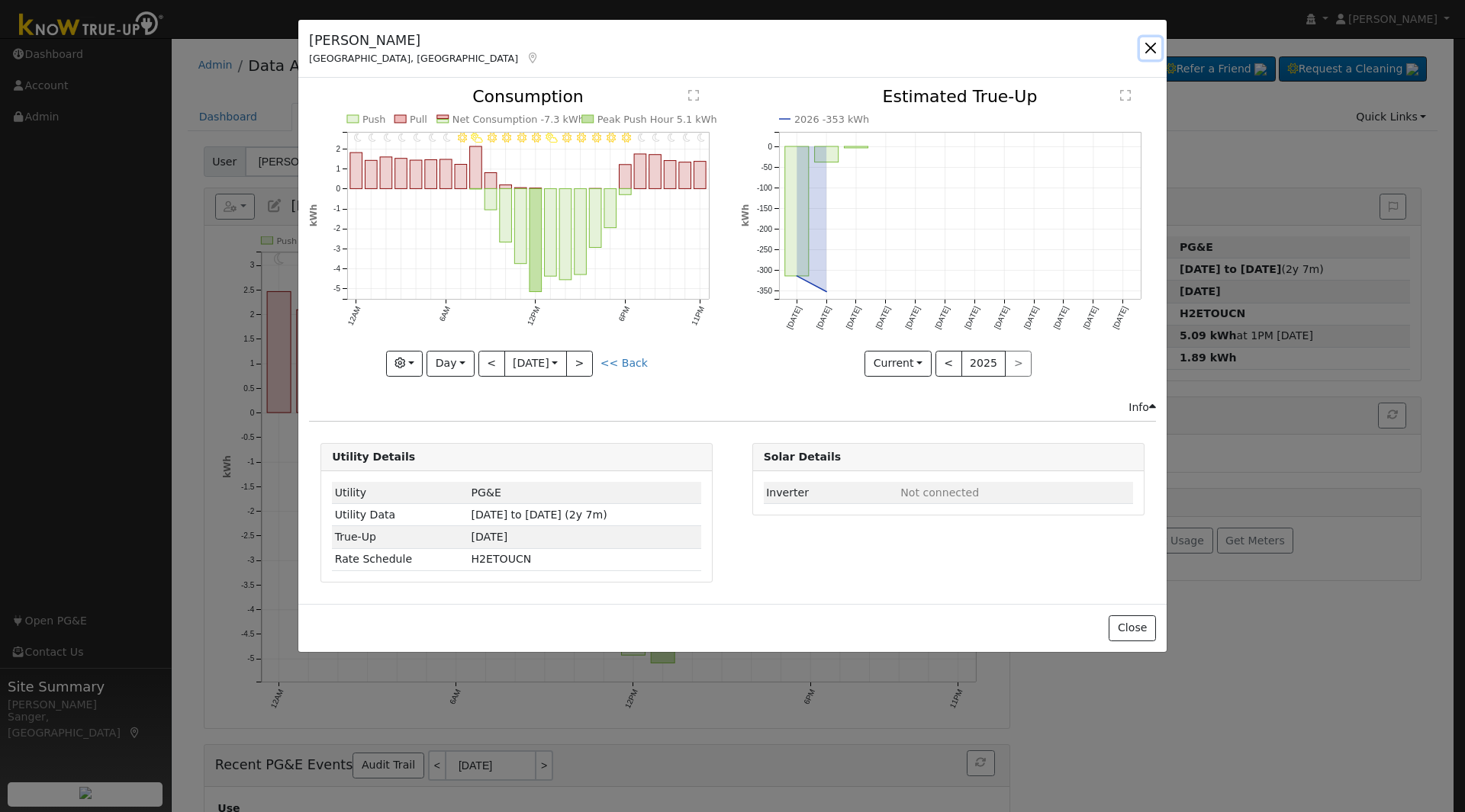
click at [1152, 49] on button "button" at bounding box center [1151, 48] width 22 height 21
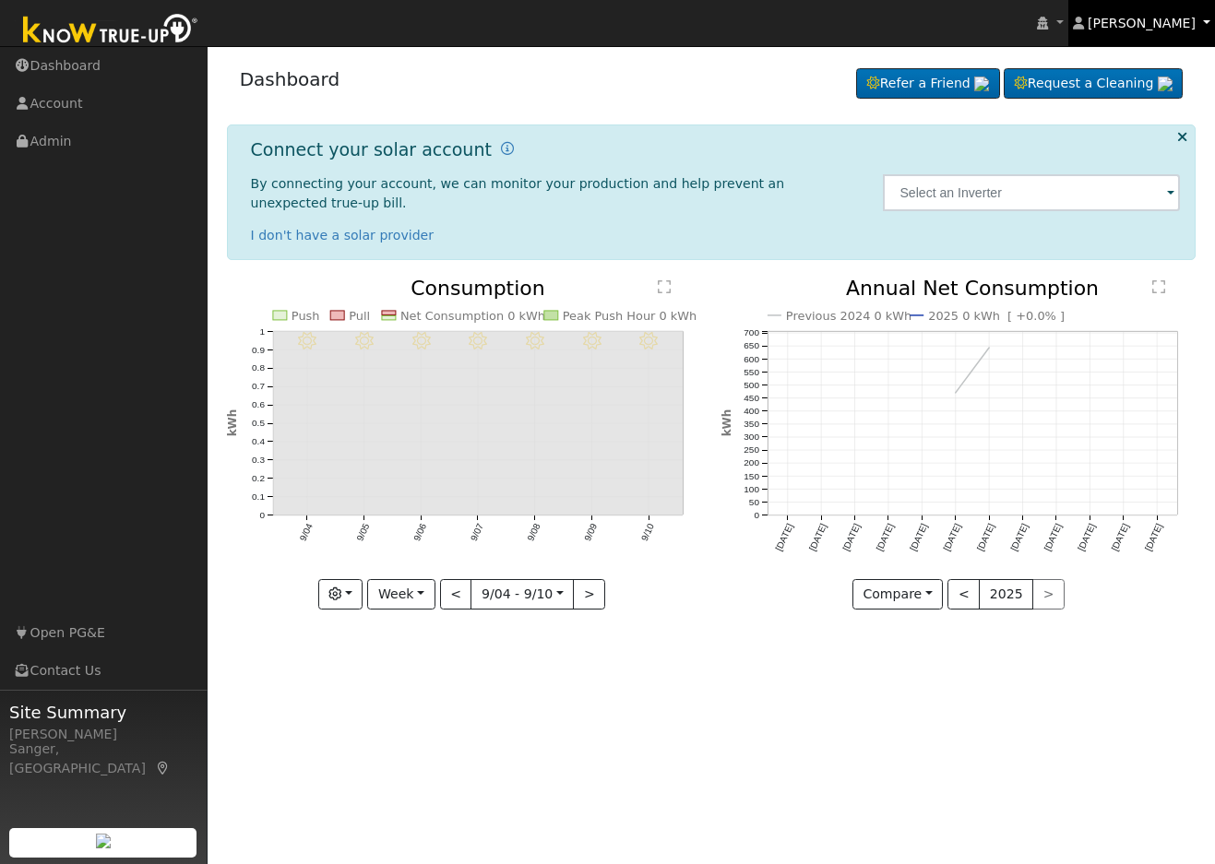
click at [1196, 20] on link "[PERSON_NAME]" at bounding box center [1142, 23] width 148 height 46
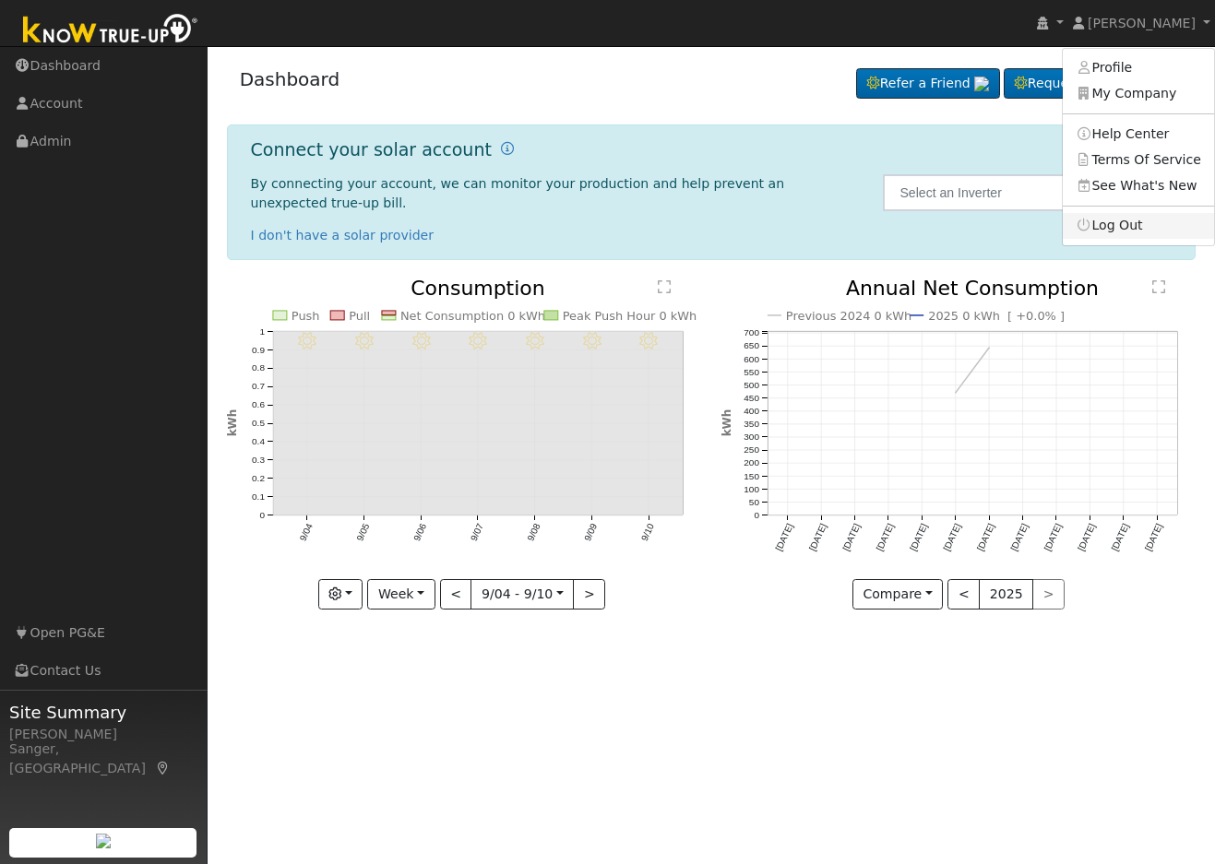
click at [1133, 231] on link "Log Out" at bounding box center [1138, 226] width 151 height 26
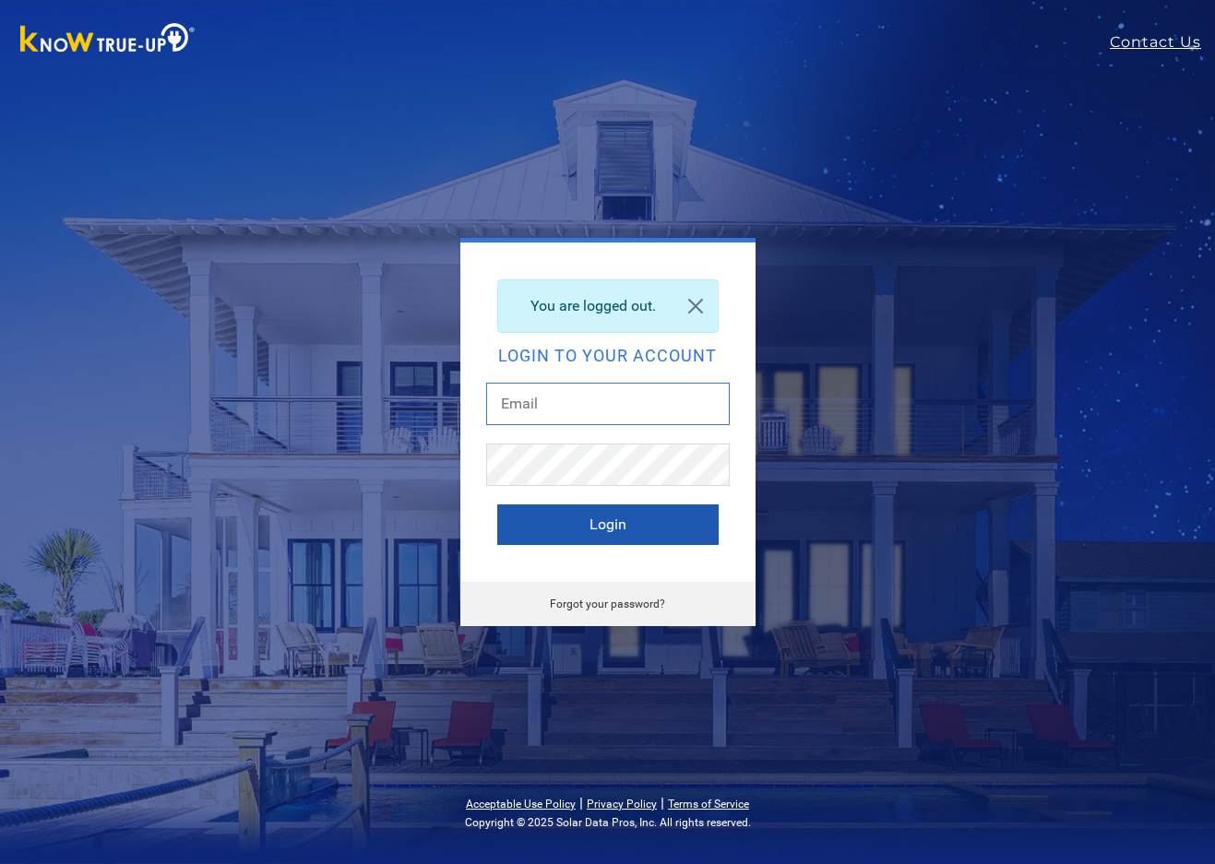
type input "[PERSON_NAME][EMAIL_ADDRESS][DOMAIN_NAME]"
click at [543, 535] on button "Login" at bounding box center [607, 525] width 221 height 41
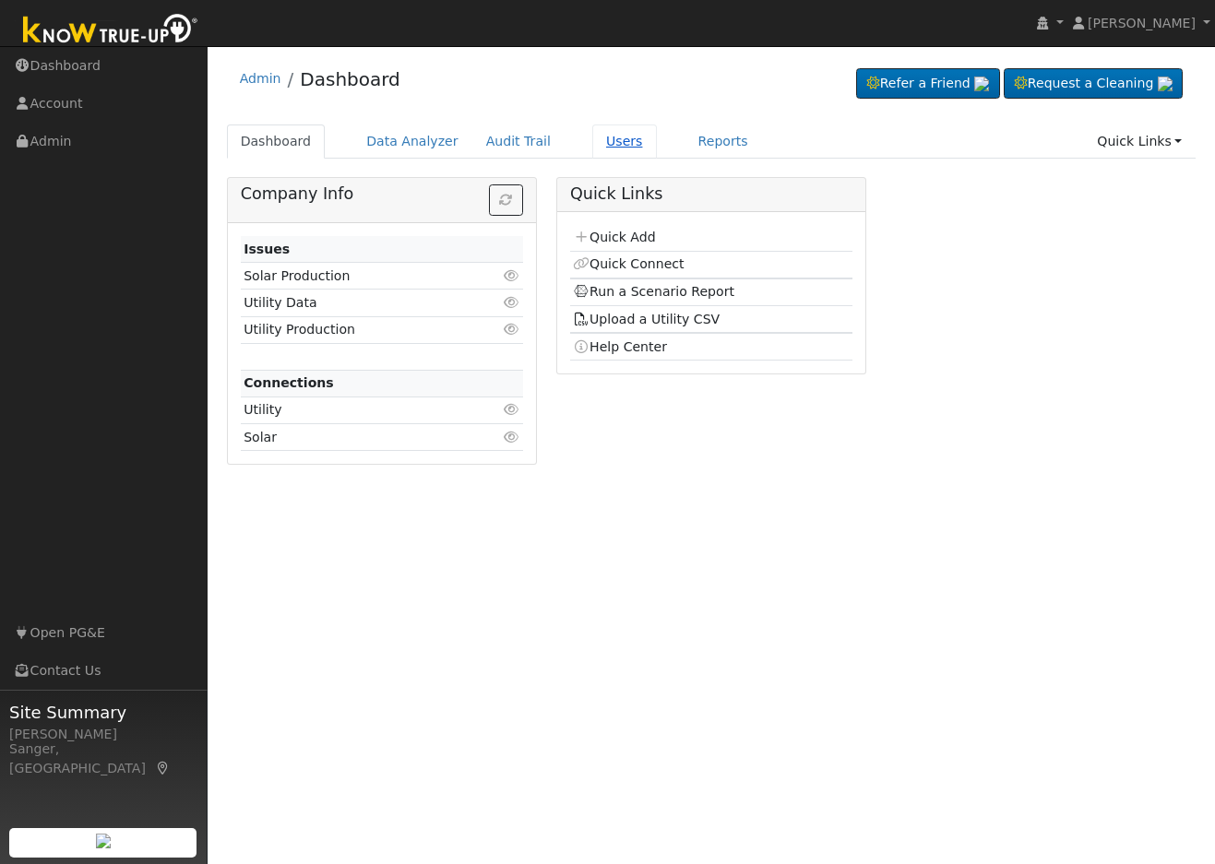
click at [592, 142] on link "Users" at bounding box center [624, 142] width 65 height 34
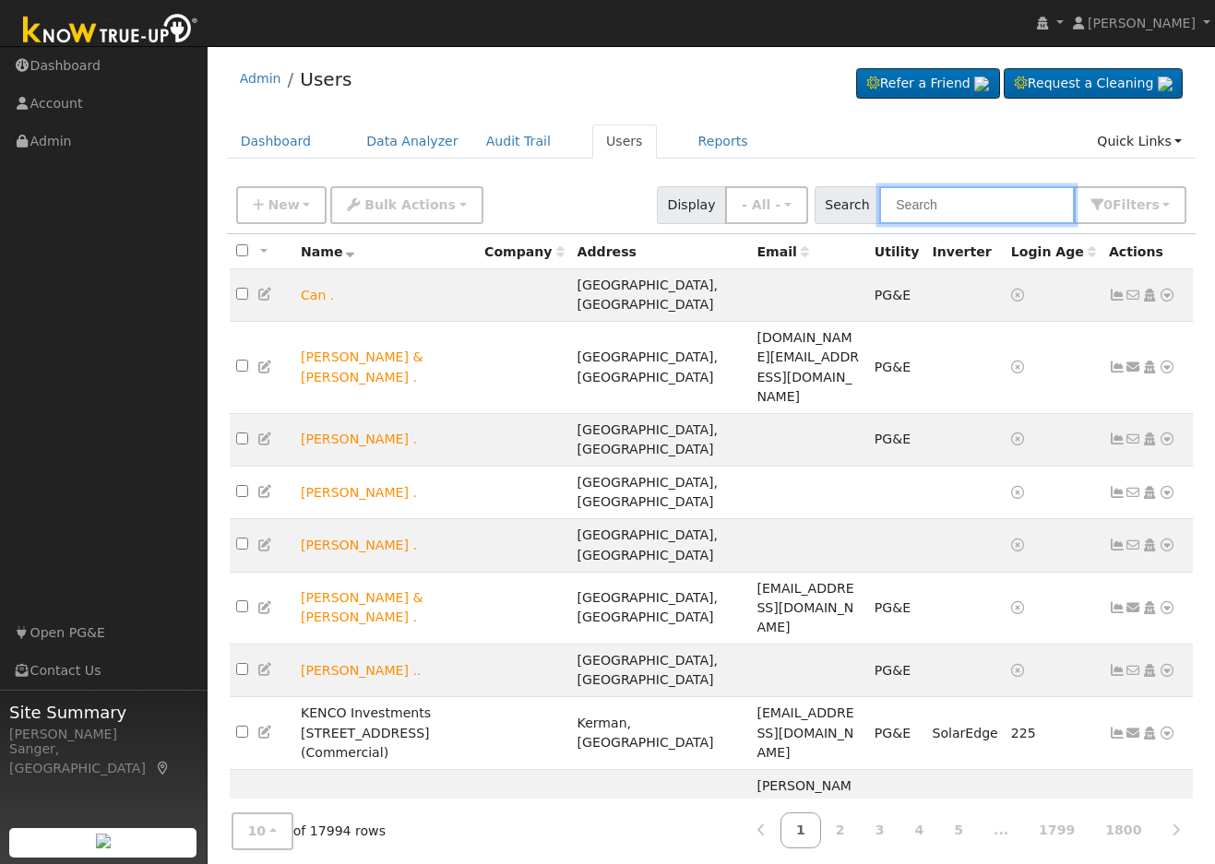
click at [972, 202] on input "text" at bounding box center [977, 205] width 196 height 38
paste input "[PERSON_NAME]"
type input "[PERSON_NAME]"
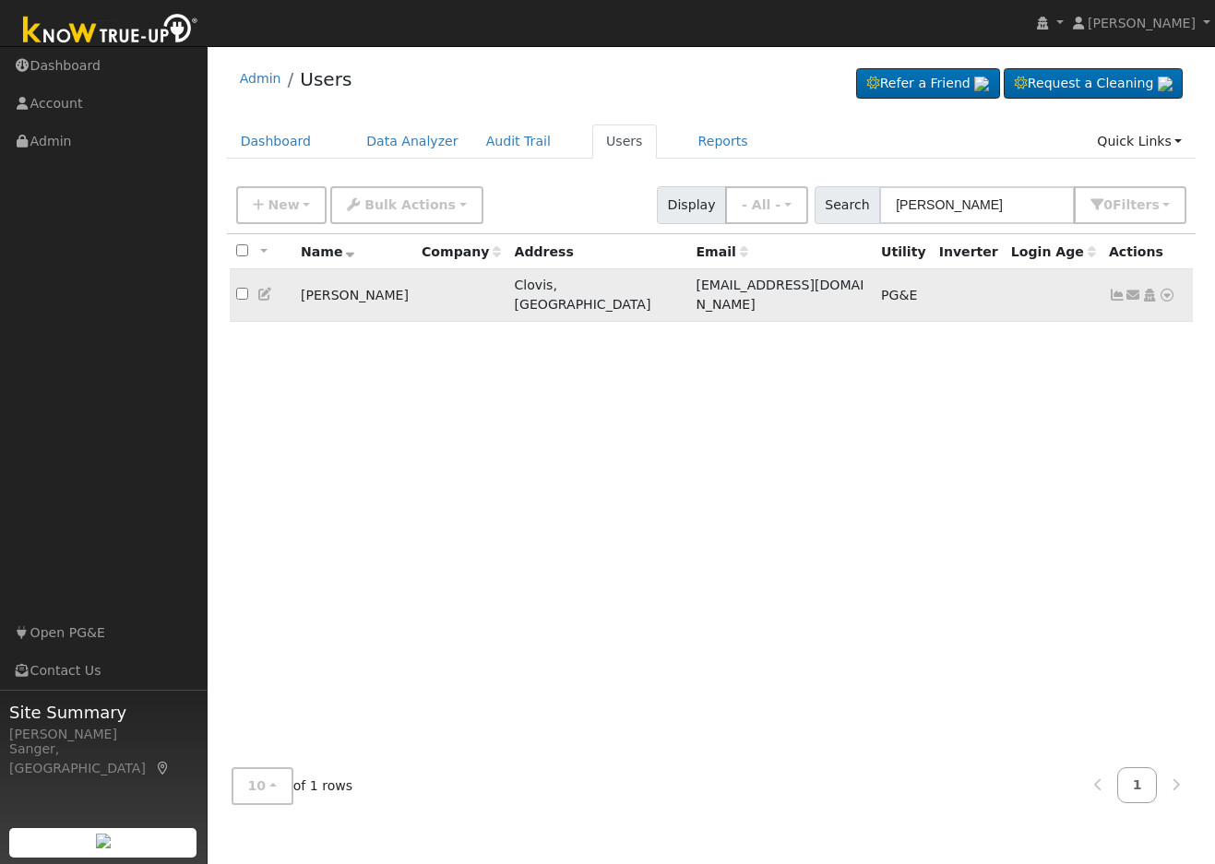
click at [1117, 289] on icon at bounding box center [1117, 295] width 17 height 13
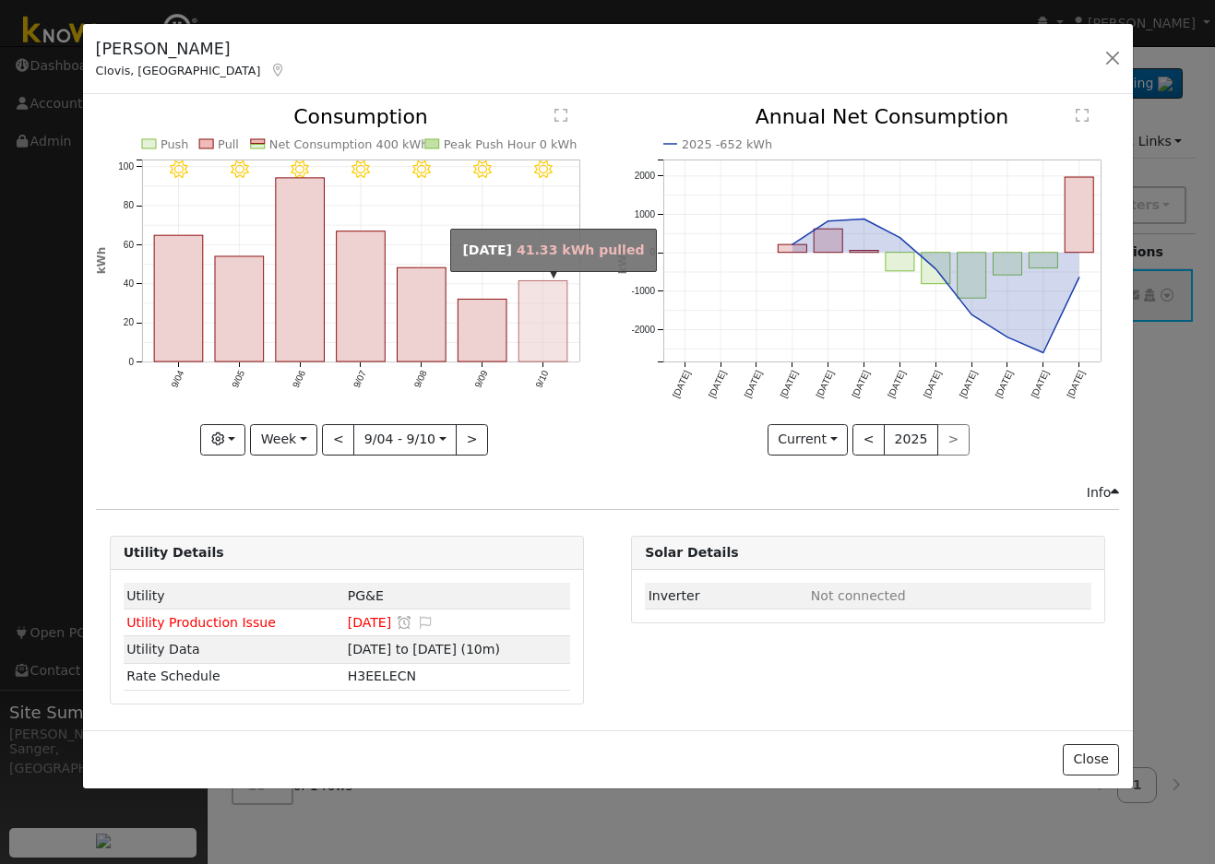
click at [556, 329] on rect "onclick=""" at bounding box center [542, 321] width 49 height 81
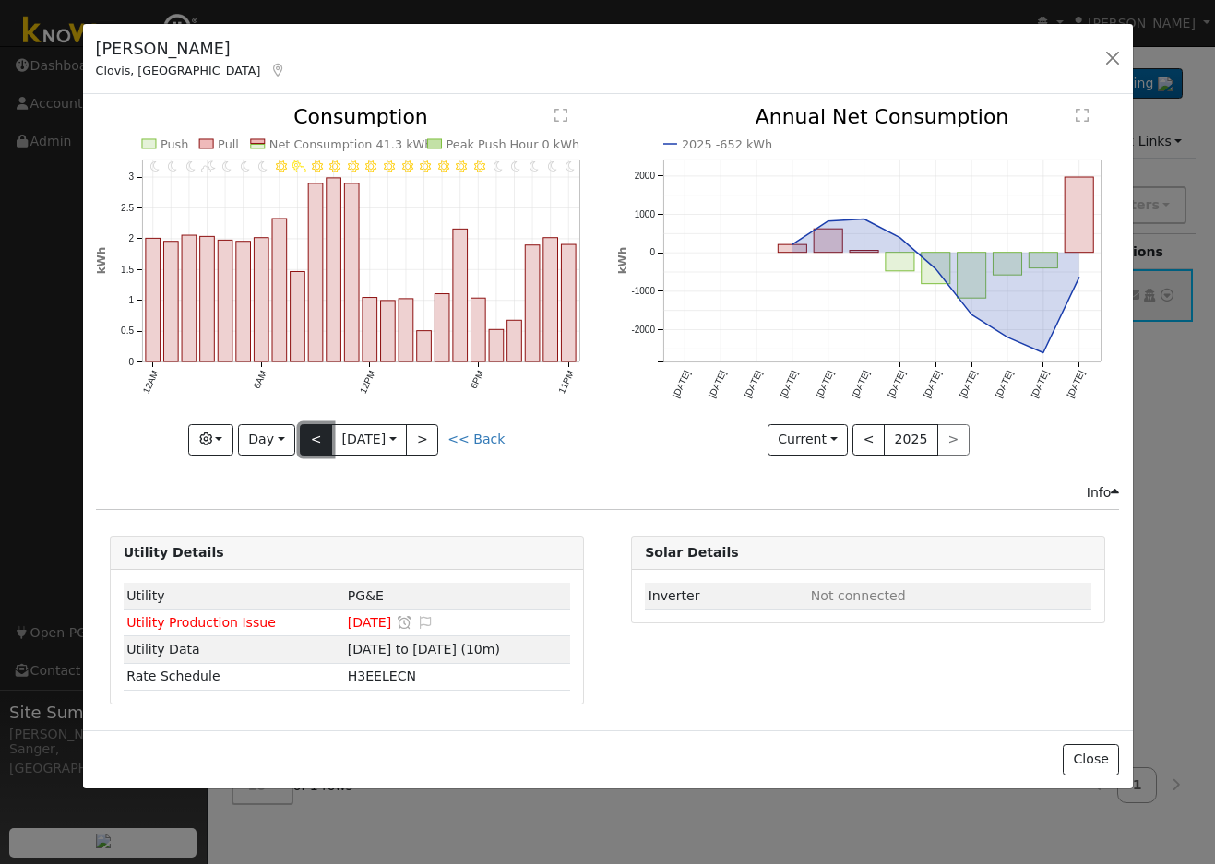
click at [310, 440] on button "<" at bounding box center [316, 439] width 32 height 31
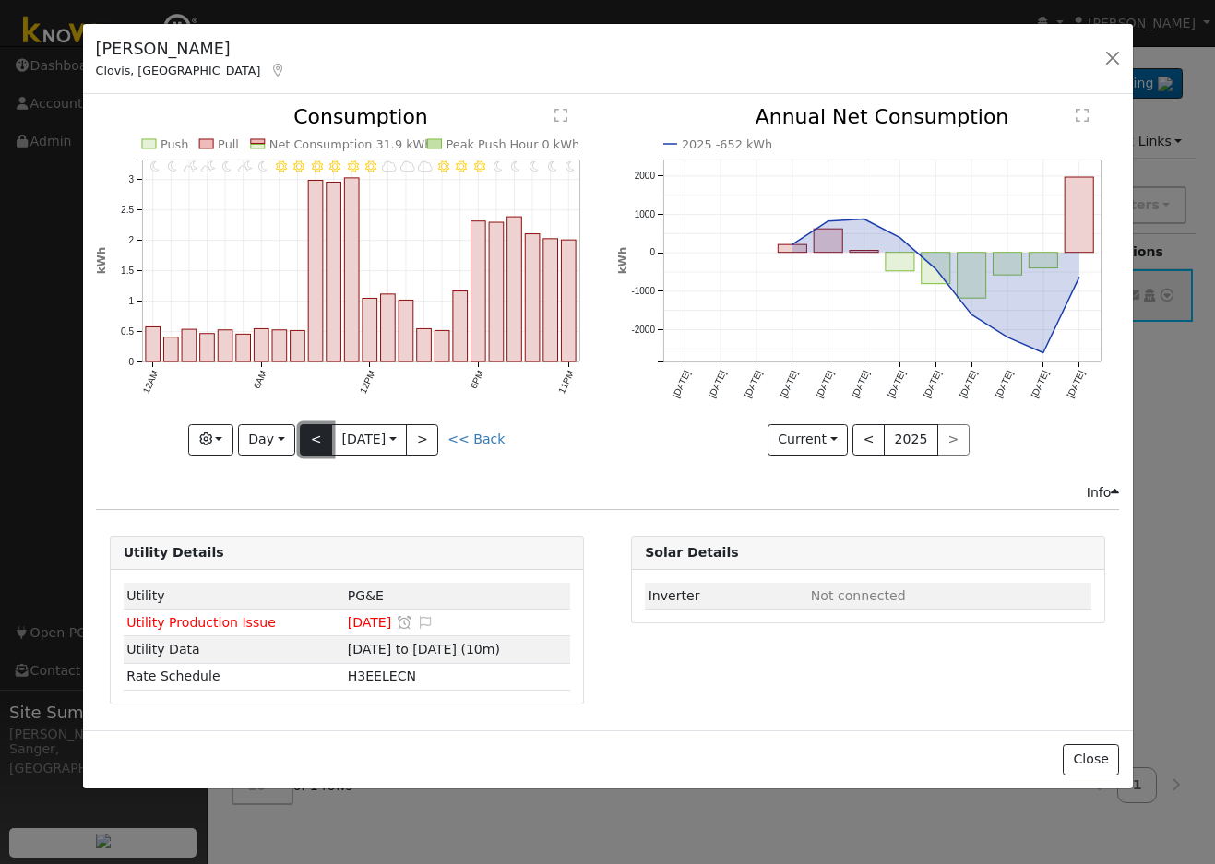
click at [309, 442] on button "<" at bounding box center [316, 439] width 32 height 31
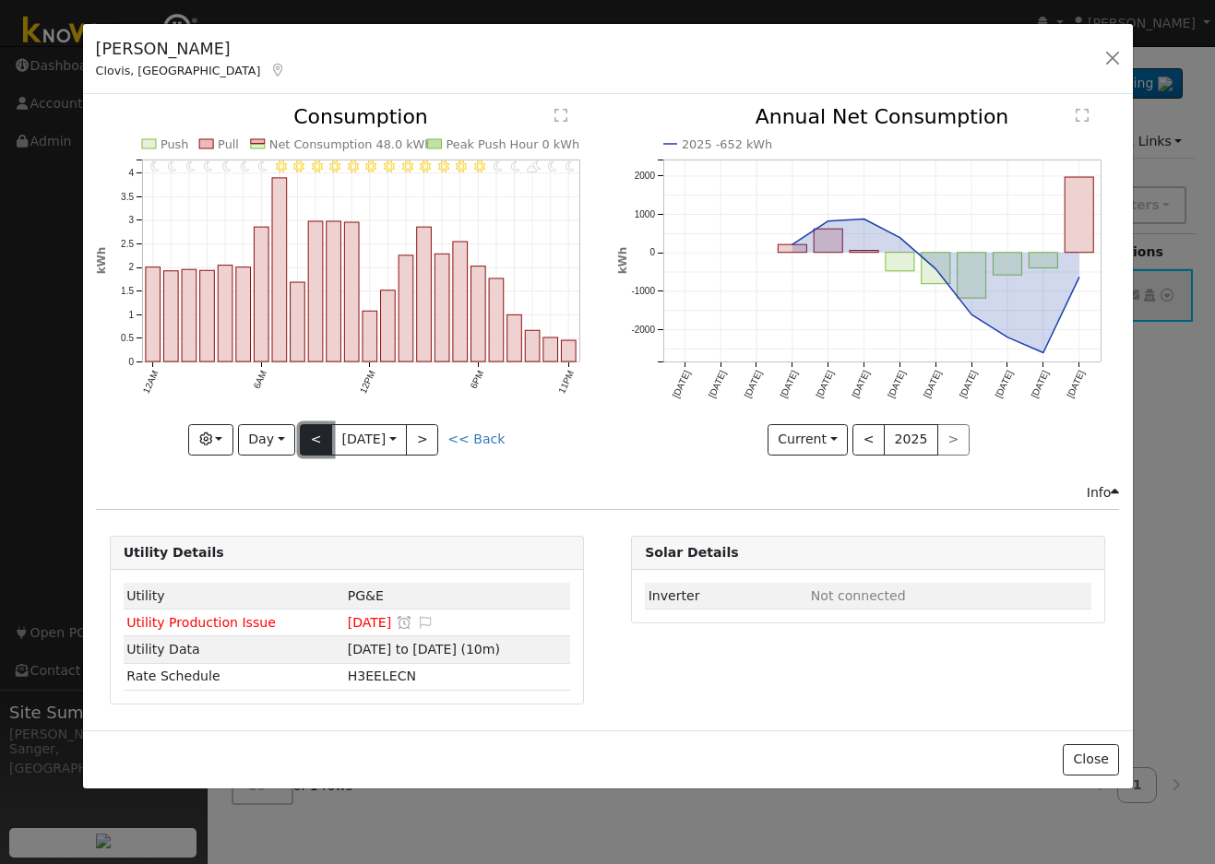
click at [309, 442] on button "<" at bounding box center [316, 439] width 32 height 31
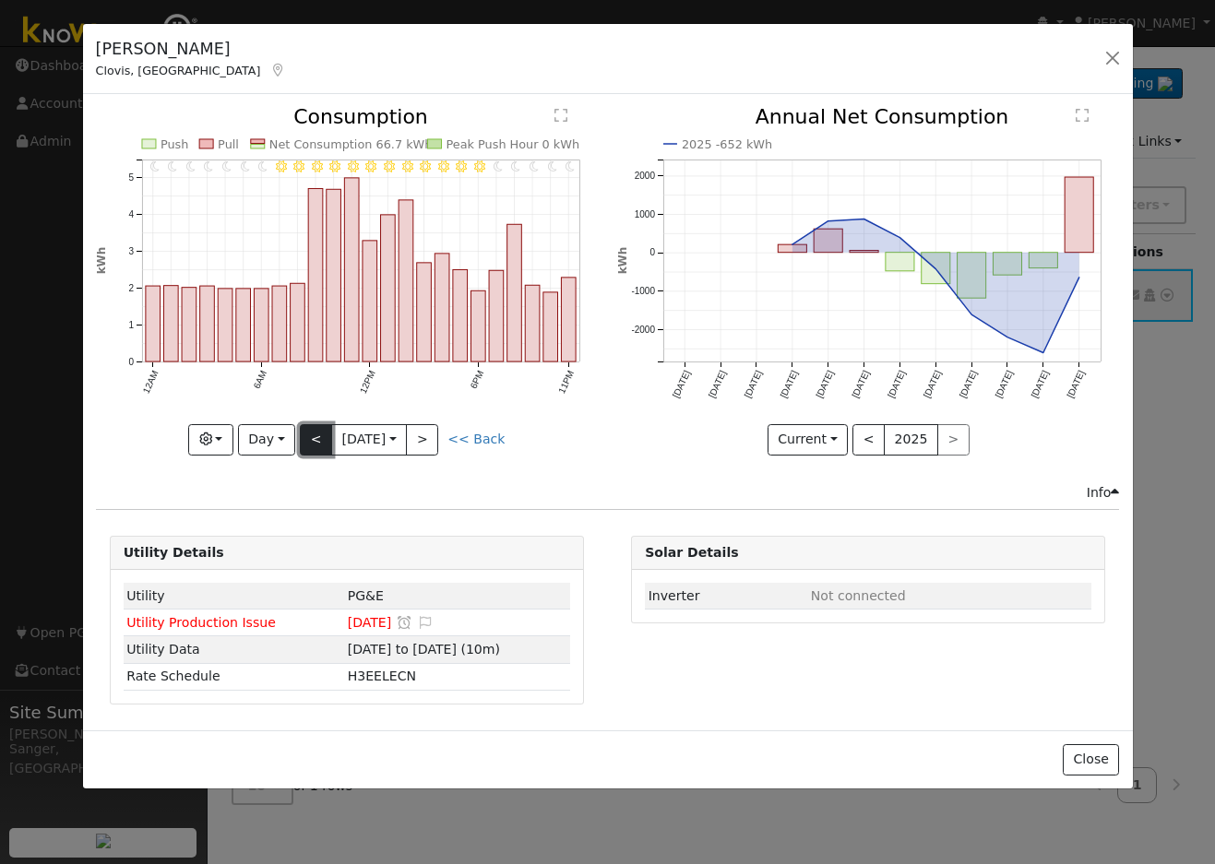
click at [309, 442] on button "<" at bounding box center [316, 439] width 32 height 31
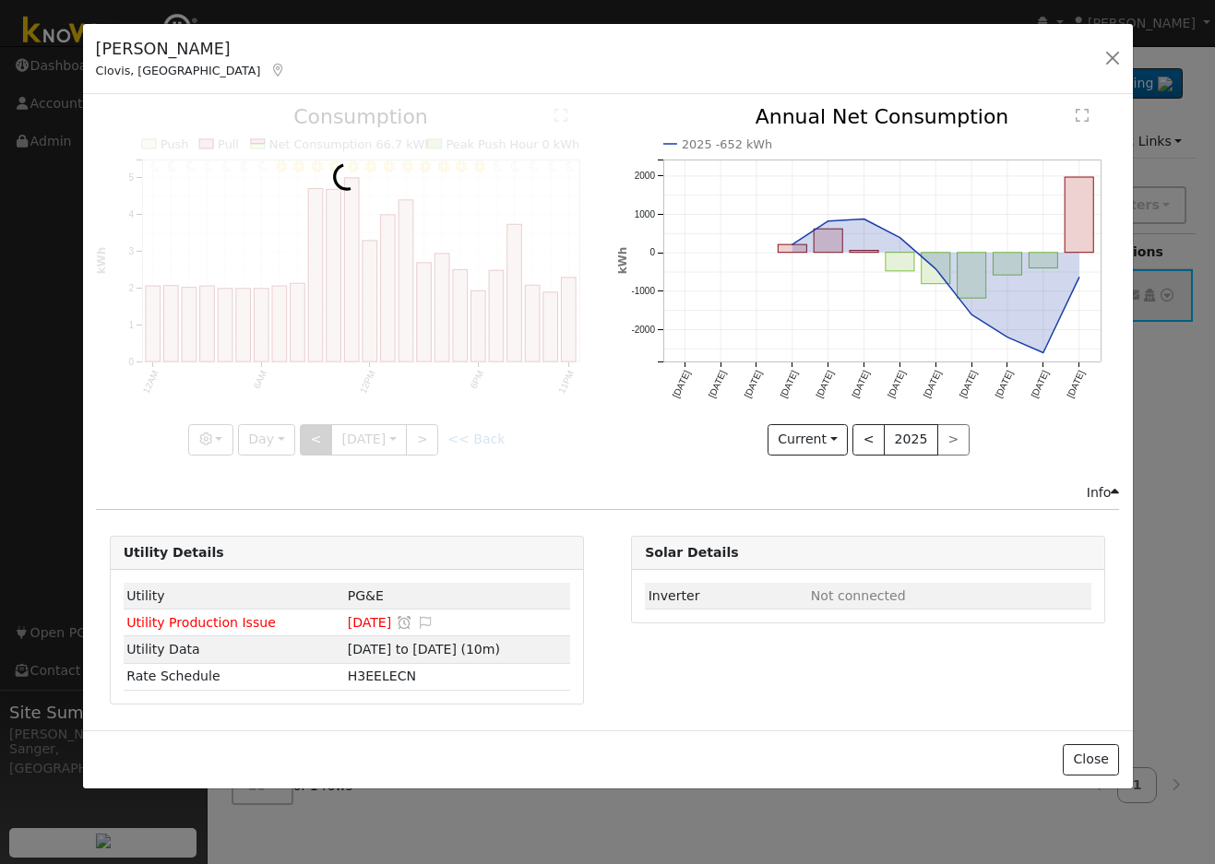
click at [309, 442] on div at bounding box center [347, 281] width 502 height 348
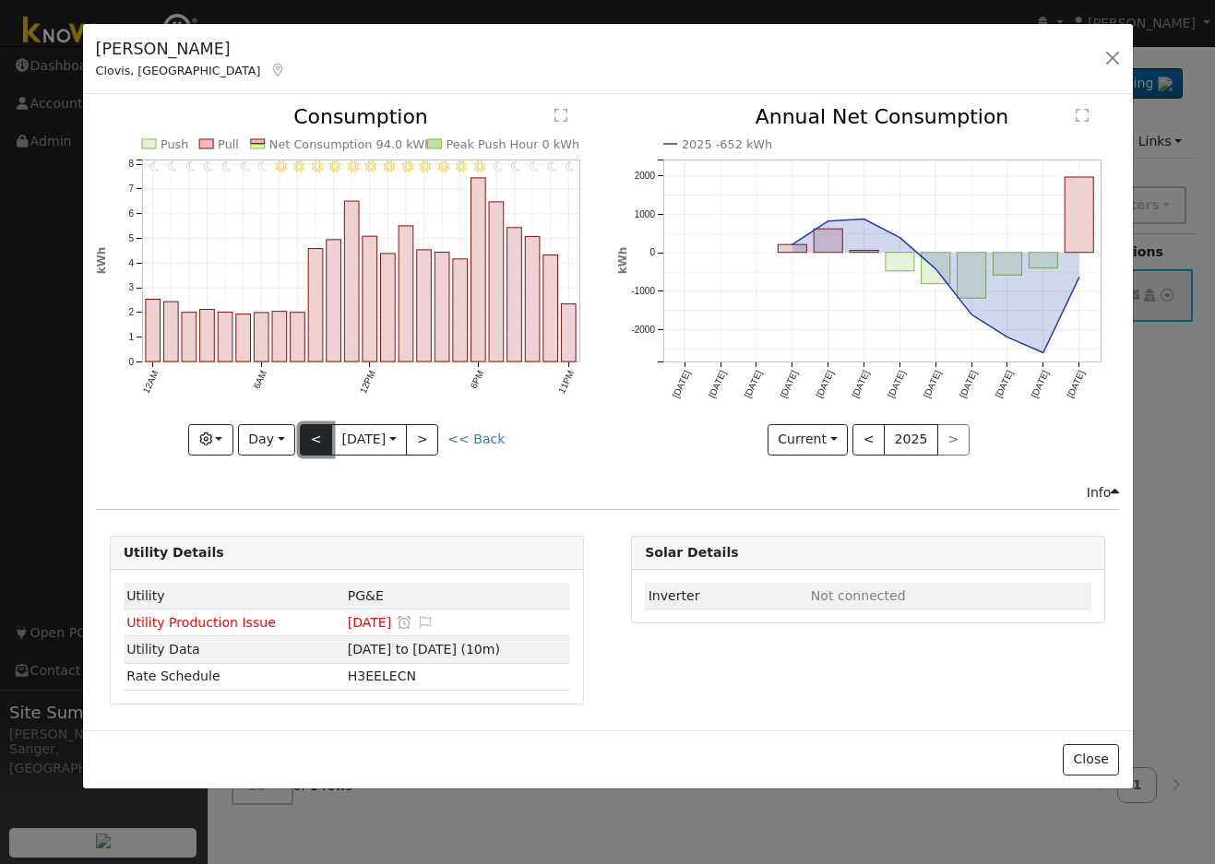
click at [309, 442] on button "<" at bounding box center [316, 439] width 32 height 31
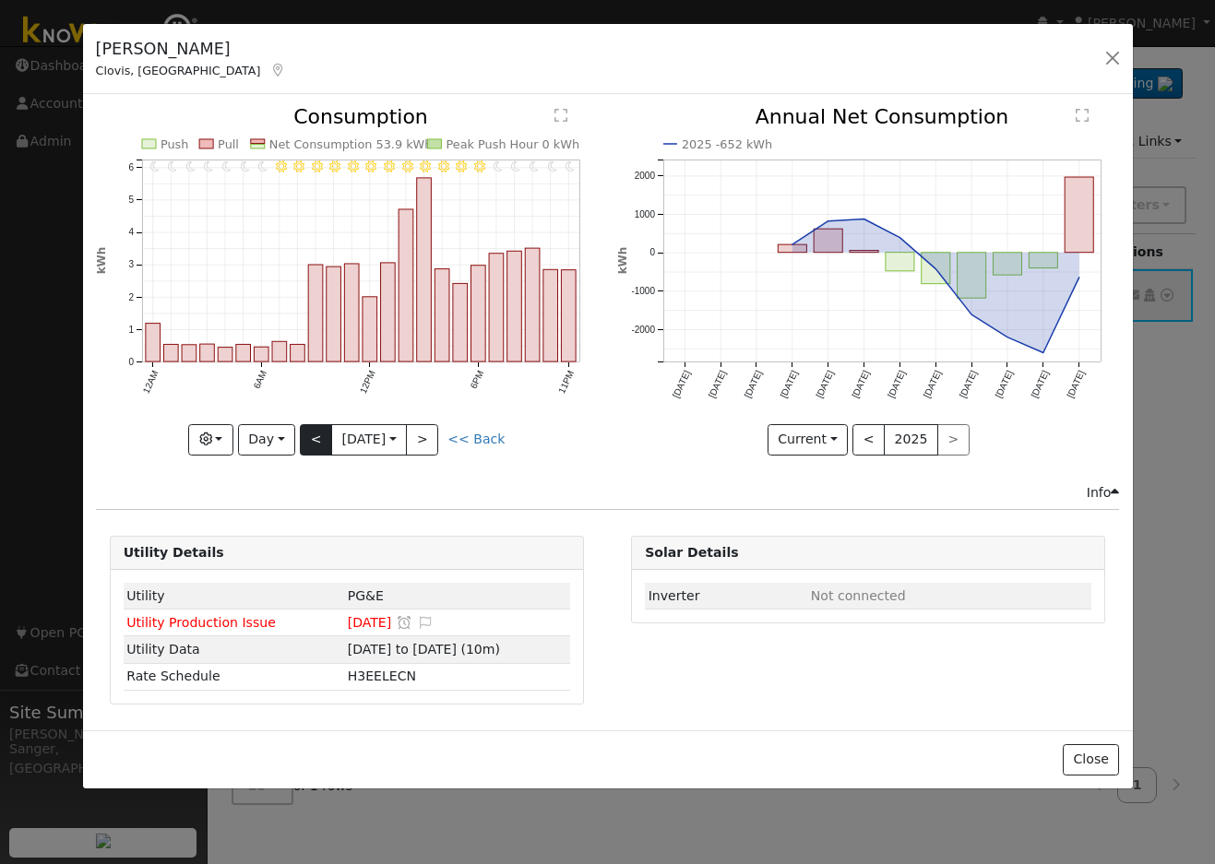
click at [309, 442] on div at bounding box center [347, 281] width 502 height 348
click at [309, 442] on button "<" at bounding box center [316, 439] width 32 height 31
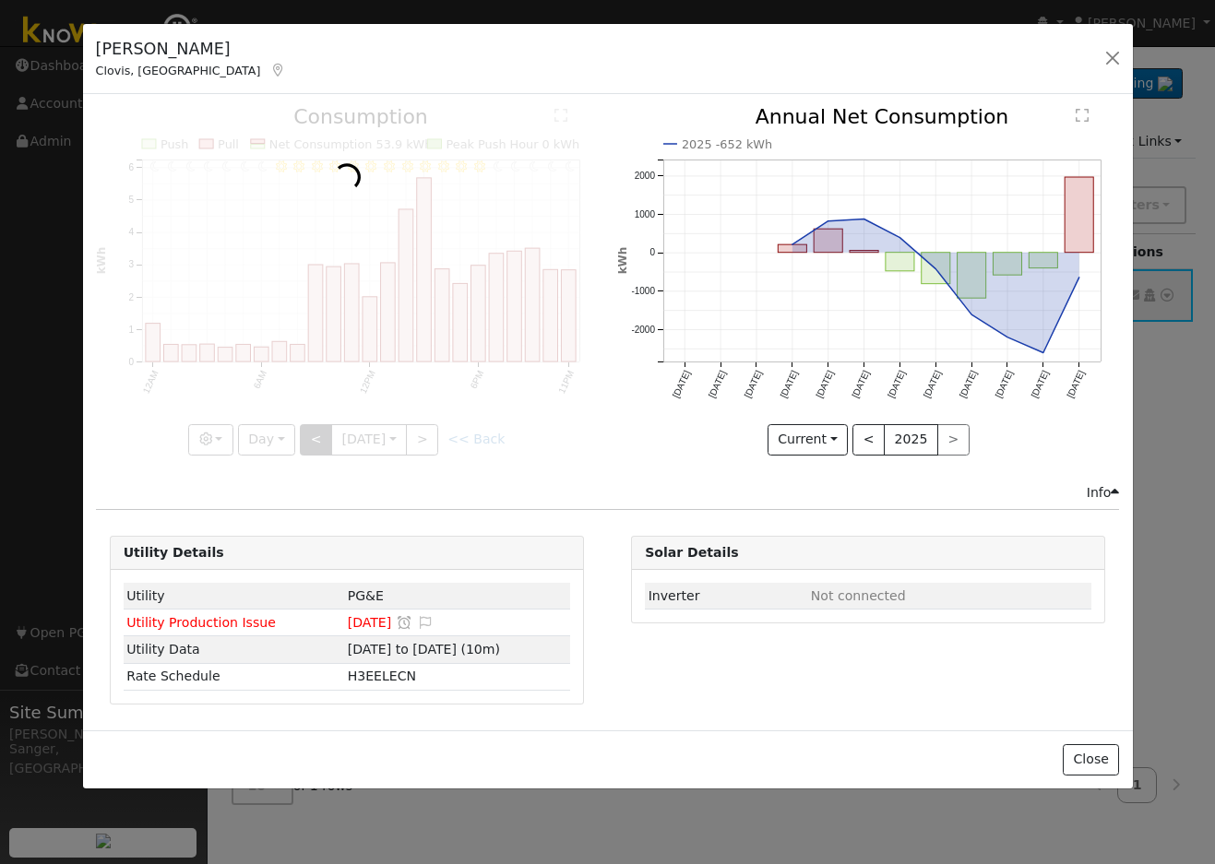
click at [309, 442] on div at bounding box center [347, 281] width 502 height 348
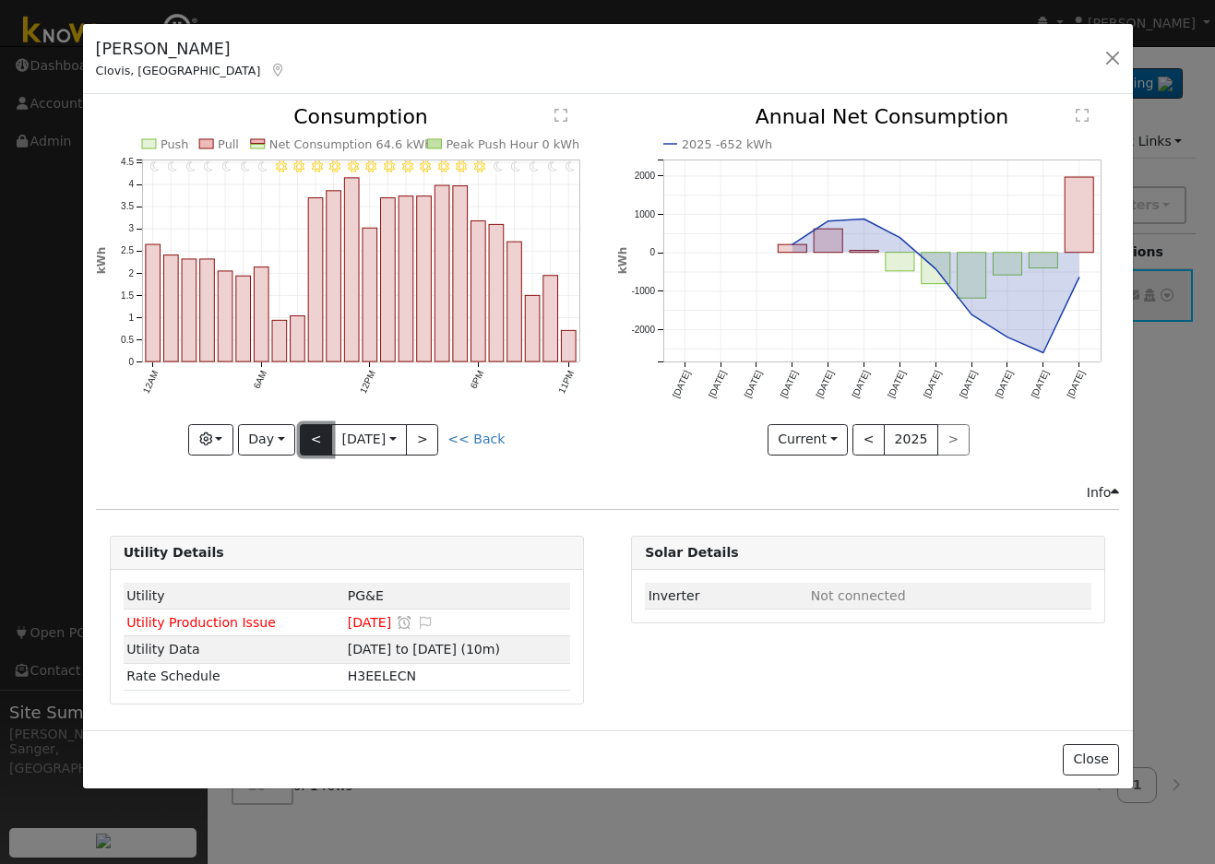
click at [309, 442] on button "<" at bounding box center [316, 439] width 32 height 31
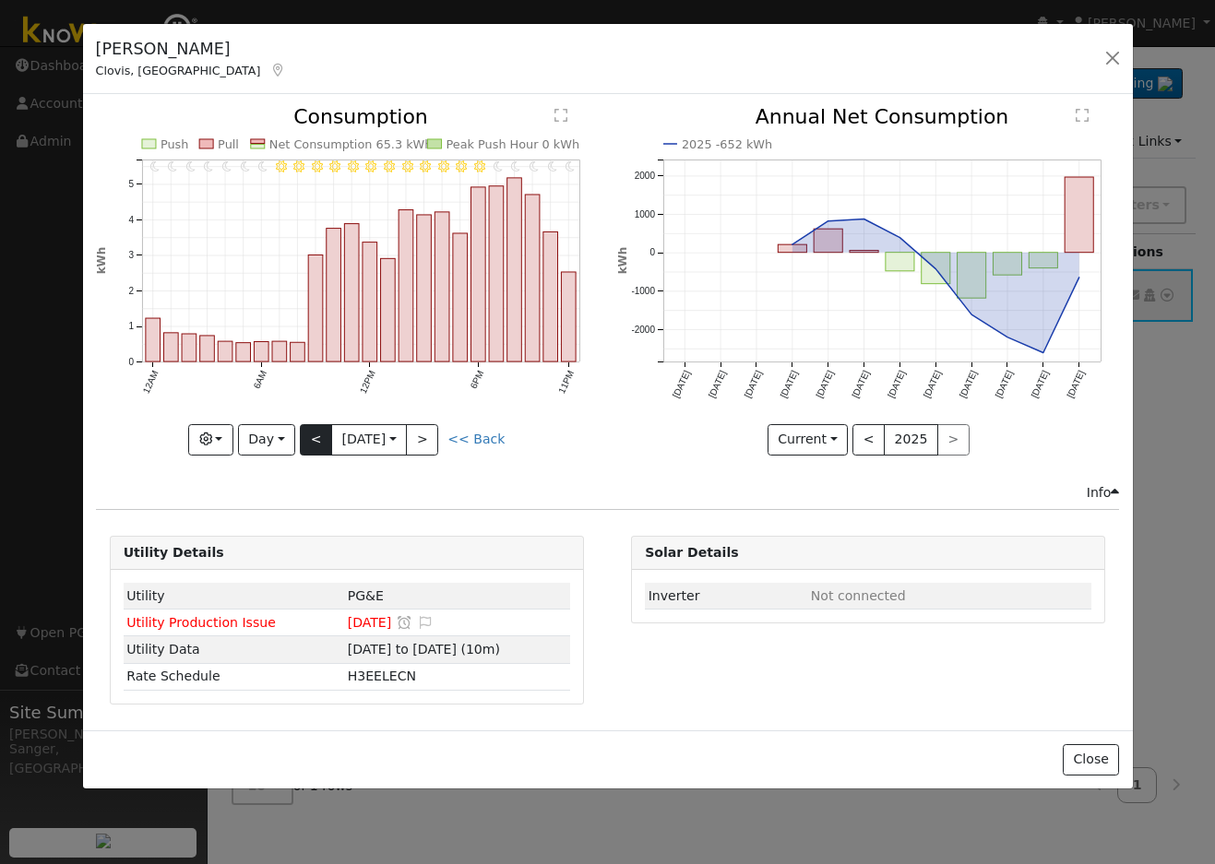
click at [309, 442] on div at bounding box center [347, 281] width 502 height 348
click at [309, 442] on div "11PM - Clear 10PM - Clear 9PM - Clear 8PM - Clear 7PM - Clear 6PM - Clear 5PM -…" at bounding box center [347, 281] width 502 height 348
click at [309, 442] on button "<" at bounding box center [316, 439] width 32 height 31
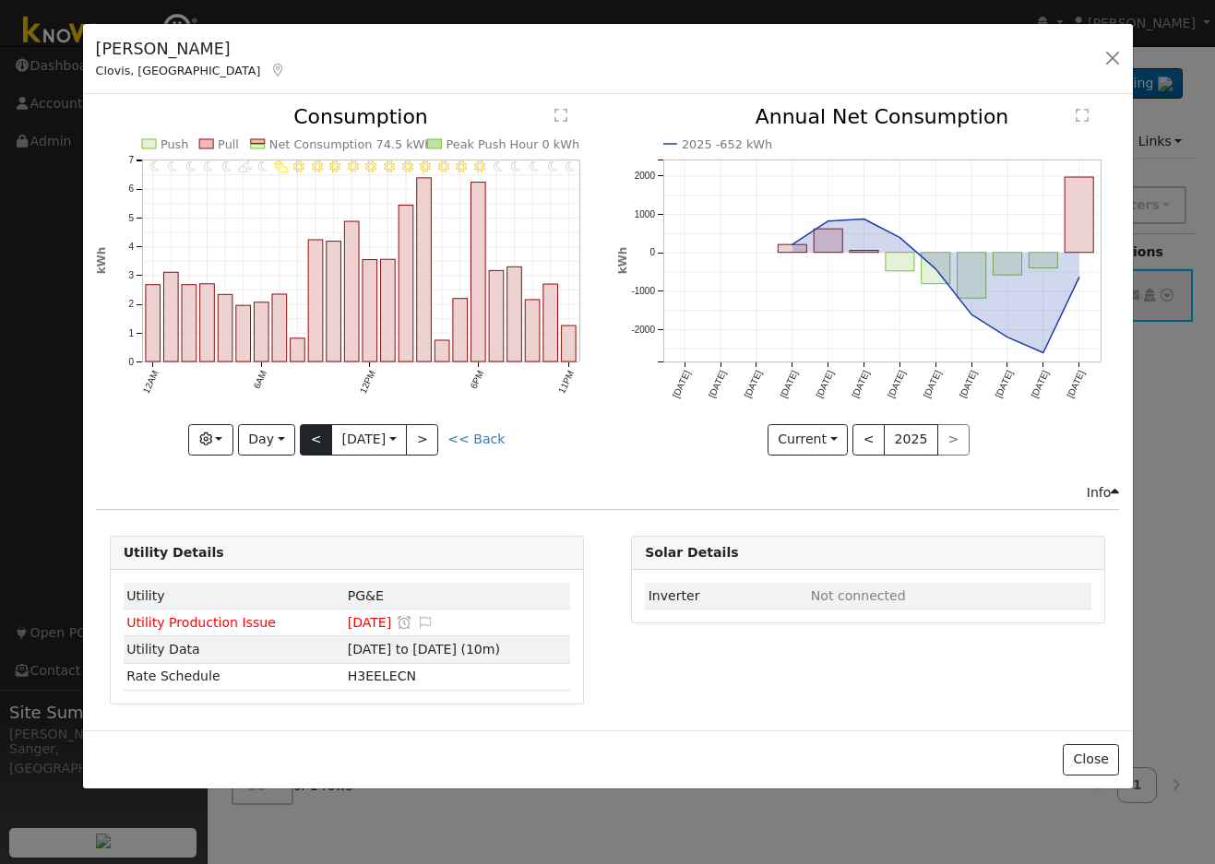
click at [309, 442] on div at bounding box center [347, 281] width 502 height 348
click at [309, 442] on button "<" at bounding box center [316, 439] width 32 height 31
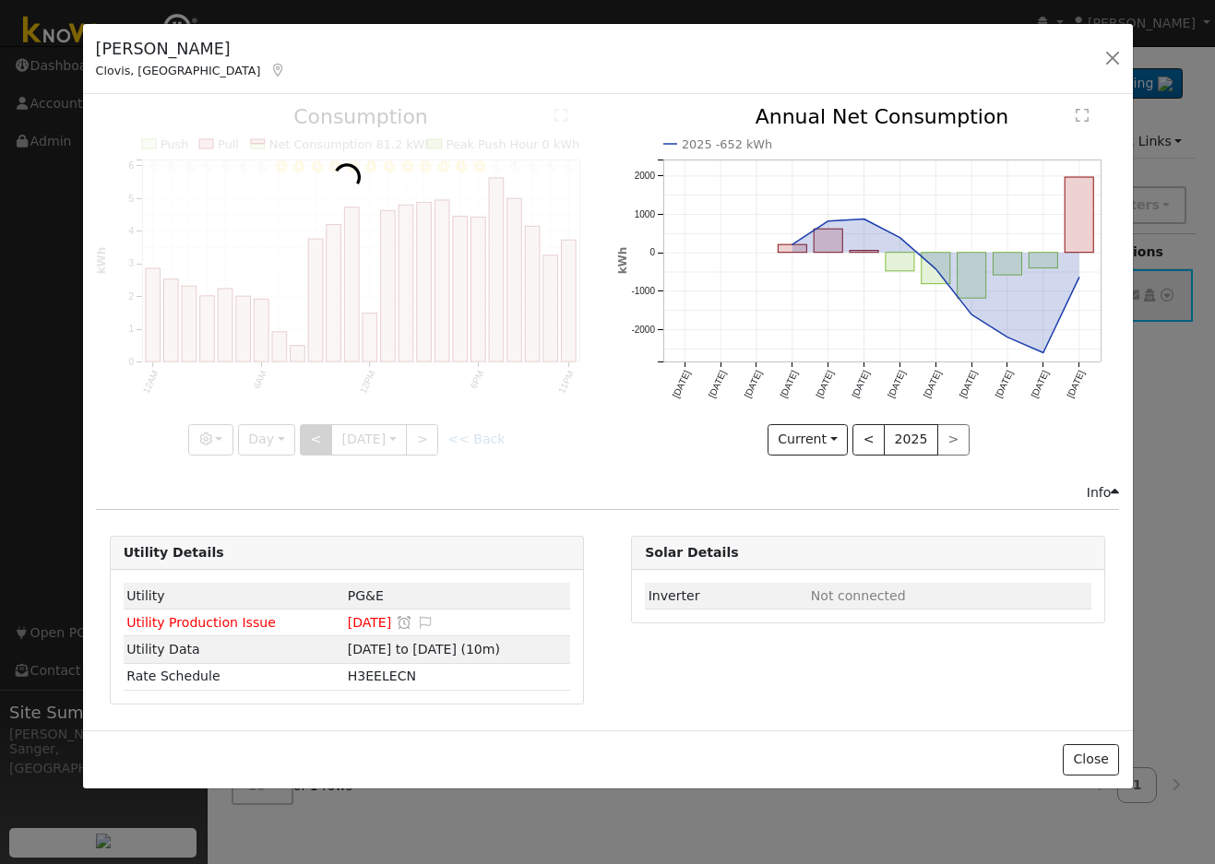
click at [309, 442] on div at bounding box center [347, 281] width 502 height 348
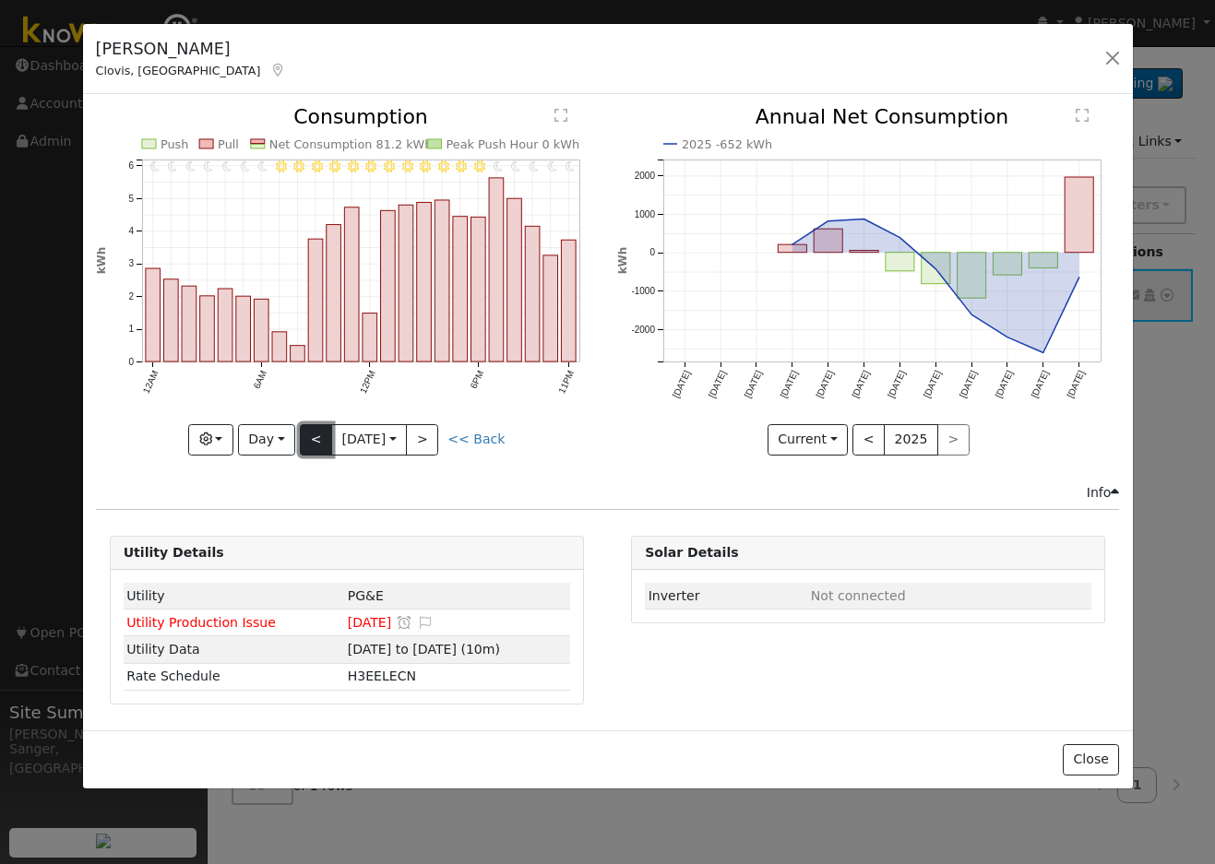
click at [309, 442] on button "<" at bounding box center [316, 439] width 32 height 31
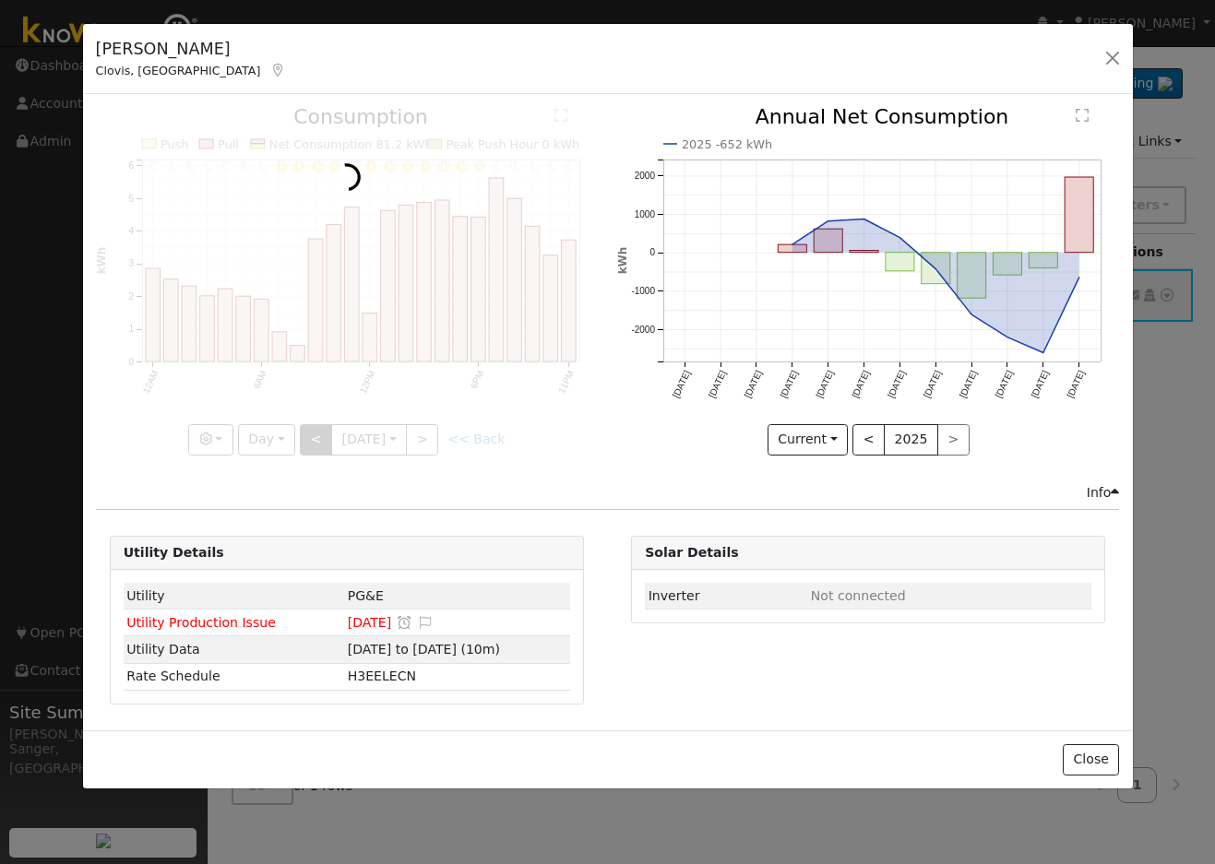
click at [309, 442] on div at bounding box center [347, 281] width 502 height 348
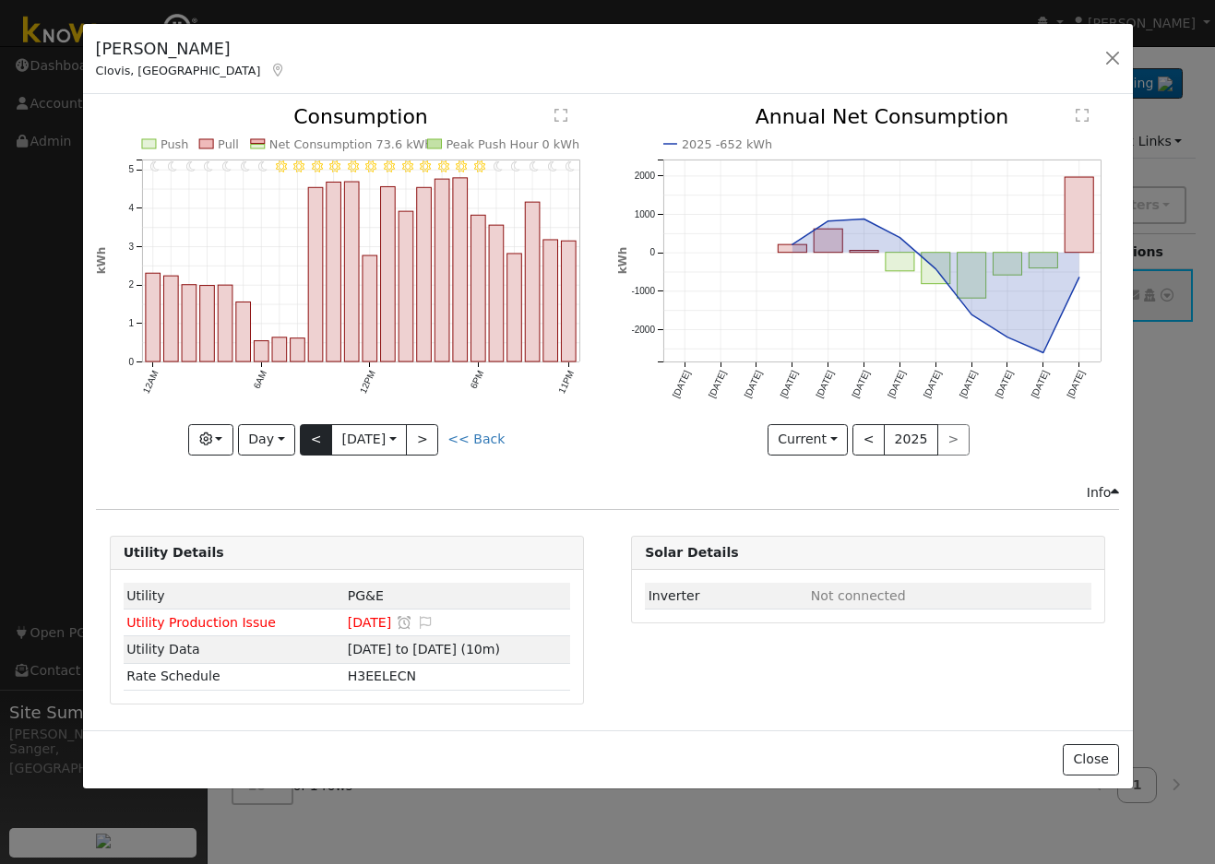
click at [309, 442] on div at bounding box center [347, 281] width 502 height 348
click at [256, 434] on button "Day" at bounding box center [266, 439] width 57 height 31
click at [268, 503] on link "Week" at bounding box center [303, 504] width 128 height 26
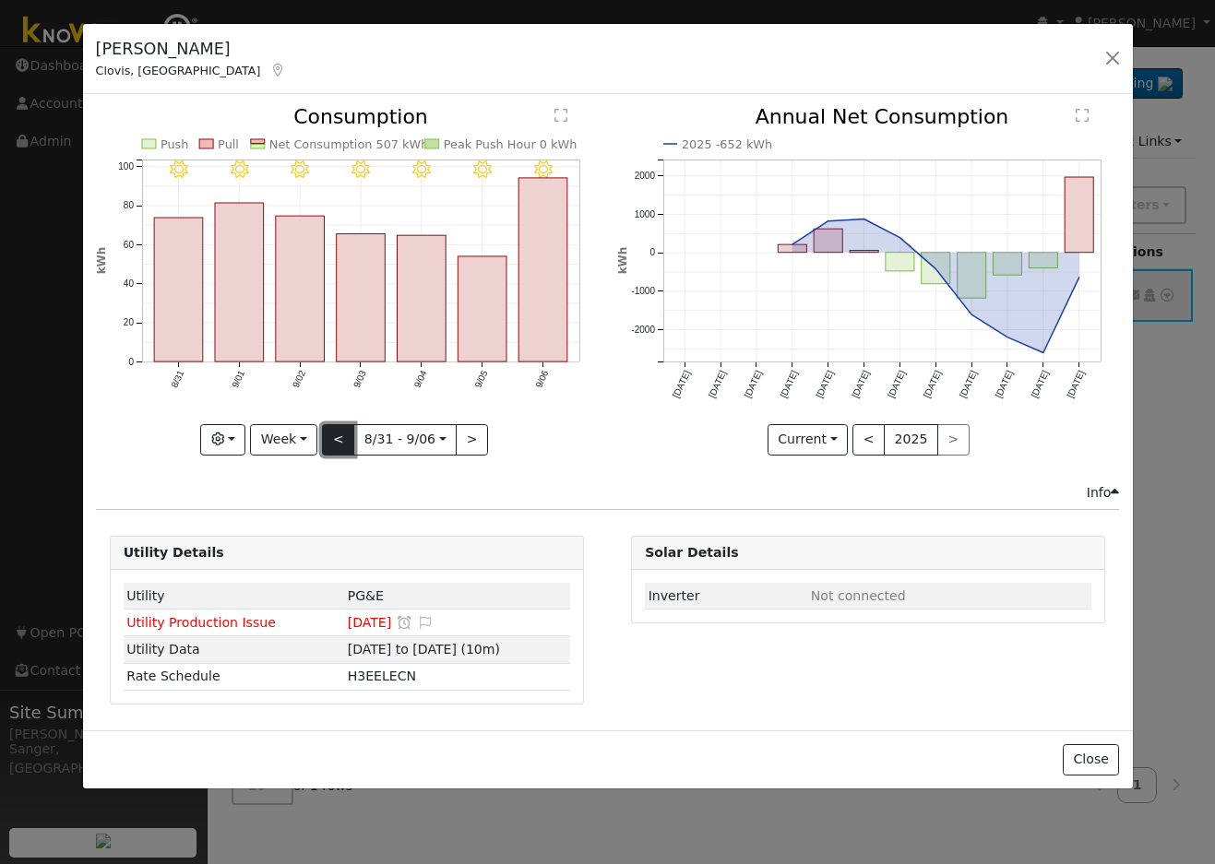
click at [335, 434] on button "<" at bounding box center [338, 439] width 32 height 31
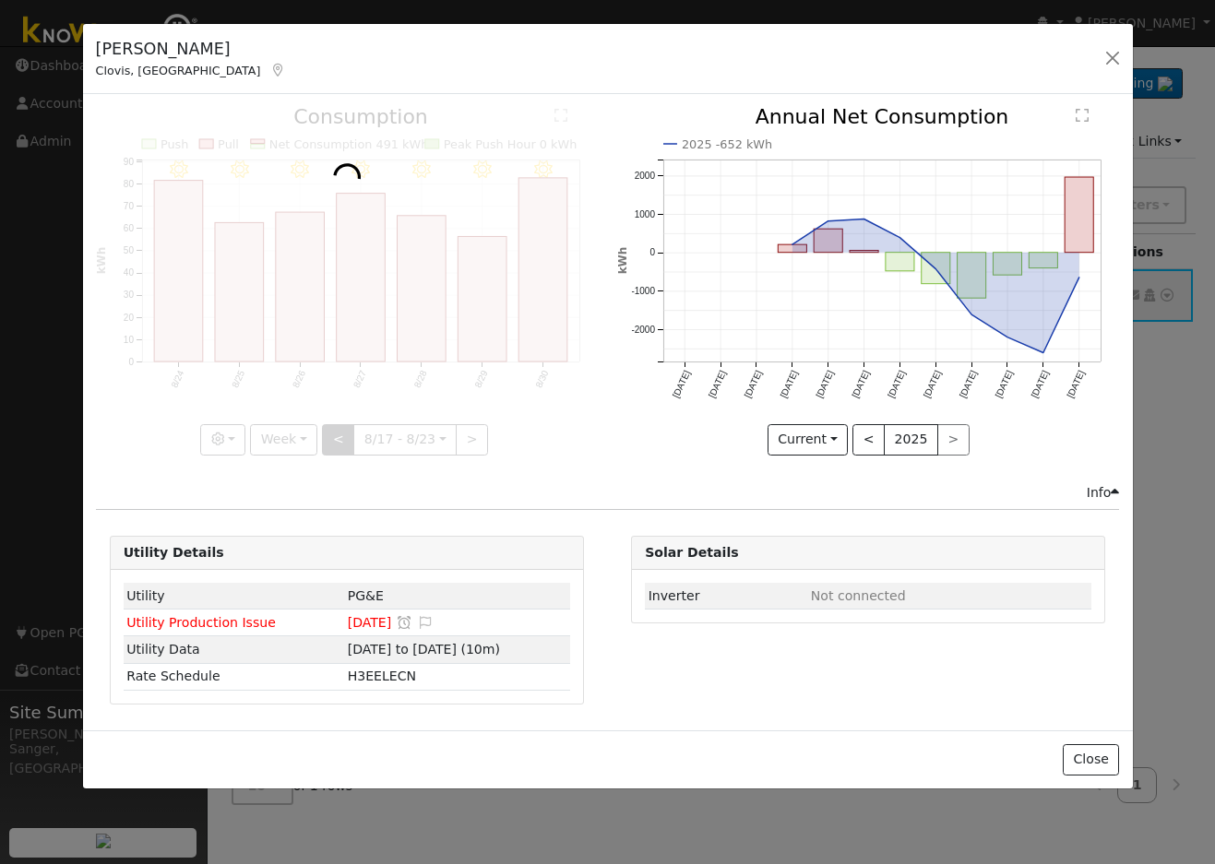
click at [335, 434] on div at bounding box center [347, 281] width 502 height 348
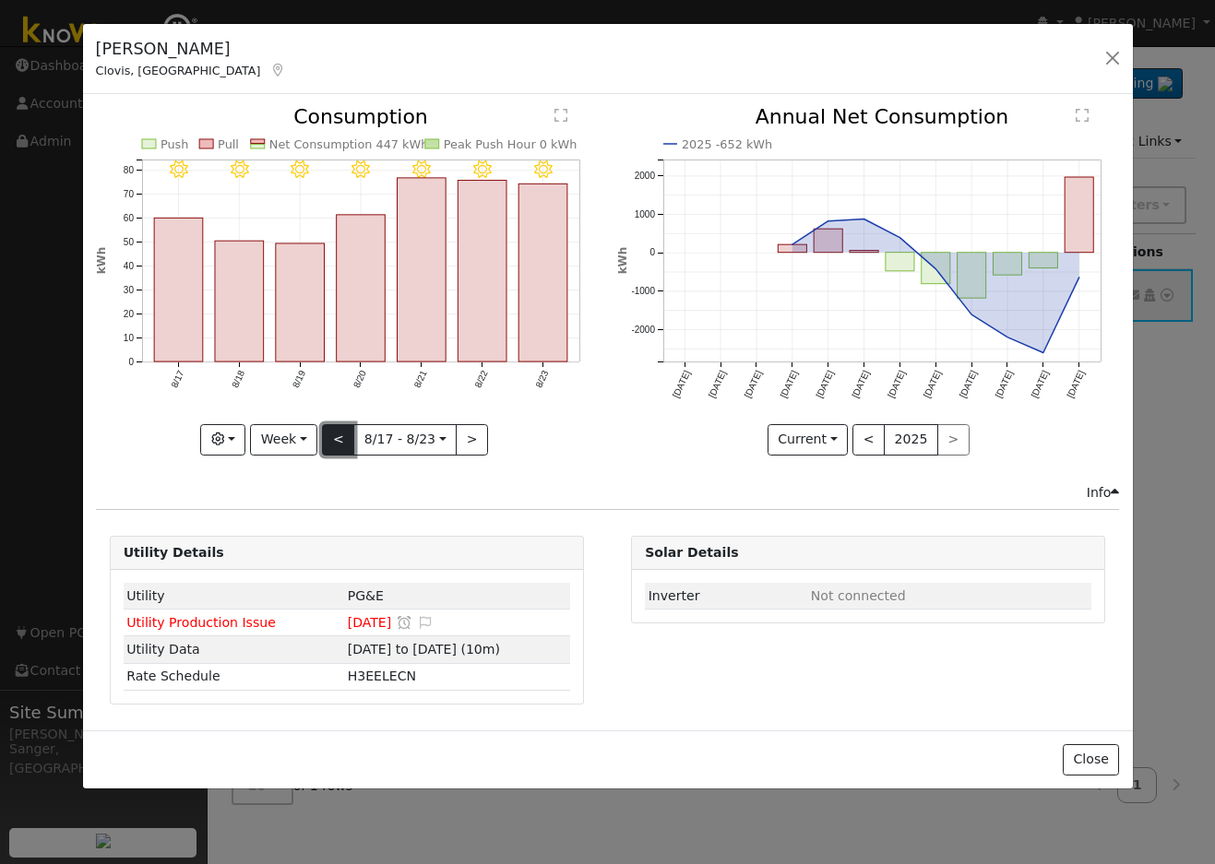
click at [335, 434] on button "<" at bounding box center [338, 439] width 32 height 31
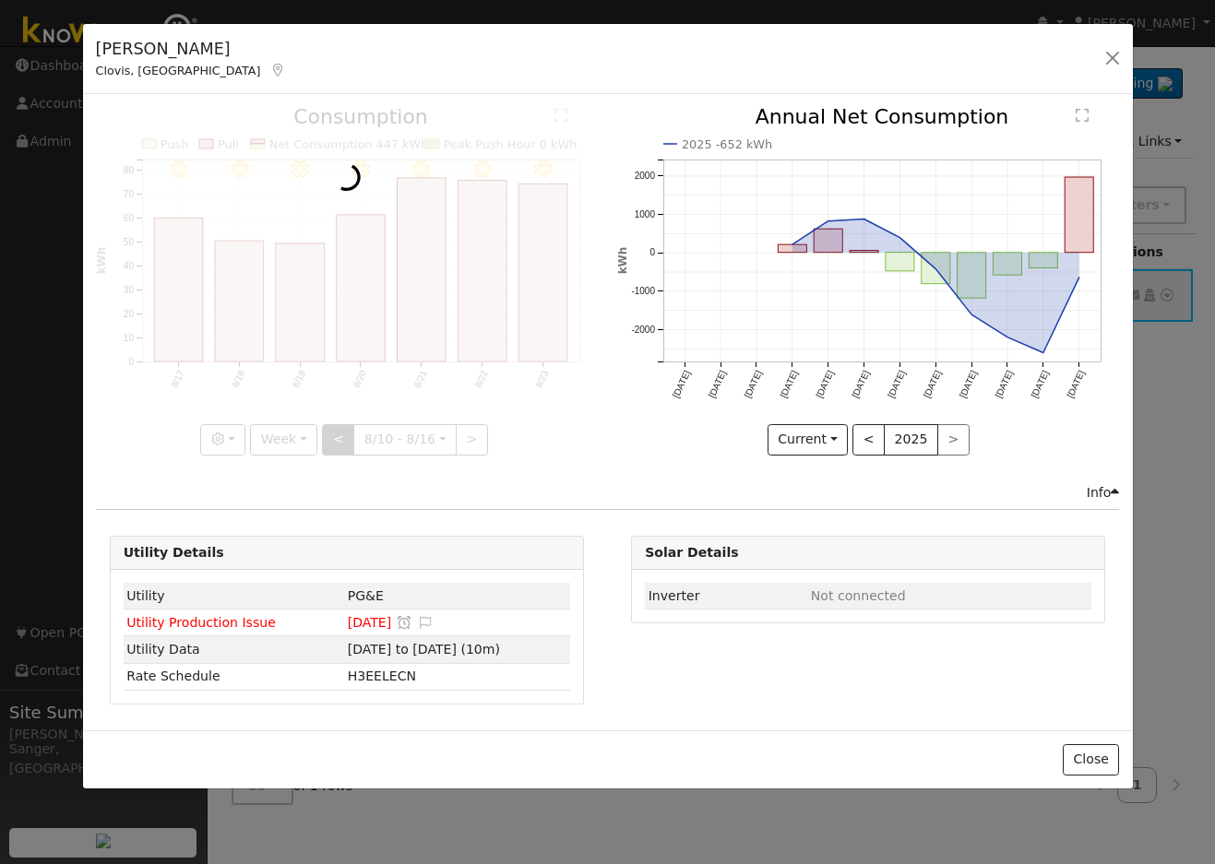
click at [335, 434] on div at bounding box center [347, 281] width 502 height 348
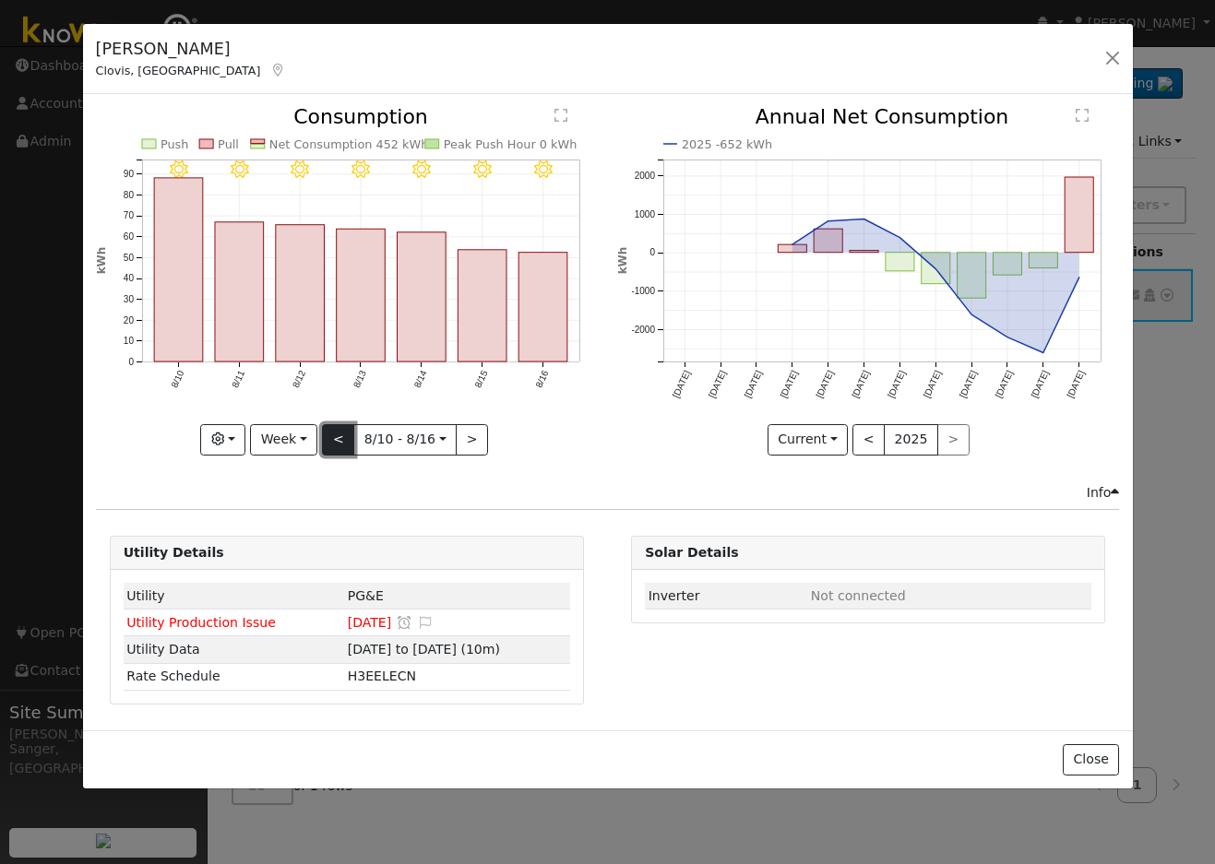
click at [335, 434] on button "<" at bounding box center [338, 439] width 32 height 31
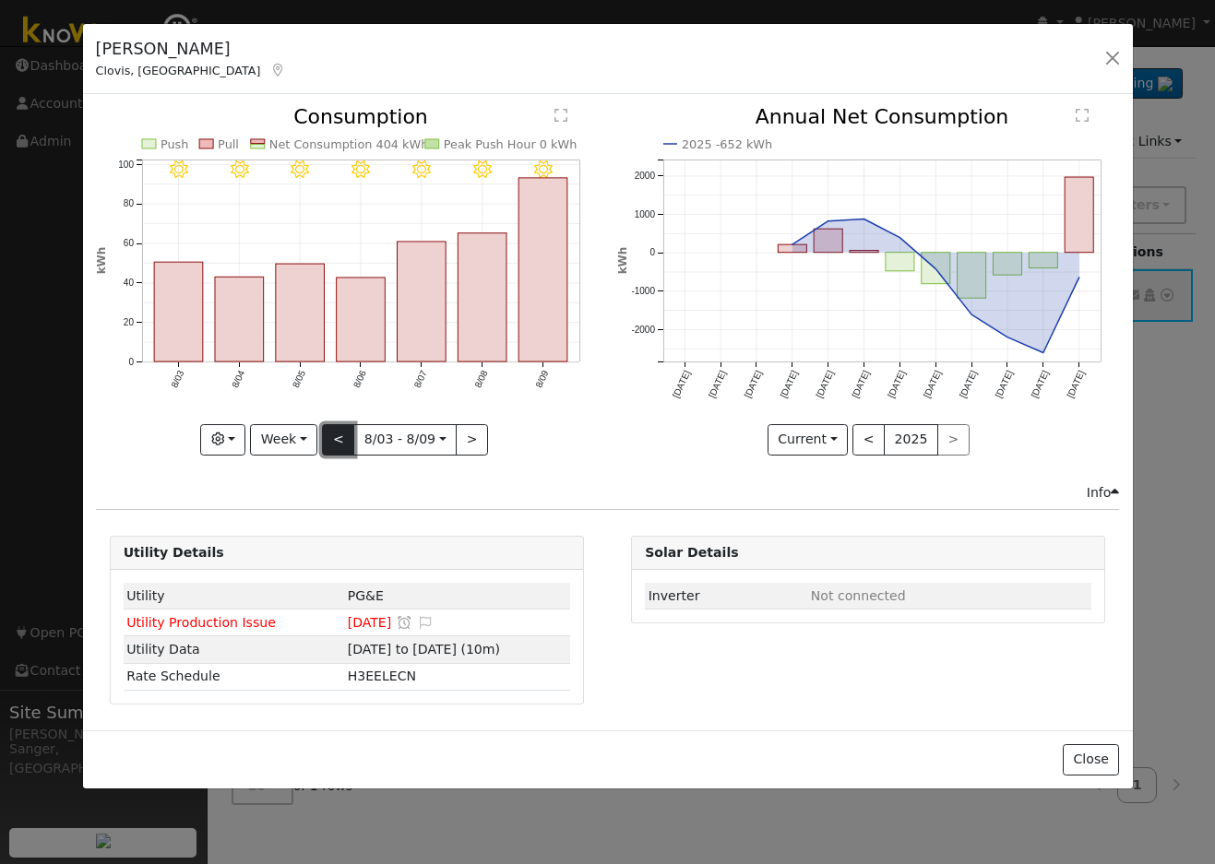
click at [335, 434] on button "<" at bounding box center [338, 439] width 32 height 31
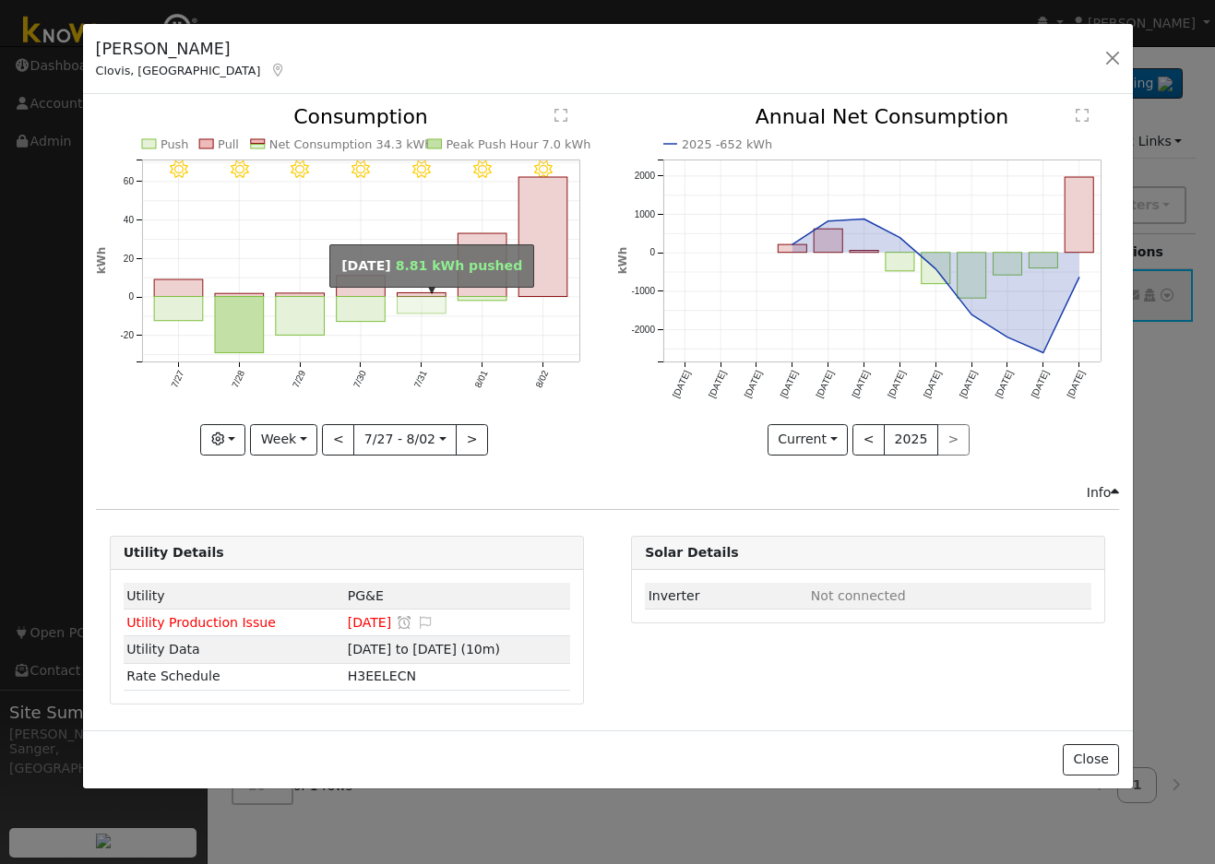
click at [429, 309] on rect "onclick=""" at bounding box center [421, 305] width 49 height 17
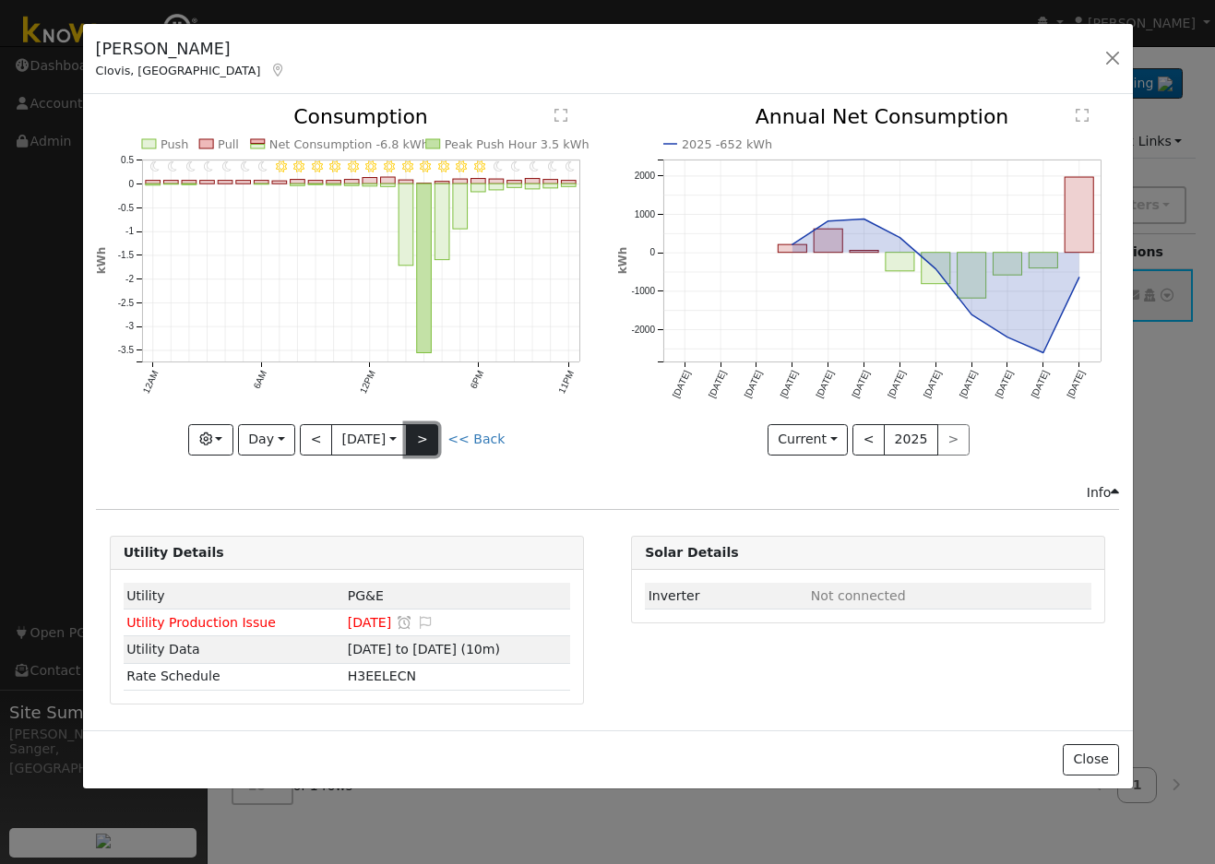
click at [420, 436] on button ">" at bounding box center [422, 439] width 32 height 31
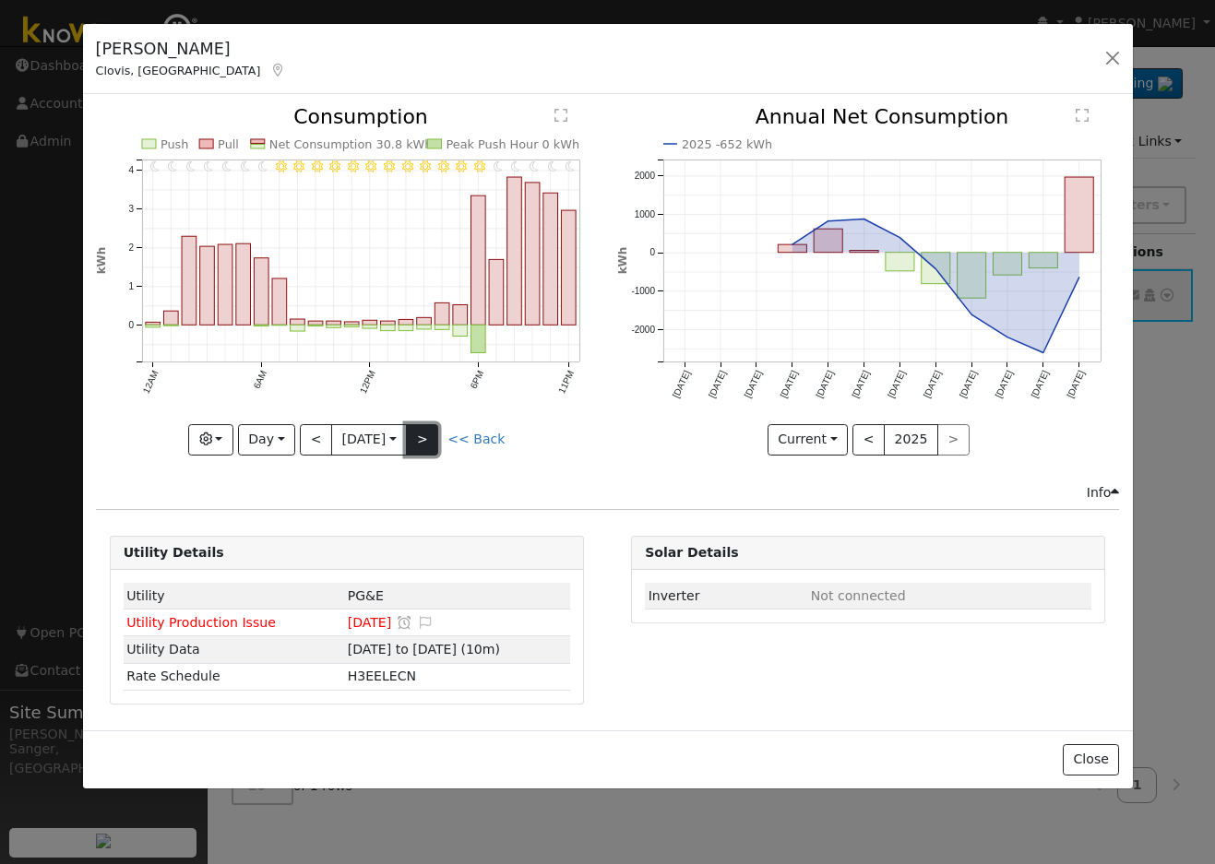
click at [422, 426] on button ">" at bounding box center [422, 439] width 32 height 31
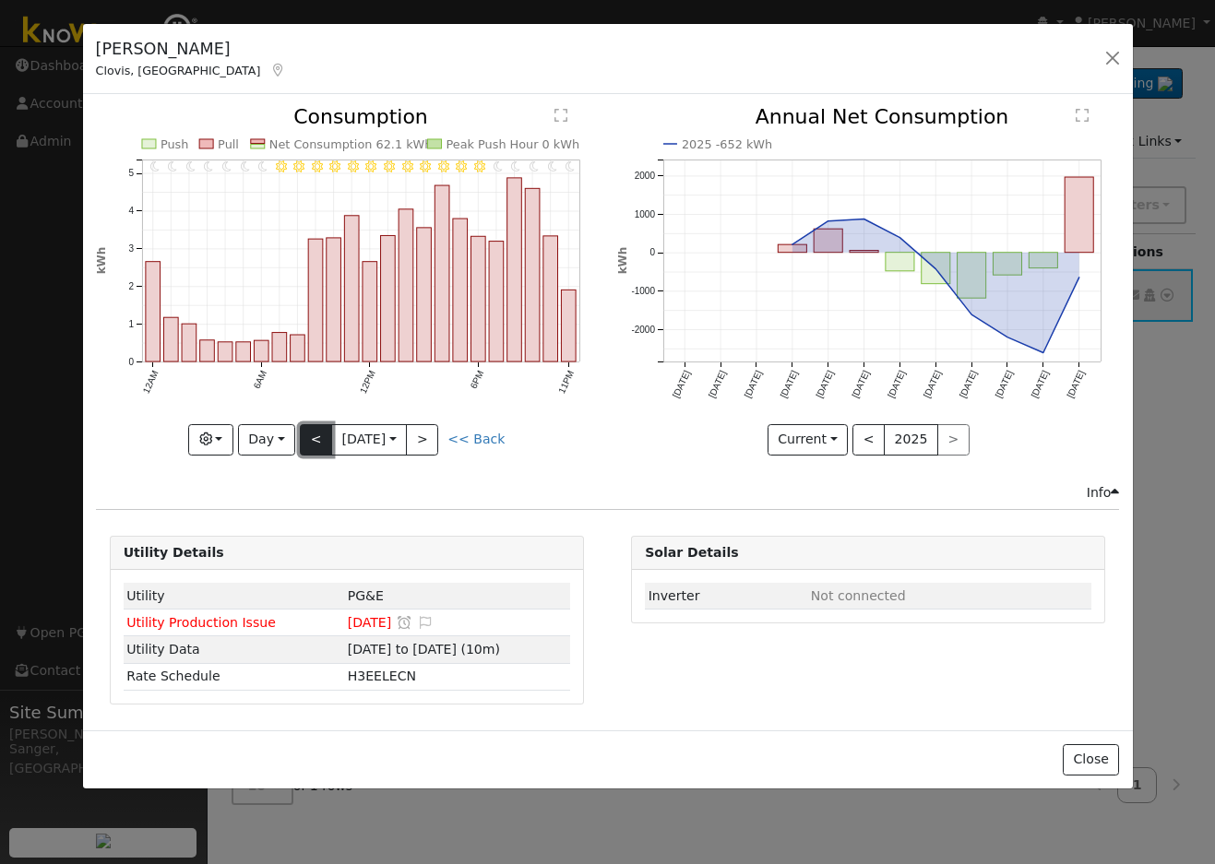
click at [312, 436] on button "<" at bounding box center [316, 439] width 32 height 31
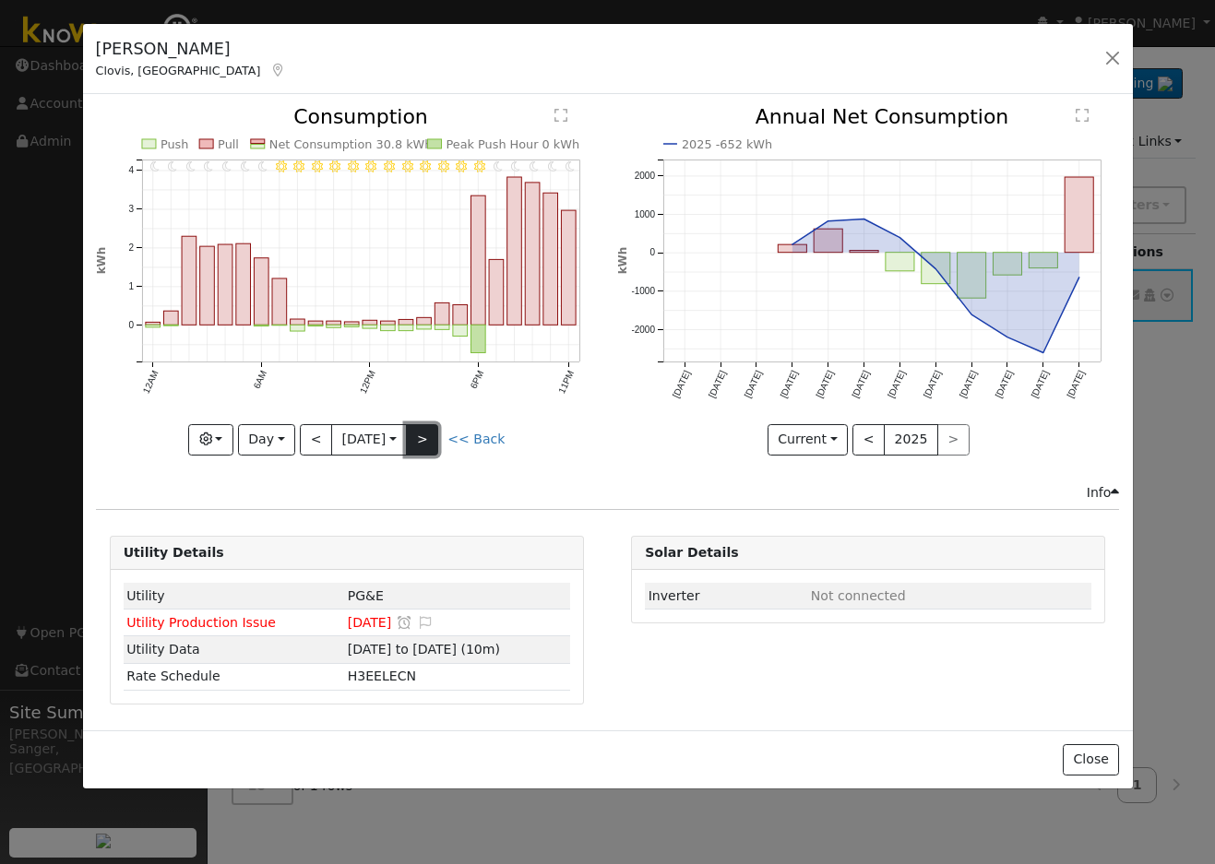
click at [434, 434] on button ">" at bounding box center [422, 439] width 32 height 31
type input "[DATE]"
